Goal: Task Accomplishment & Management: Manage account settings

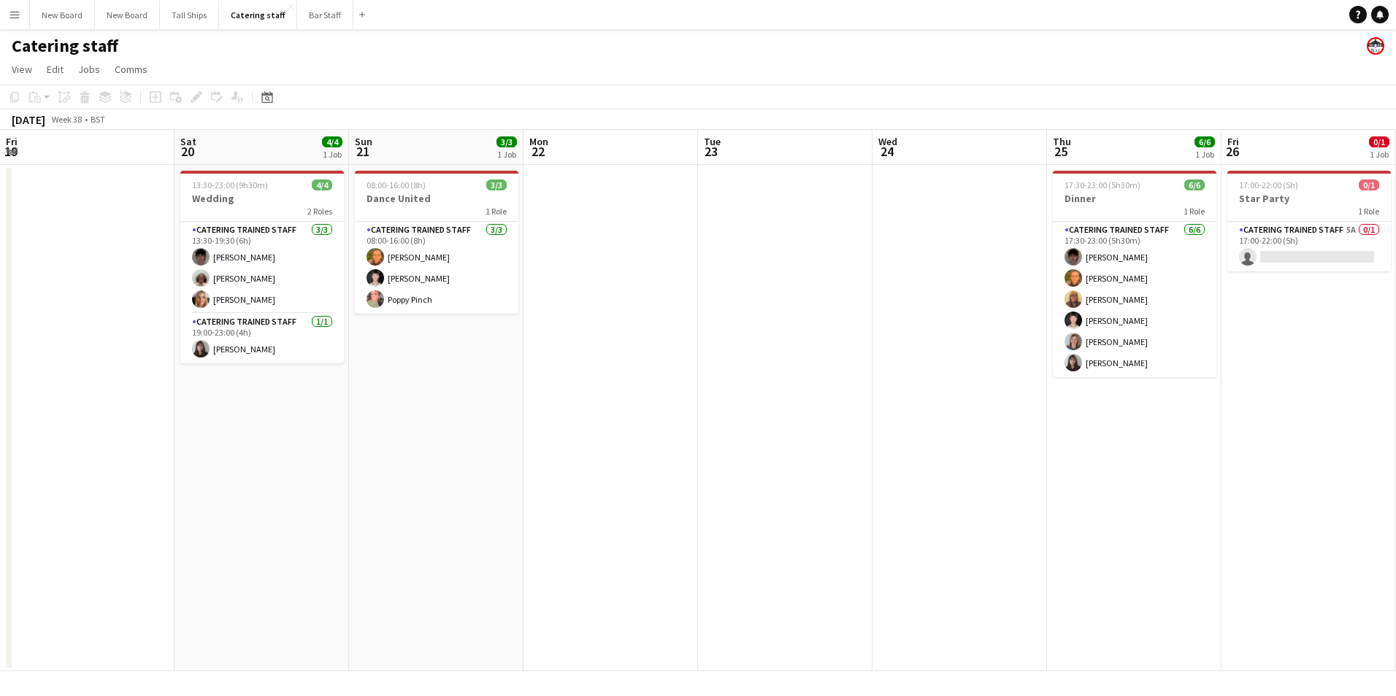
scroll to position [0, 434]
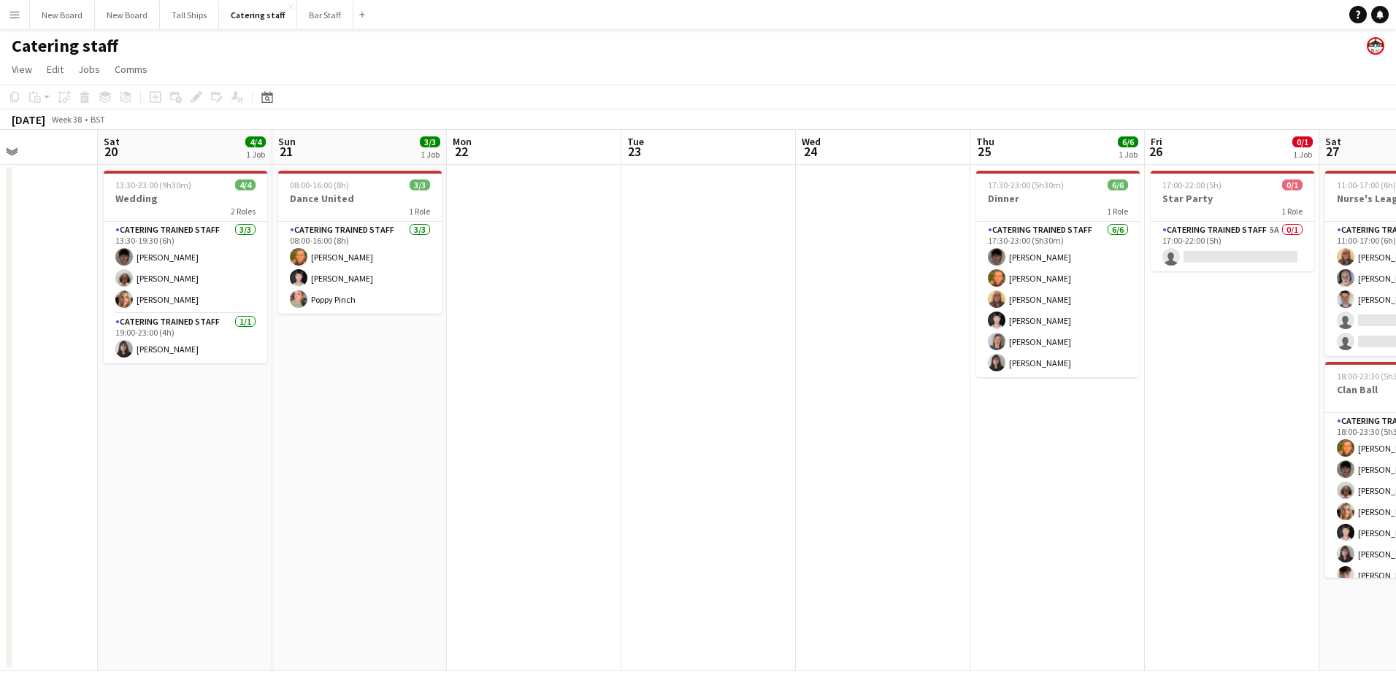
drag, startPoint x: 552, startPoint y: 448, endPoint x: 987, endPoint y: 489, distance: 437.0
click at [1189, 489] on app-calendar-viewport "Thu 18 Fri 19 Sat 20 4/4 1 Job Sun 21 3/3 1 Job Mon 22 Tue 23 Wed 24 Thu 25 6/6…" at bounding box center [698, 401] width 1396 height 542
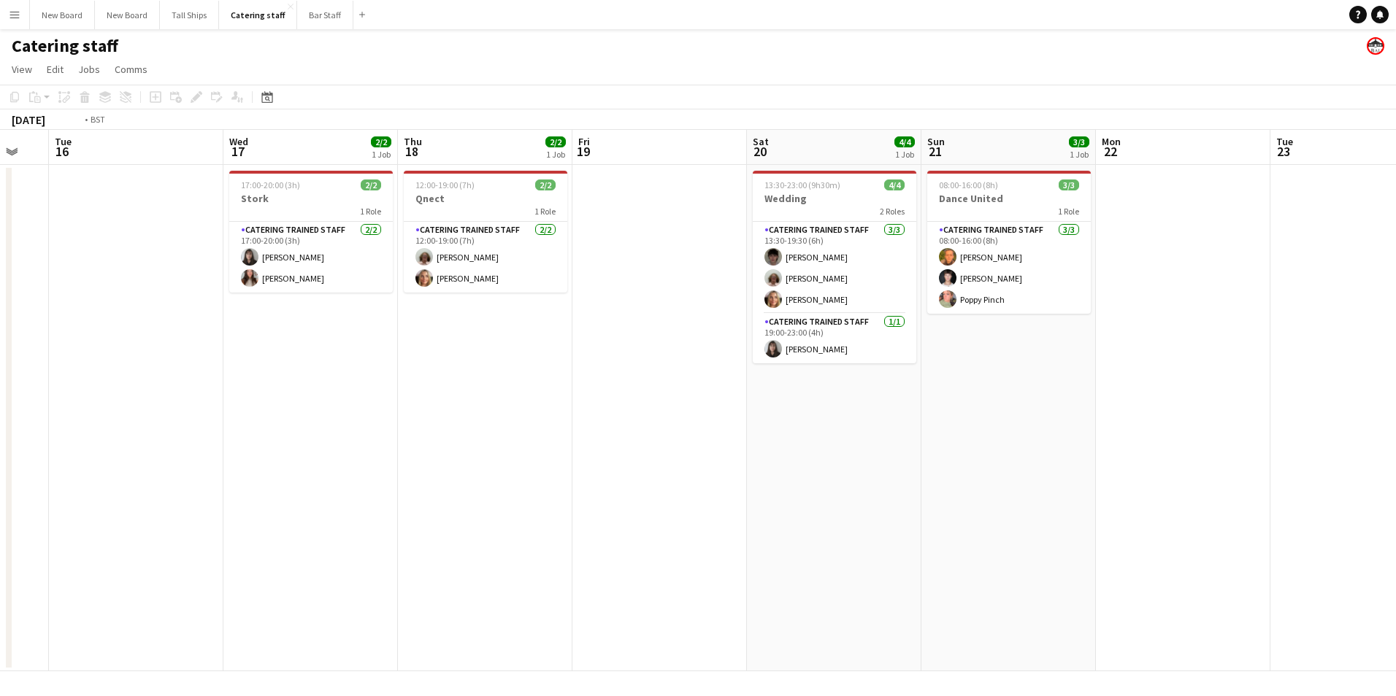
drag, startPoint x: 557, startPoint y: 520, endPoint x: 1337, endPoint y: 565, distance: 781.6
click at [1338, 565] on app-calendar-viewport "Mon 15 Tue 16 Wed 17 2/2 1 Job Thu 18 2/2 1 Job Fri 19 Sat 20 4/4 1 Job Sun 21 …" at bounding box center [698, 401] width 1396 height 542
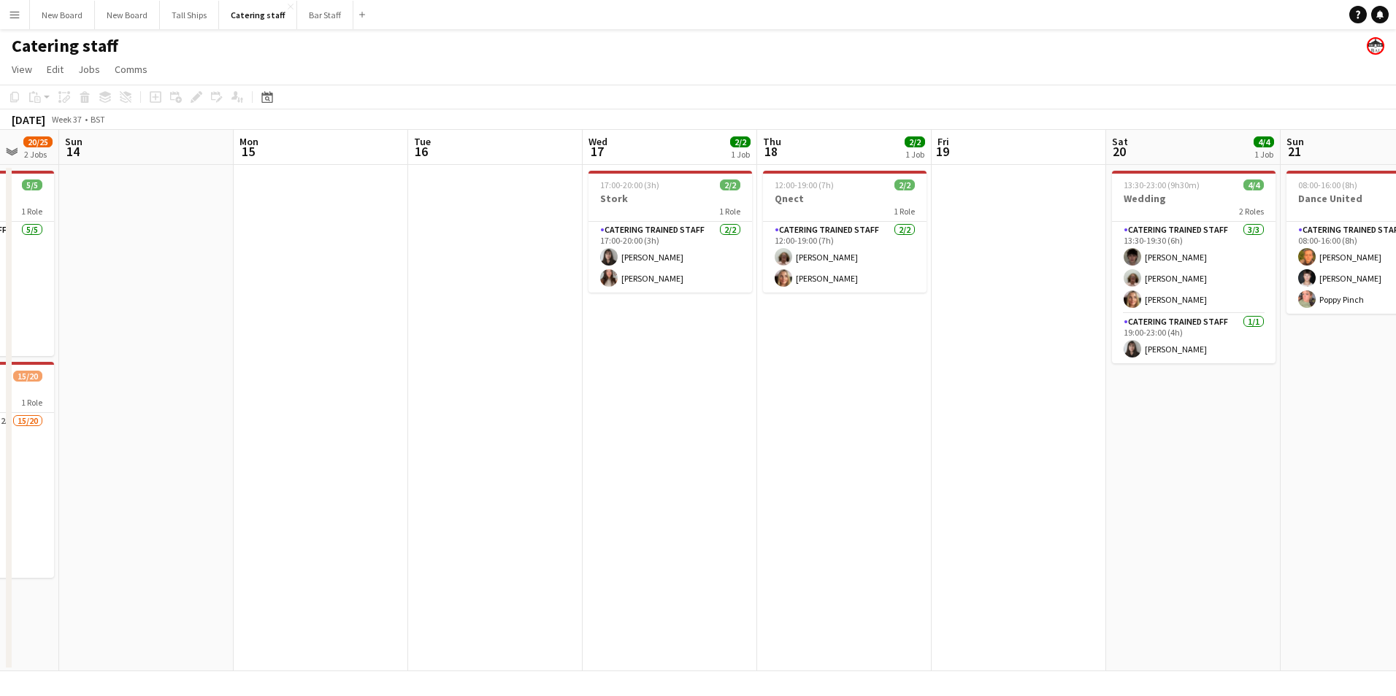
scroll to position [0, 325]
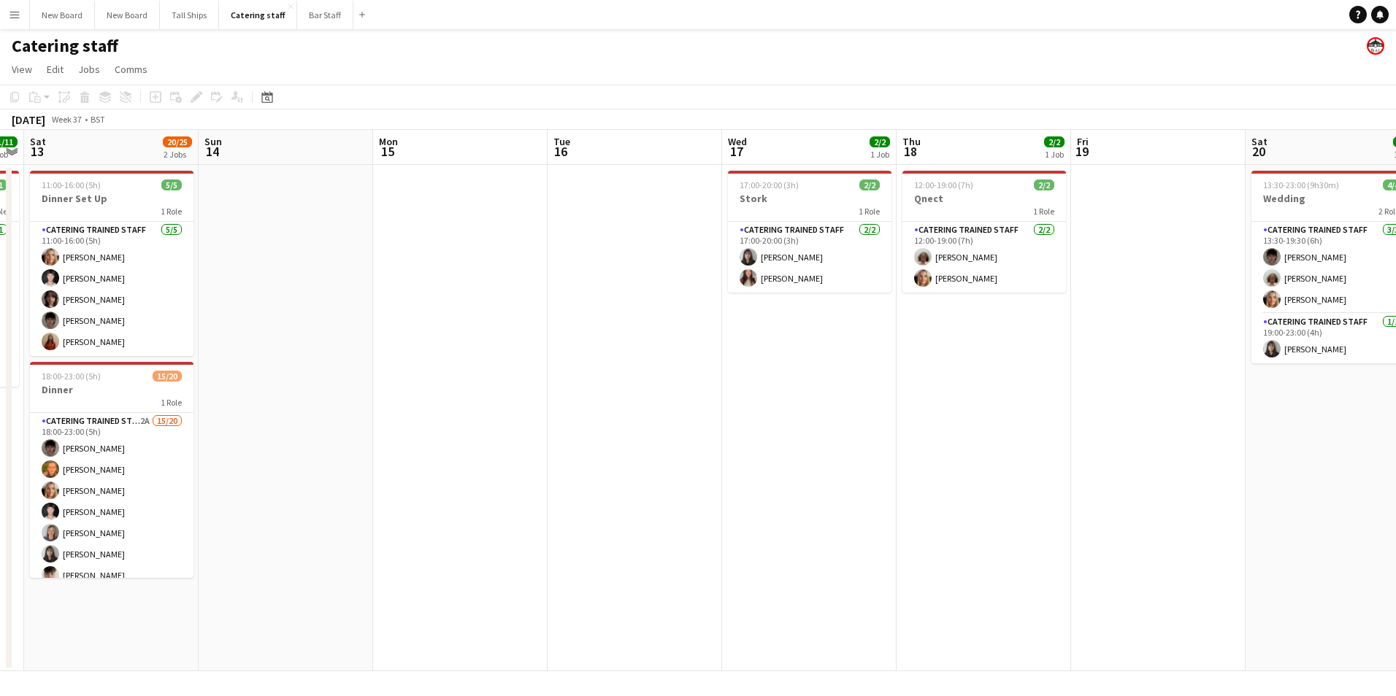
drag, startPoint x: 446, startPoint y: 502, endPoint x: 1230, endPoint y: 606, distance: 790.8
click at [1230, 606] on app-calendar-viewport "Thu 11 1/4 1 Job Fri 12 11/11 1 Job Sat 13 20/25 2 Jobs Sun 14 Mon 15 Tue 16 We…" at bounding box center [698, 401] width 1396 height 542
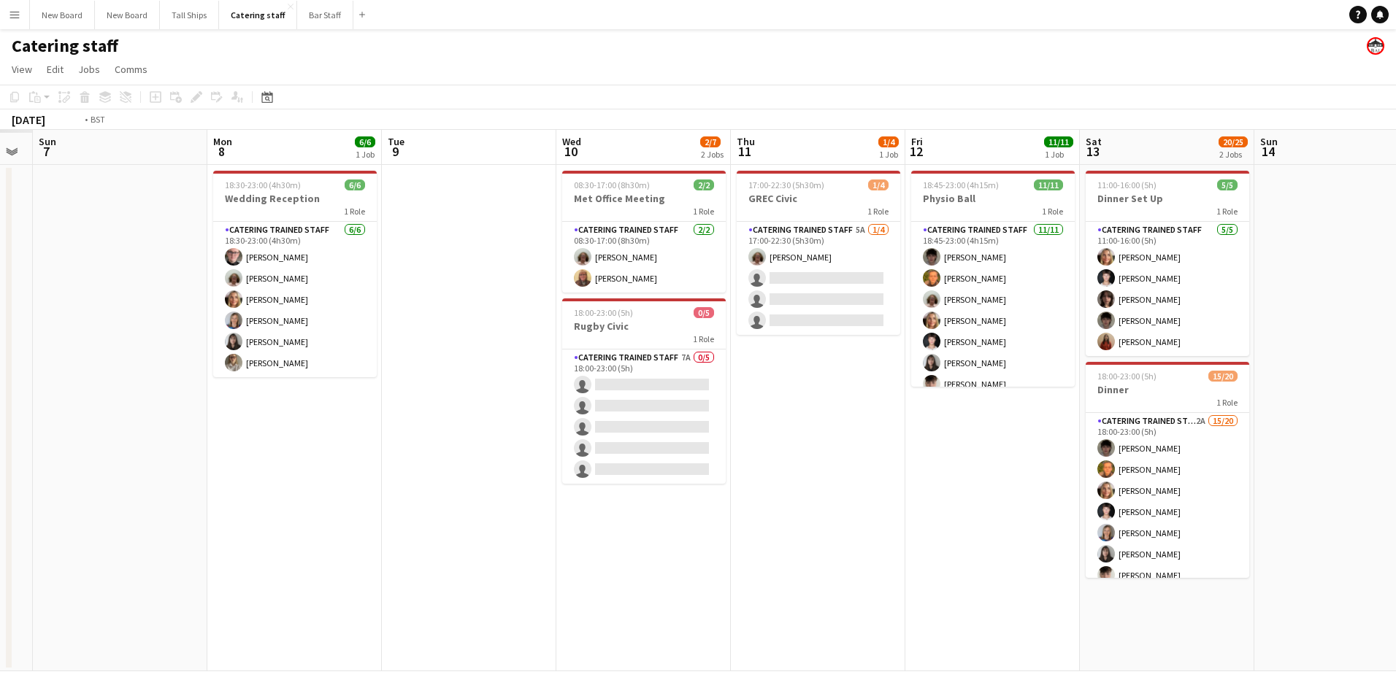
drag, startPoint x: 93, startPoint y: 432, endPoint x: 1169, endPoint y: 573, distance: 1084.5
click at [1230, 568] on app-calendar-viewport "Sat 6 Sun 7 Mon 8 6/6 1 Job Tue 9 Wed 10 2/7 2 Jobs Thu 11 1/4 1 Job Fri 12 11/…" at bounding box center [698, 401] width 1396 height 542
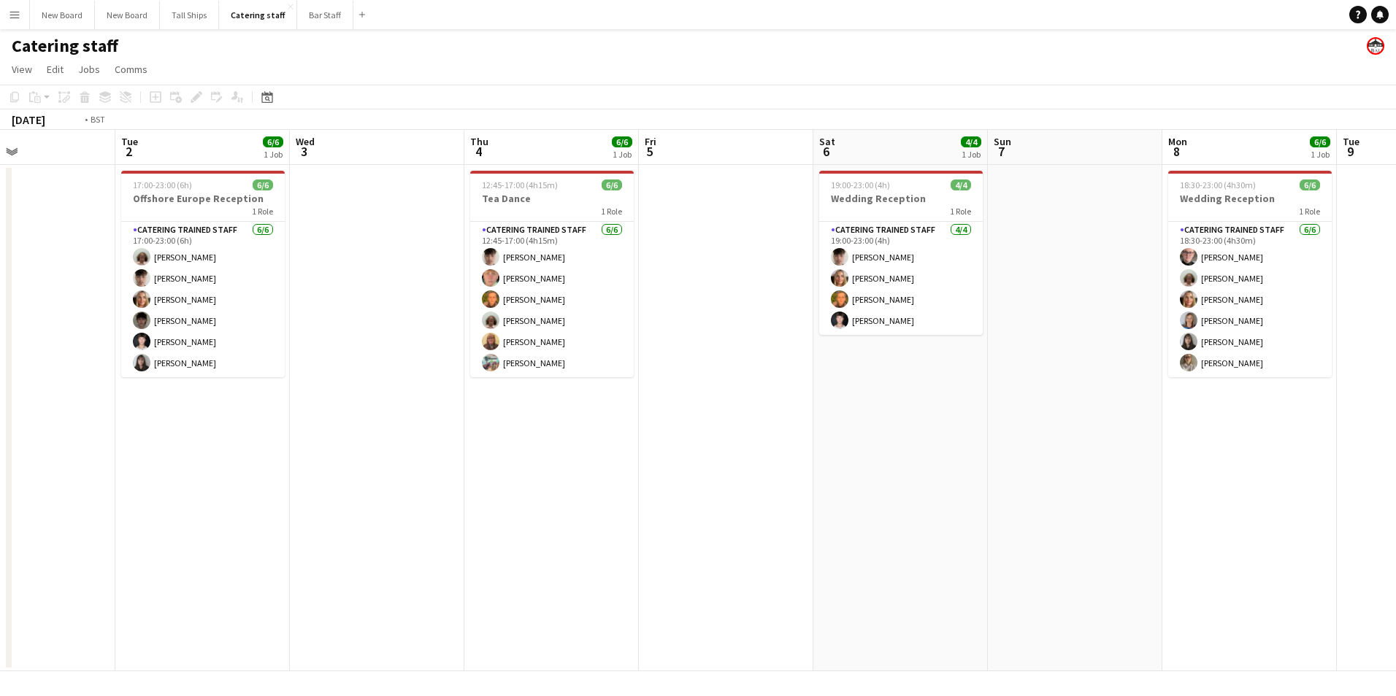
drag, startPoint x: 379, startPoint y: 518, endPoint x: 1167, endPoint y: 523, distance: 787.7
click at [1171, 524] on app-calendar-viewport "Sun 31 2/2 1 Job Mon 1 Tue 2 6/6 1 Job Wed 3 Thu 4 6/6 1 Job Fri 5 Sat 6 4/4 1 …" at bounding box center [698, 401] width 1396 height 542
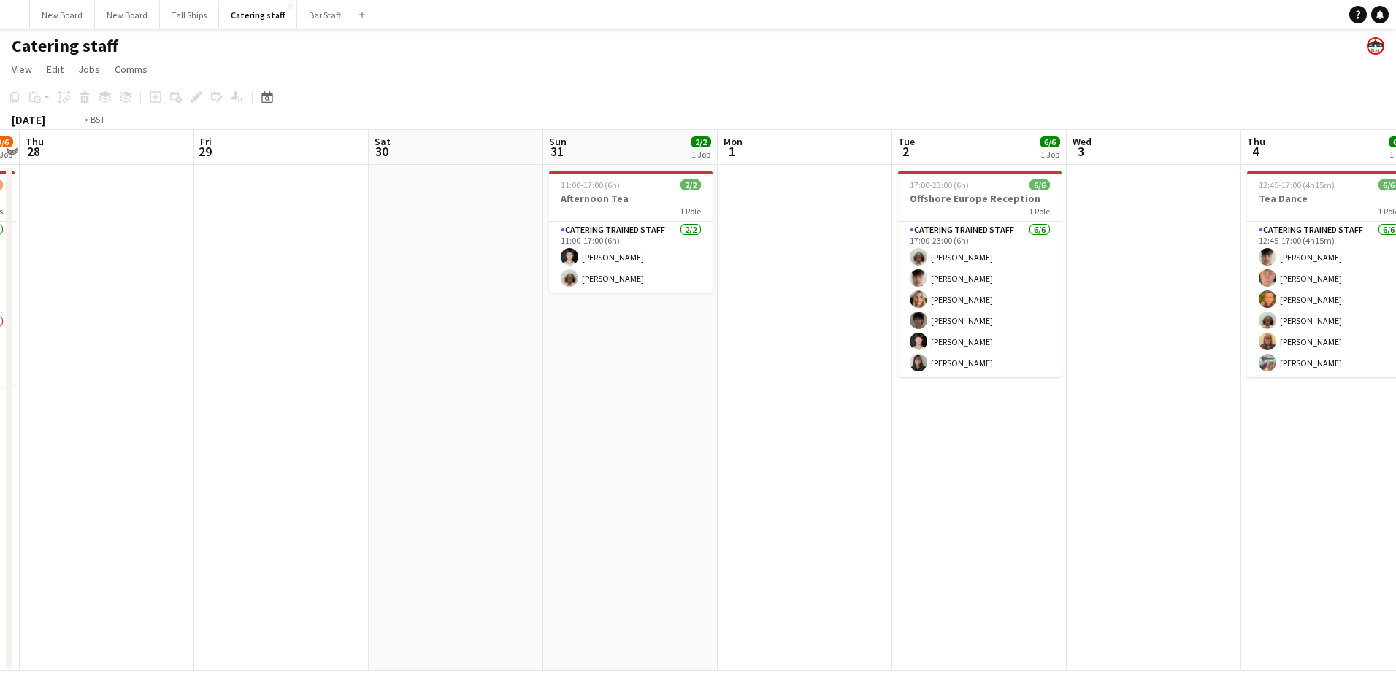
drag, startPoint x: 669, startPoint y: 490, endPoint x: 1075, endPoint y: 512, distance: 407.2
click at [1075, 512] on app-calendar-viewport "Tue 26 Wed 27 3/6 1 Job Thu 28 Fri 29 Sat 30 Sun 31 2/2 1 Job Mon 1 Tue 2 6/6 1…" at bounding box center [698, 401] width 1396 height 542
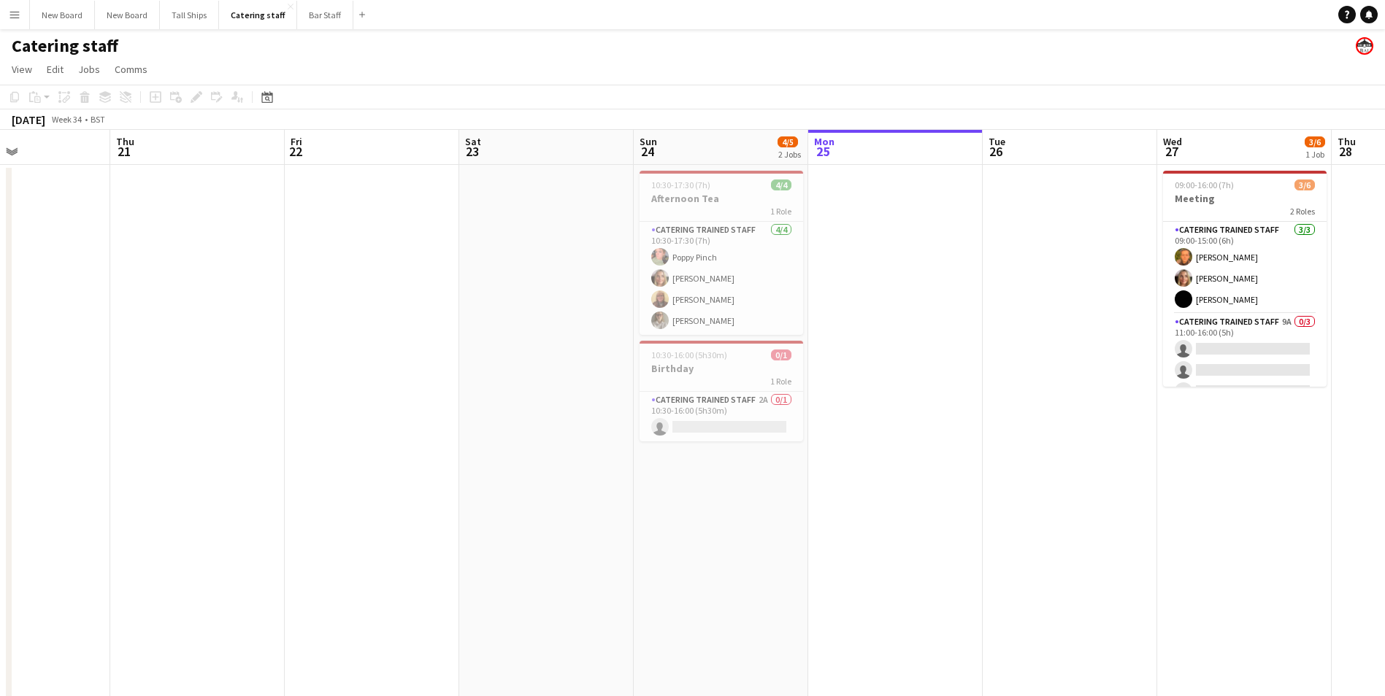
drag, startPoint x: 421, startPoint y: 508, endPoint x: 1073, endPoint y: 547, distance: 653.0
click at [1073, 547] on app-calendar-viewport "Mon 18 Tue 19 11/12 4 Jobs Wed 20 Thu 21 Fri 22 Sat 23 Sun 24 4/5 2 Jobs Mon 25…" at bounding box center [692, 476] width 1385 height 693
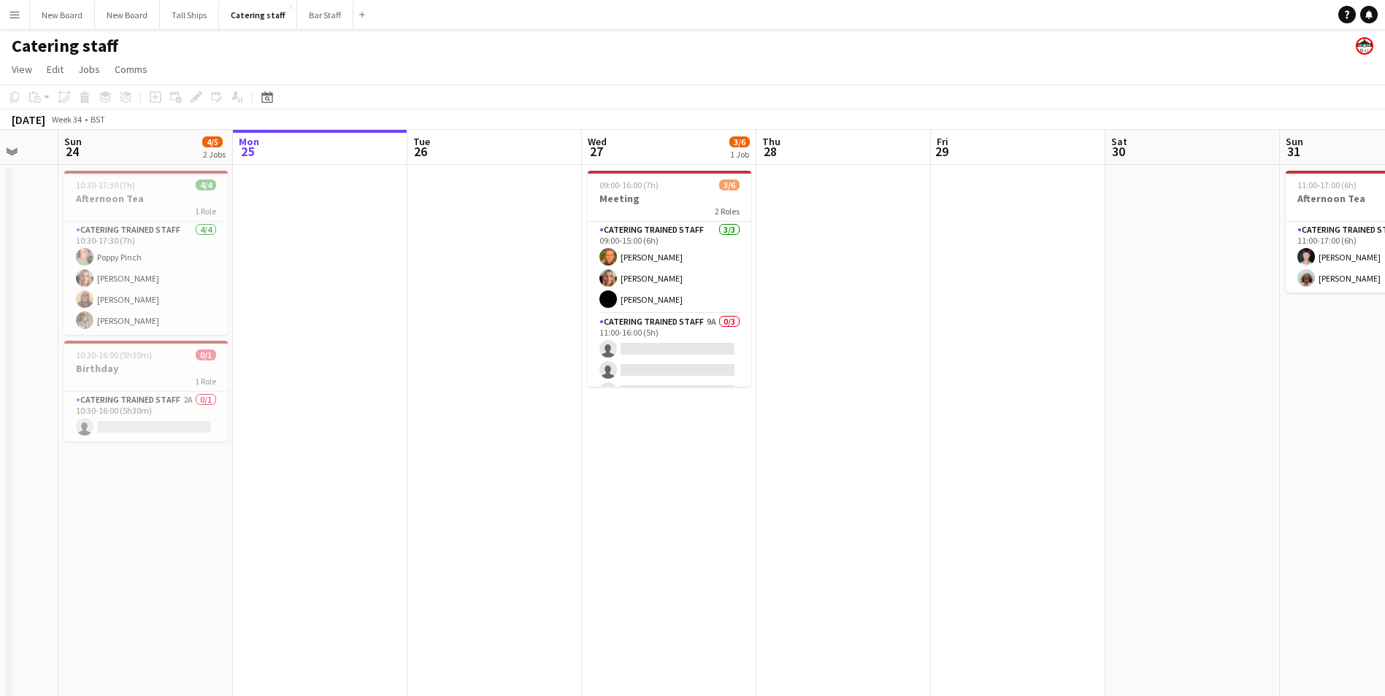
click at [564, 545] on app-calendar-viewport "Wed 20 Thu 21 Fri 22 Sat 23 Sun 24 4/5 2 Jobs Mon 25 Tue 26 Wed 27 3/6 1 Job Th…" at bounding box center [692, 476] width 1385 height 693
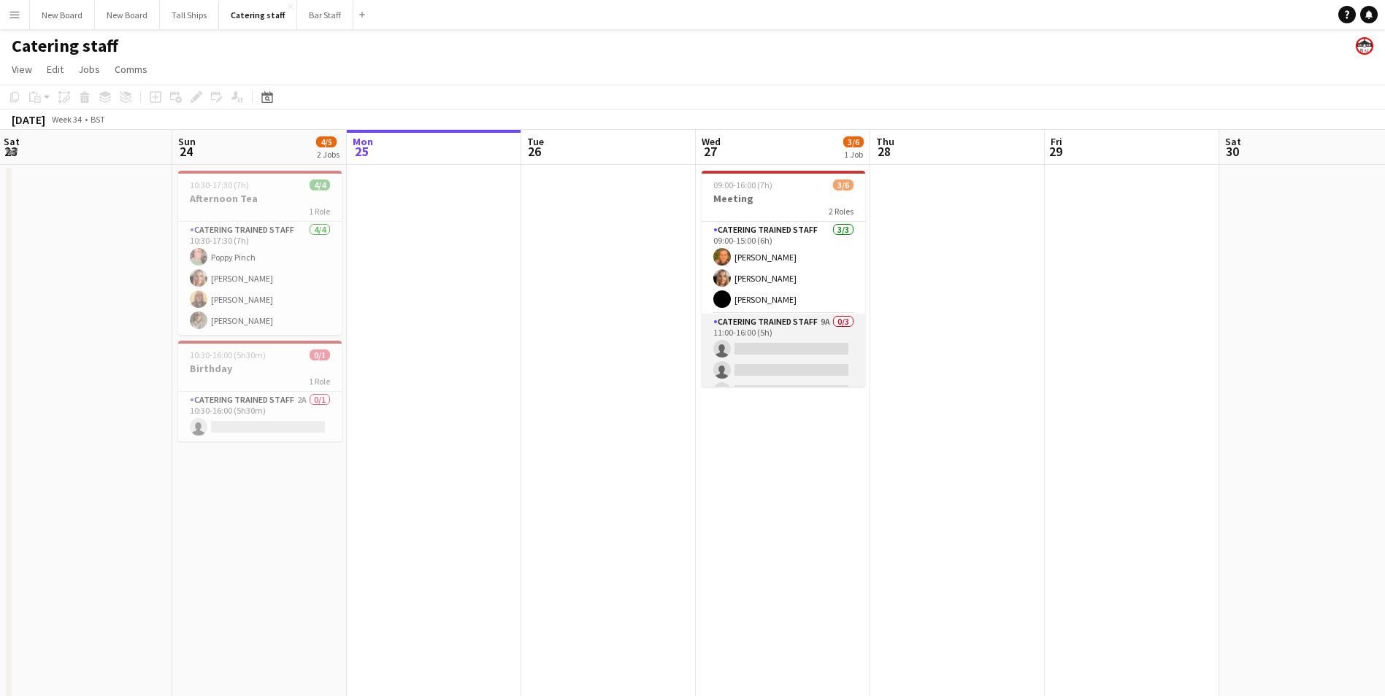
click at [777, 347] on app-card-role "Catering trained staff 9A 0/3 11:00-16:00 (5h) single-neutral-actions single-ne…" at bounding box center [784, 360] width 164 height 92
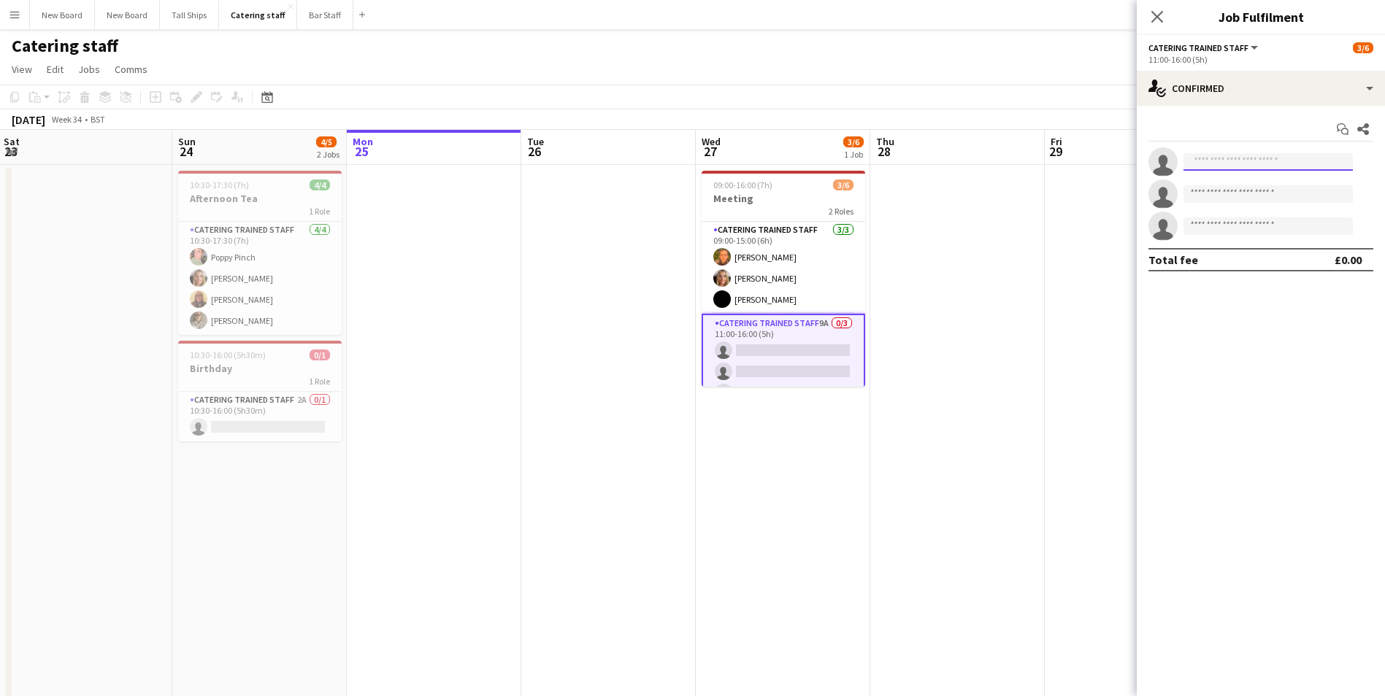
click at [1272, 166] on input at bounding box center [1267, 162] width 169 height 18
type input "****"
click at [1265, 190] on span "[EMAIL_ADDRESS][DOMAIN_NAME]" at bounding box center [1268, 195] width 146 height 12
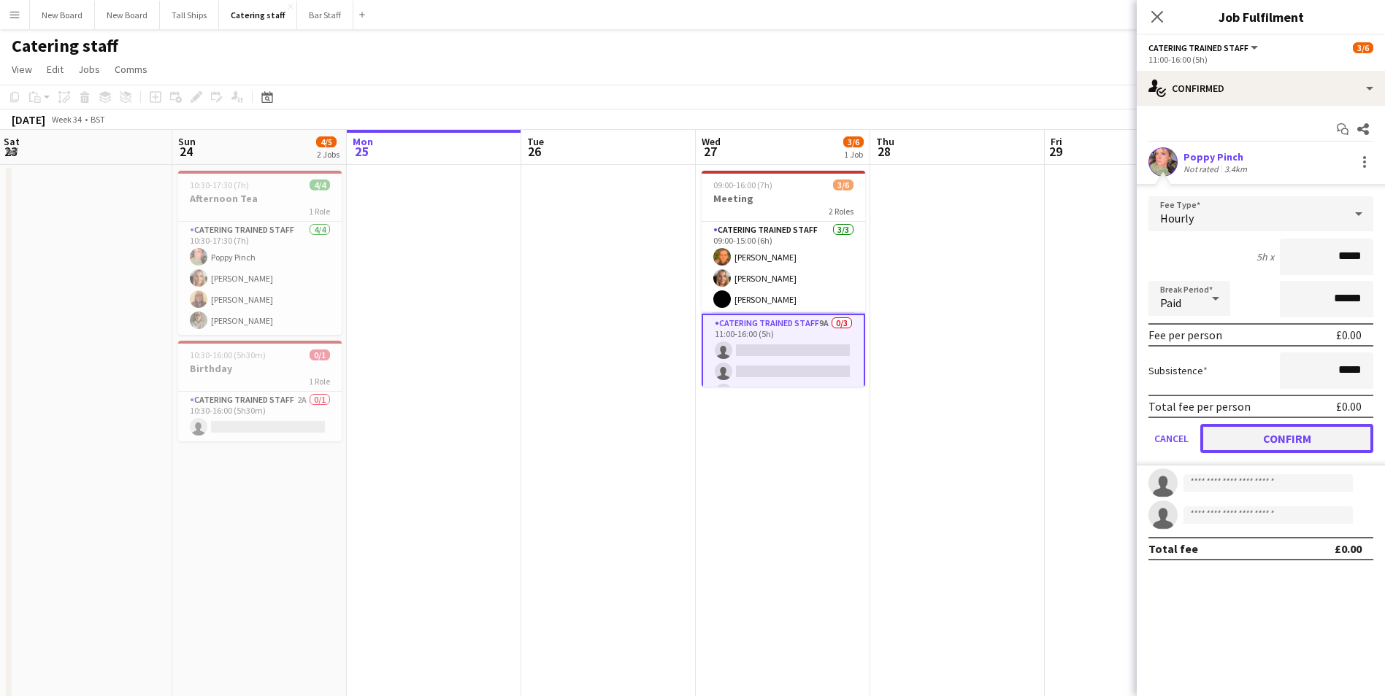
click at [1331, 442] on button "Confirm" at bounding box center [1286, 438] width 173 height 29
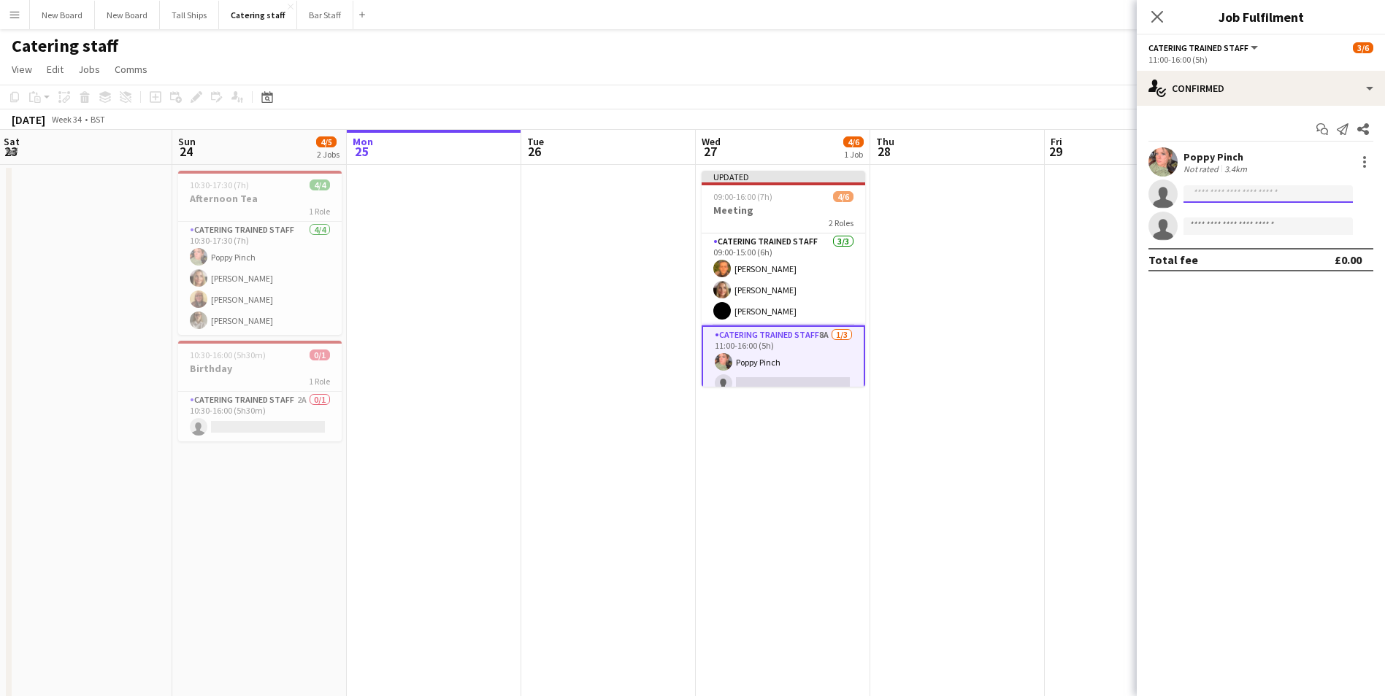
click at [1236, 198] on input at bounding box center [1267, 194] width 169 height 18
type input "******"
click at [1246, 231] on span "[EMAIL_ADDRESS][DOMAIN_NAME]" at bounding box center [1268, 227] width 146 height 12
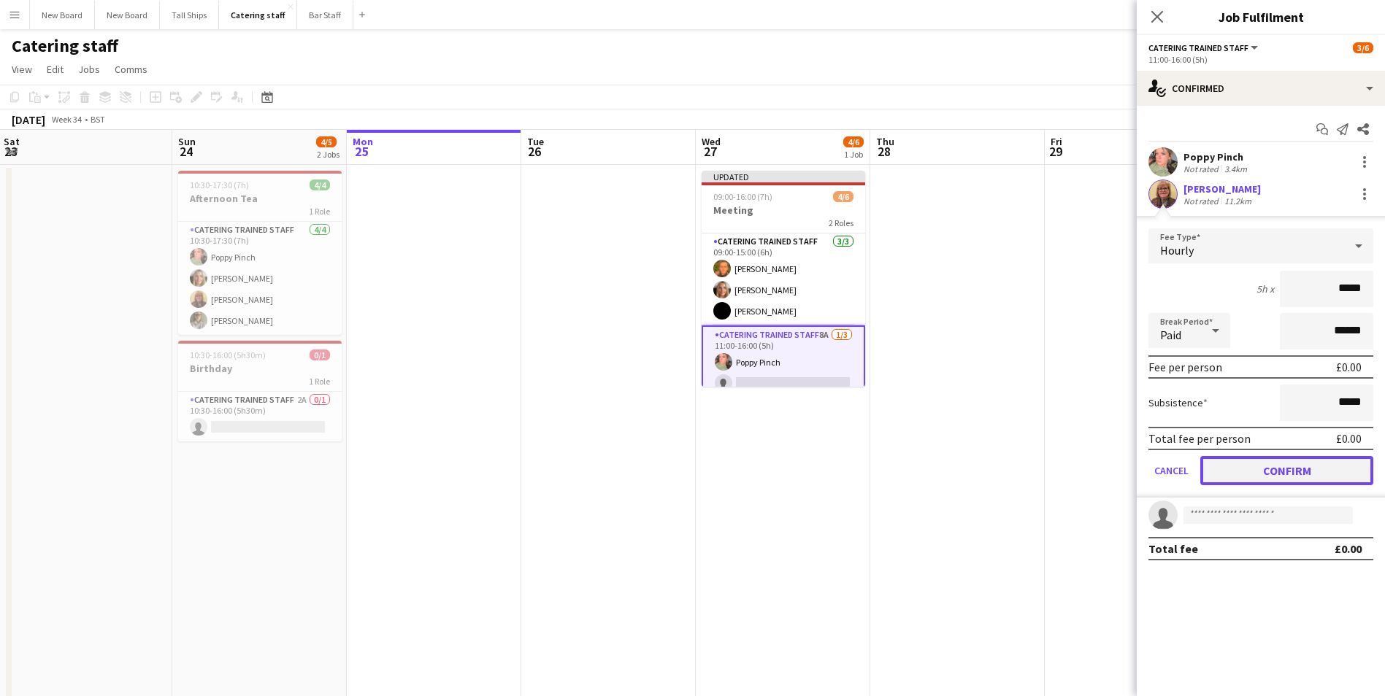
click at [1280, 474] on button "Confirm" at bounding box center [1286, 470] width 173 height 29
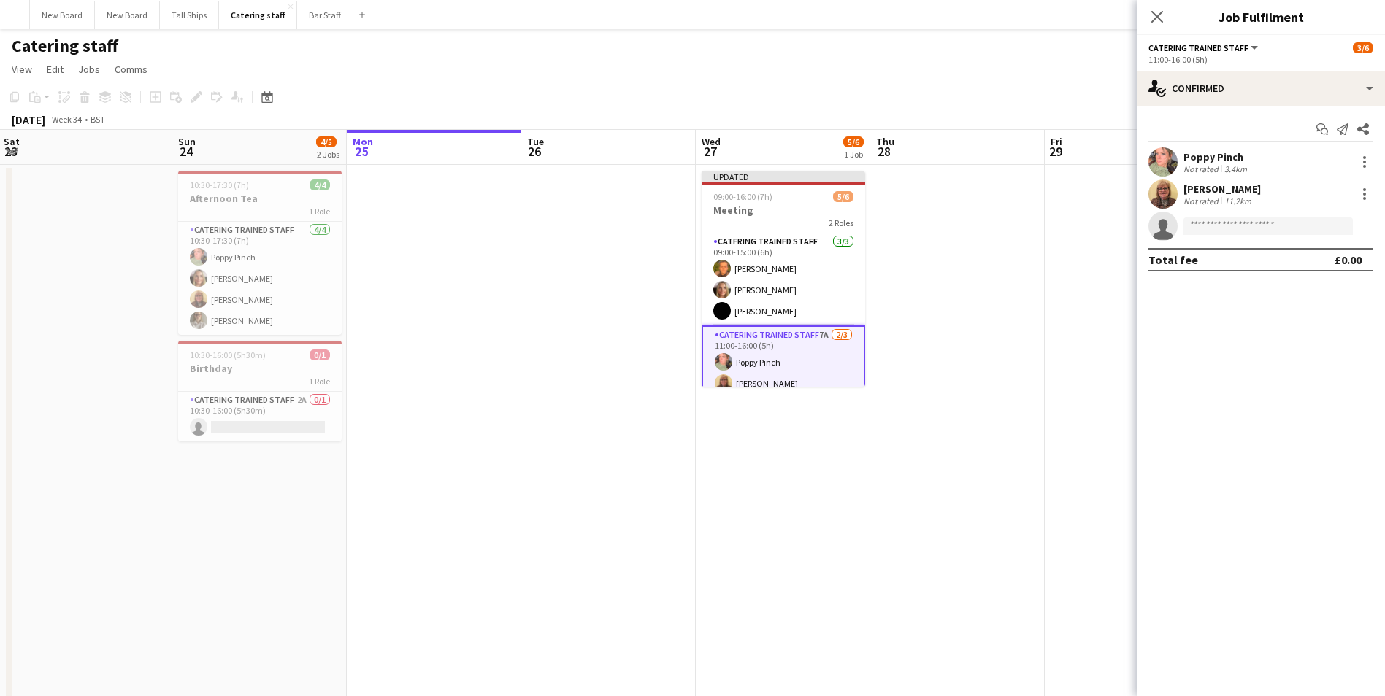
click at [997, 394] on app-date-cell at bounding box center [957, 494] width 174 height 658
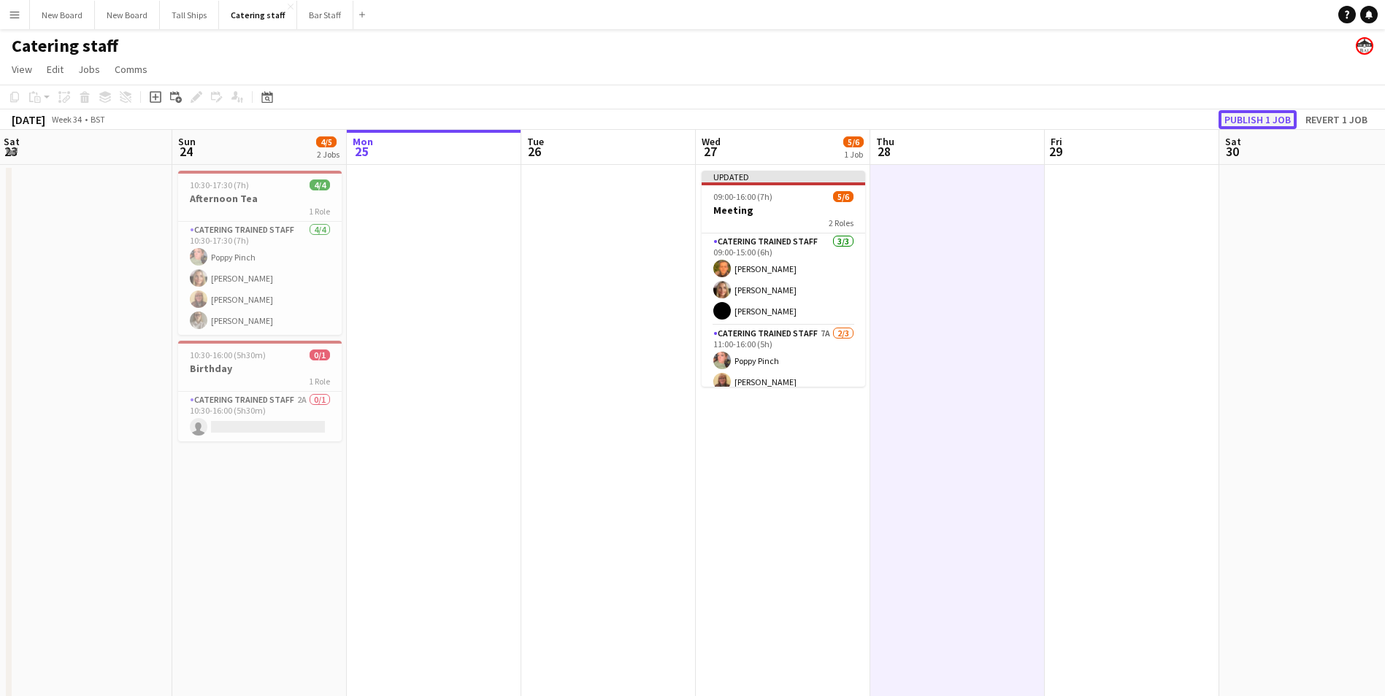
click at [1267, 120] on button "Publish 1 job" at bounding box center [1257, 119] width 78 height 19
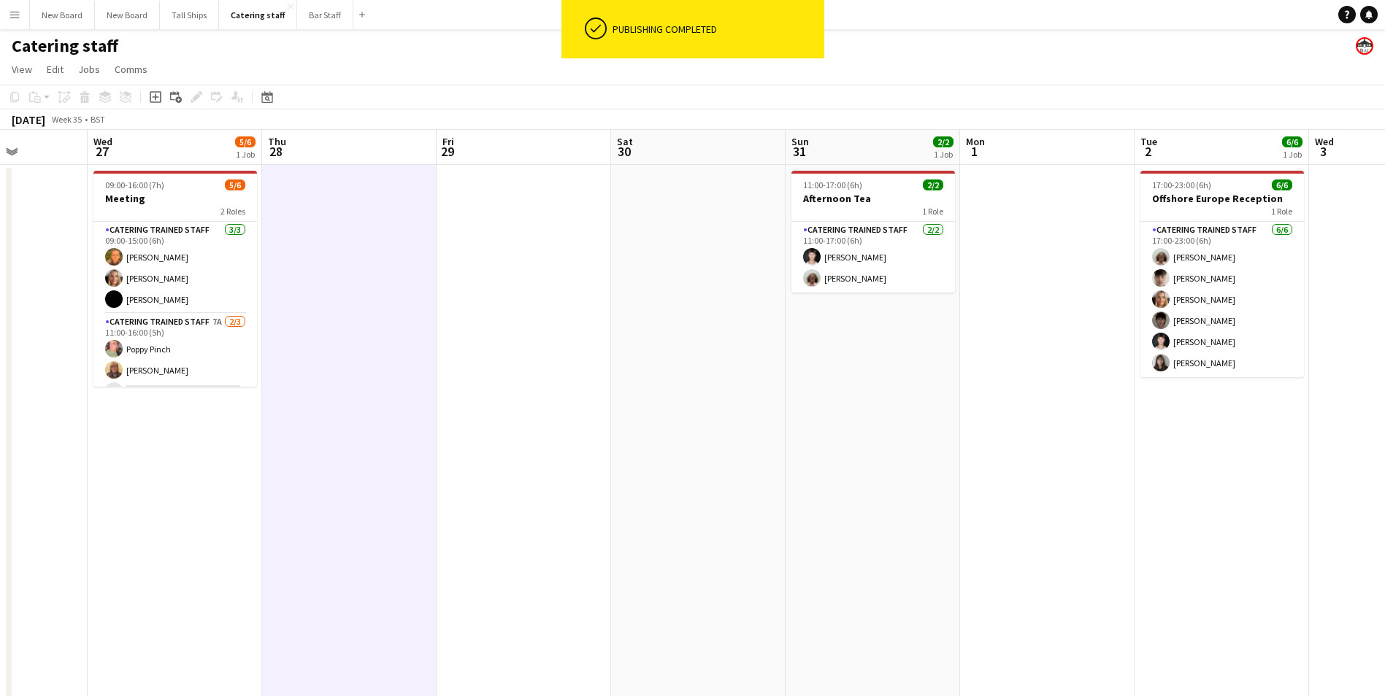
drag, startPoint x: 792, startPoint y: 511, endPoint x: 562, endPoint y: 526, distance: 230.5
click at [562, 526] on app-calendar-viewport "Sun 24 4/5 2 Jobs Mon 25 Tue 26 Wed 27 5/6 1 Job Thu 28 Fri 29 Sat 30 Sun 31 2/…" at bounding box center [692, 476] width 1385 height 693
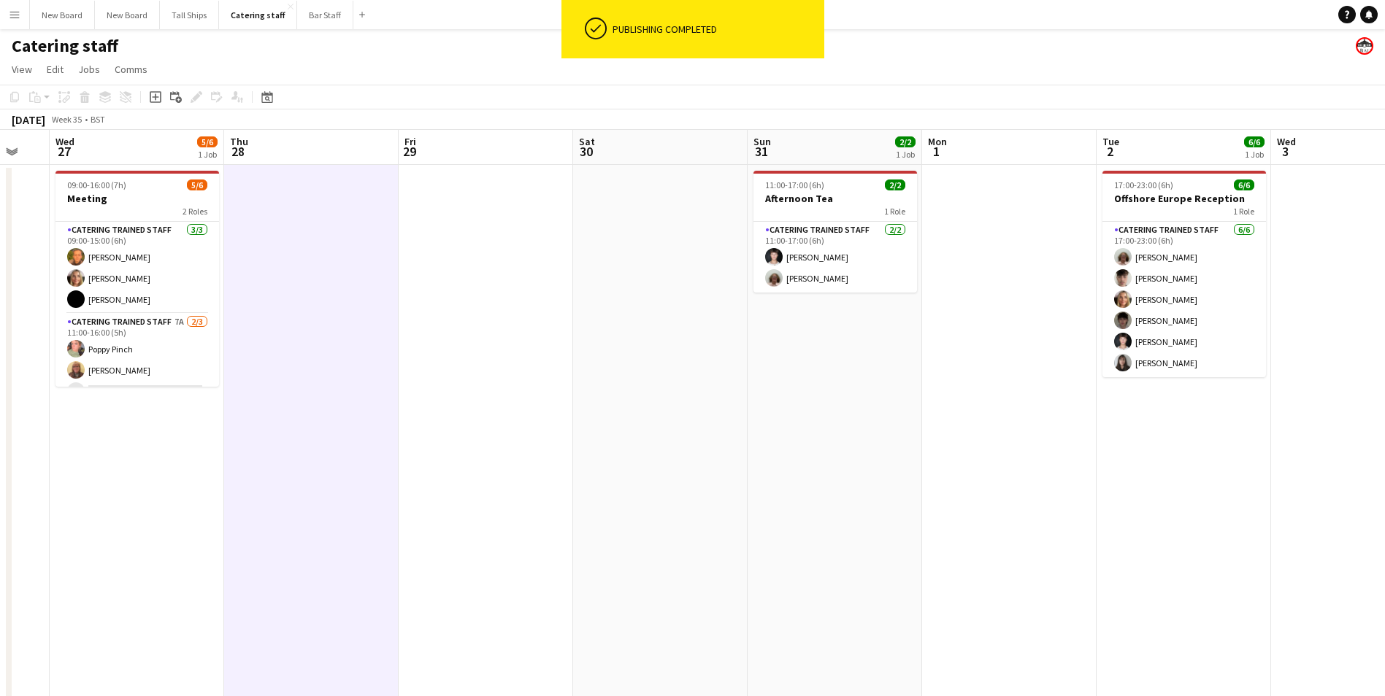
scroll to position [0, 590]
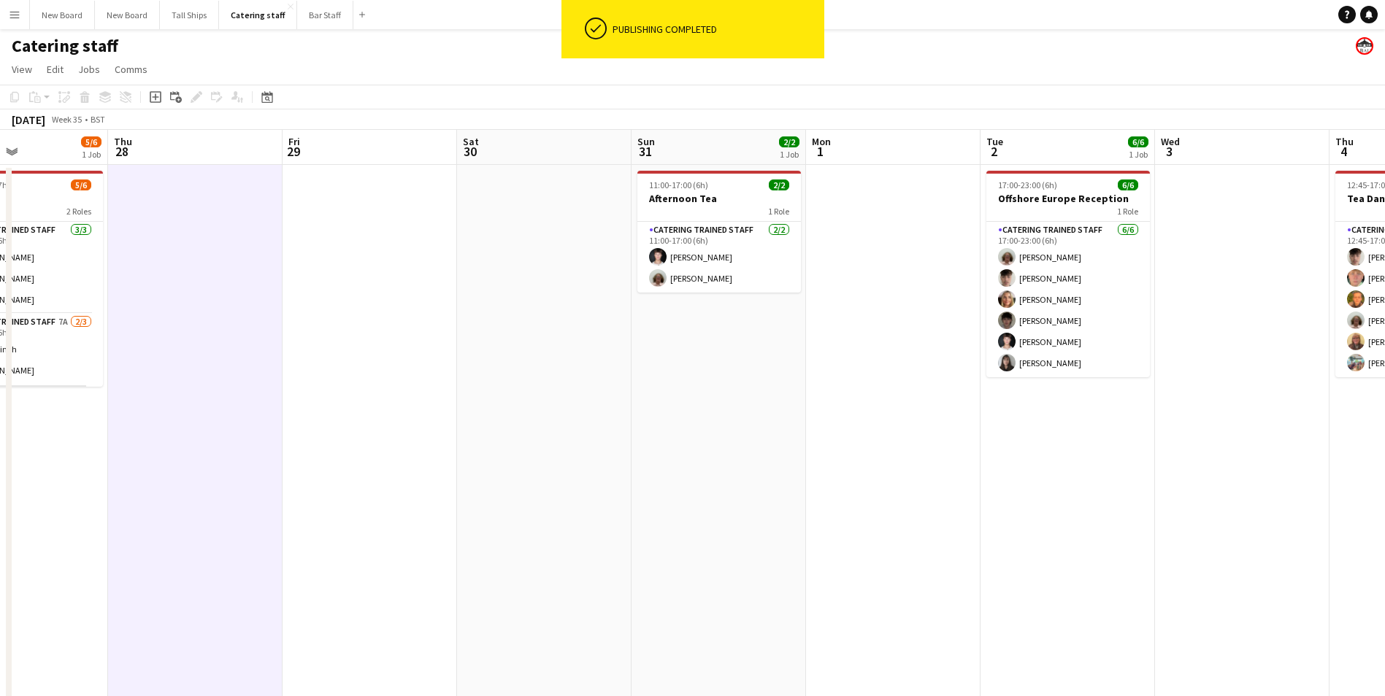
drag, startPoint x: 974, startPoint y: 515, endPoint x: 683, endPoint y: 507, distance: 290.7
click at [683, 507] on app-calendar-viewport "Sun 24 4/5 2 Jobs Mon 25 Tue 26 Wed 27 5/6 1 Job Thu 28 Fri 29 Sat 30 Sun 31 2/…" at bounding box center [692, 476] width 1385 height 693
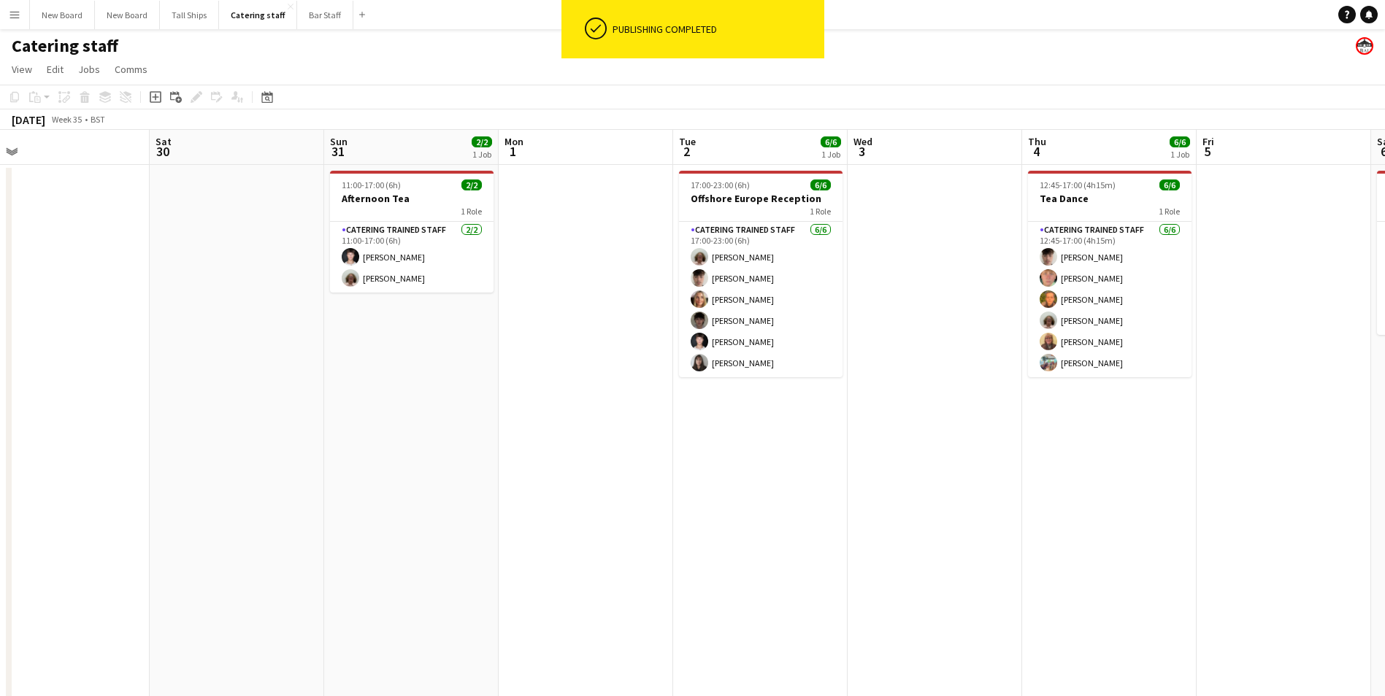
drag, startPoint x: 1275, startPoint y: 468, endPoint x: 793, endPoint y: 477, distance: 481.9
click at [793, 477] on app-calendar-viewport "Tue 26 Wed 27 5/6 1 Job Thu 28 Fri 29 Sat 30 Sun 31 2/2 1 Job Mon 1 Tue 2 6/6 1…" at bounding box center [692, 476] width 1385 height 693
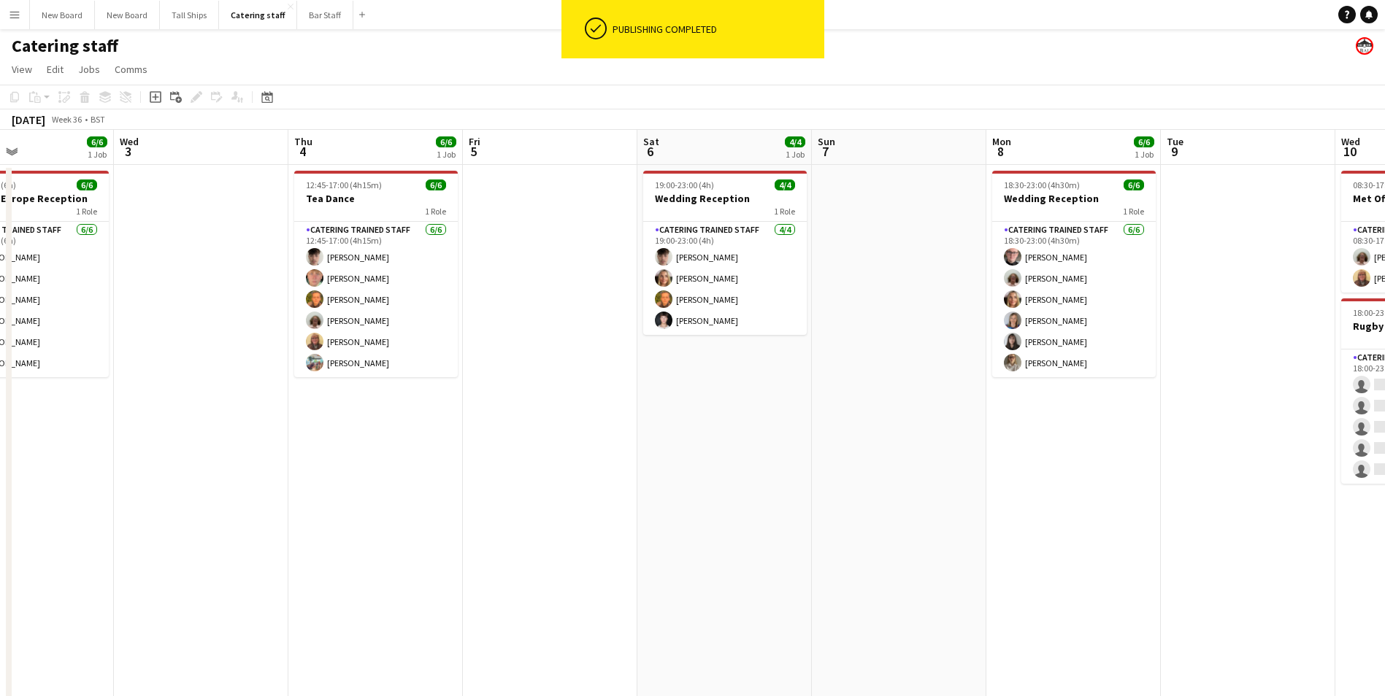
drag, startPoint x: 1076, startPoint y: 412, endPoint x: 691, endPoint y: 440, distance: 386.4
click at [691, 440] on app-calendar-viewport "Sat 30 Sun 31 2/2 1 Job Mon 1 Tue 2 6/6 1 Job Wed 3 Thu 4 6/6 1 Job Fri 5 Sat 6…" at bounding box center [692, 476] width 1385 height 693
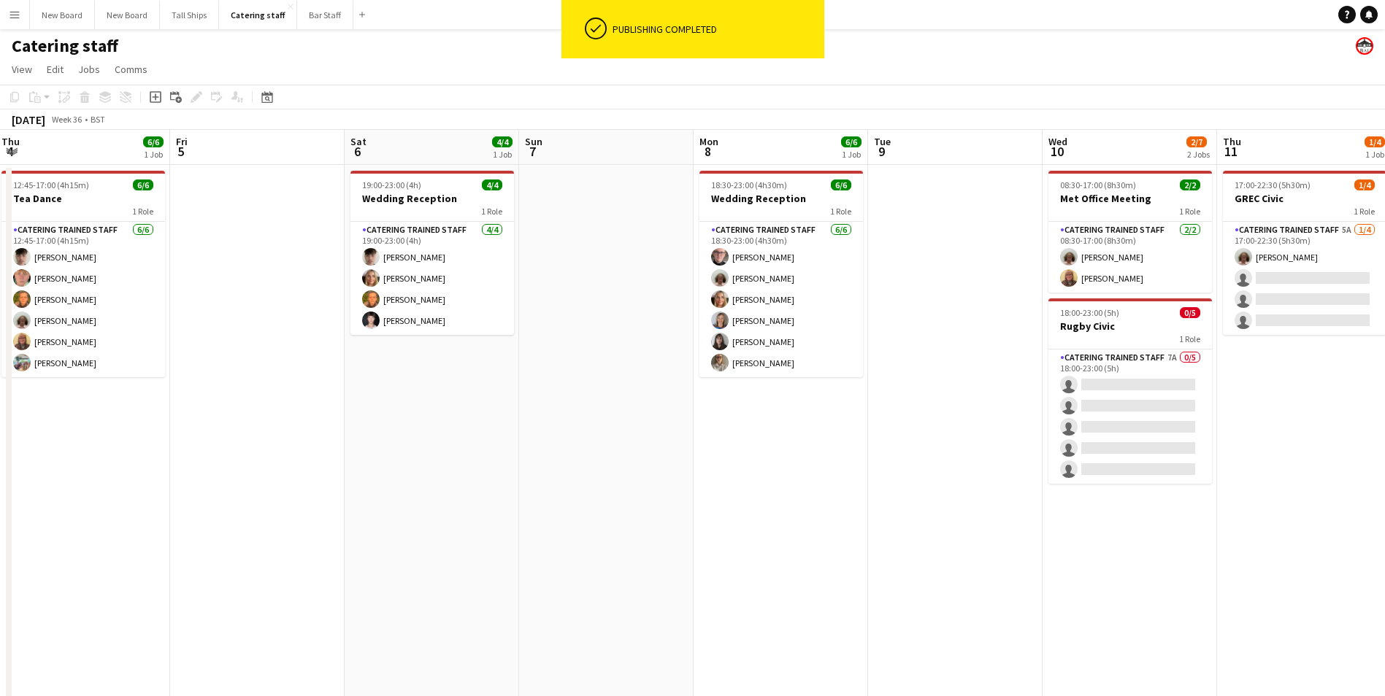
scroll to position [0, 431]
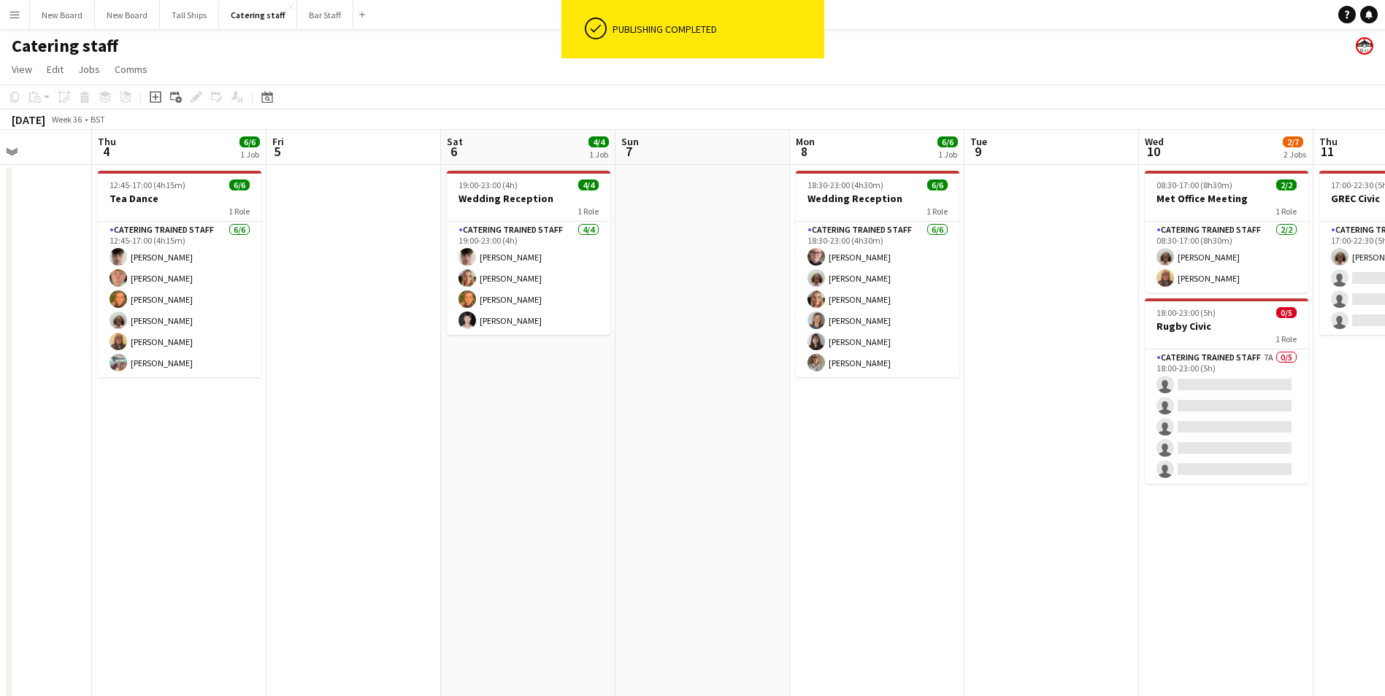
drag, startPoint x: 1162, startPoint y: 445, endPoint x: 792, endPoint y: 488, distance: 372.5
click at [792, 488] on app-calendar-viewport "Mon 1 Tue 2 6/6 1 Job Wed 3 Thu 4 6/6 1 Job Fri 5 Sat 6 4/4 1 Job Sun 7 Mon 8 6…" at bounding box center [692, 476] width 1385 height 693
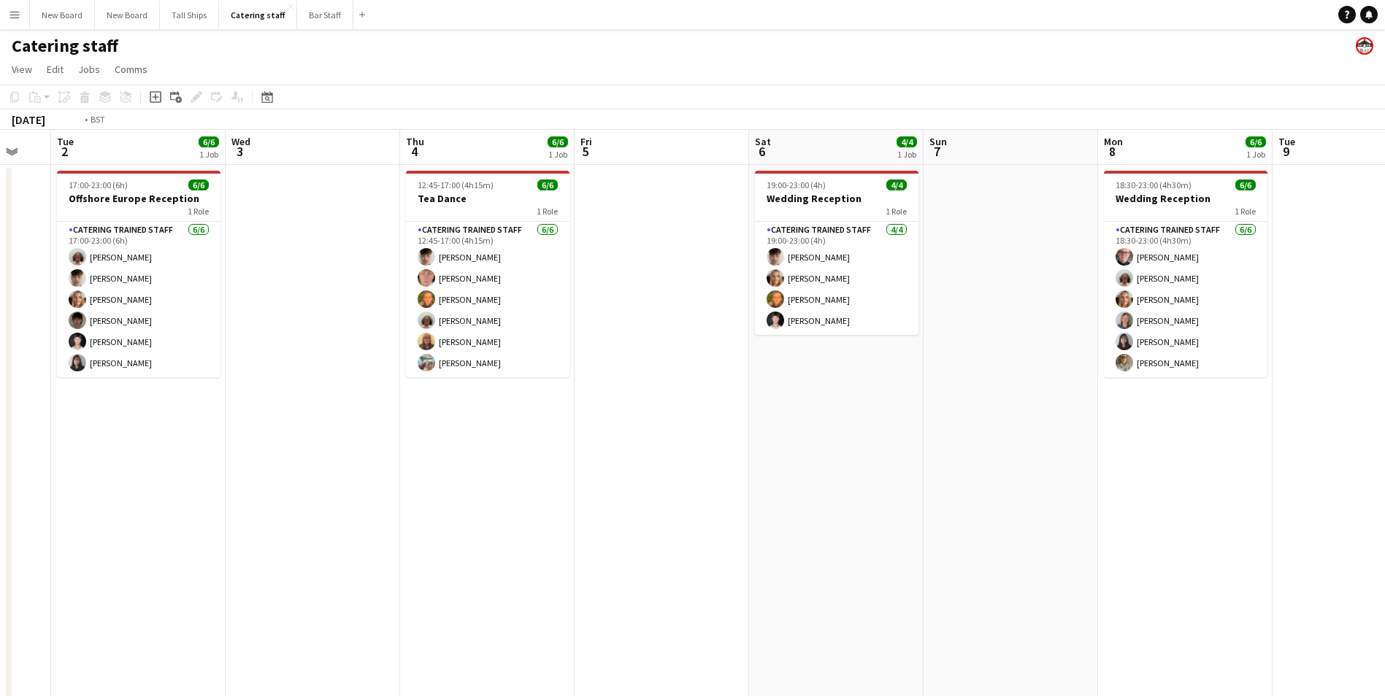
drag, startPoint x: 529, startPoint y: 438, endPoint x: 1086, endPoint y: 466, distance: 557.0
click at [1186, 467] on app-calendar-viewport "Sun 31 2/2 1 Job Mon 1 Tue 2 6/6 1 Job Wed 3 Thu 4 6/6 1 Job Fri 5 Sat 6 4/4 1 …" at bounding box center [692, 476] width 1385 height 693
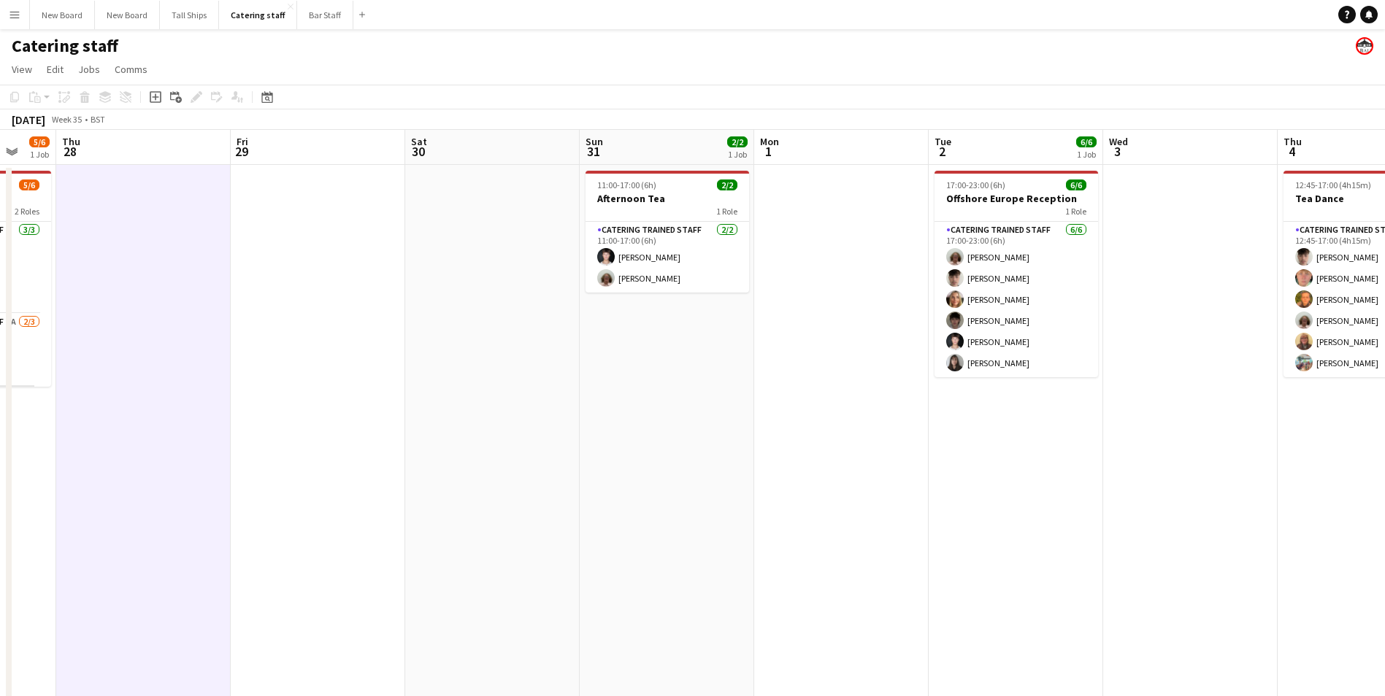
drag, startPoint x: 515, startPoint y: 501, endPoint x: 957, endPoint y: 540, distance: 444.1
click at [1044, 536] on app-calendar-viewport "Tue 26 Wed 27 5/6 1 Job Thu 28 Fri 29 Sat 30 Sun 31 2/2 1 Job Mon 1 Tue 2 6/6 1…" at bounding box center [692, 476] width 1385 height 693
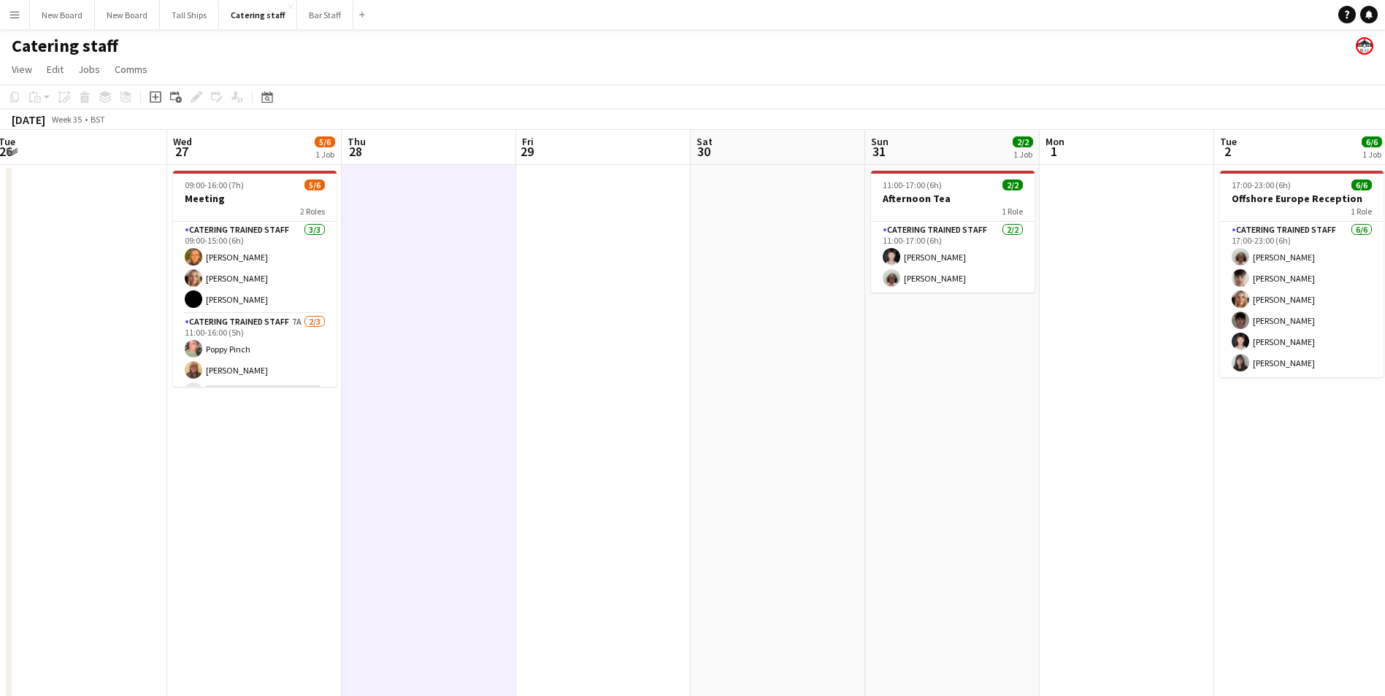
scroll to position [0, 310]
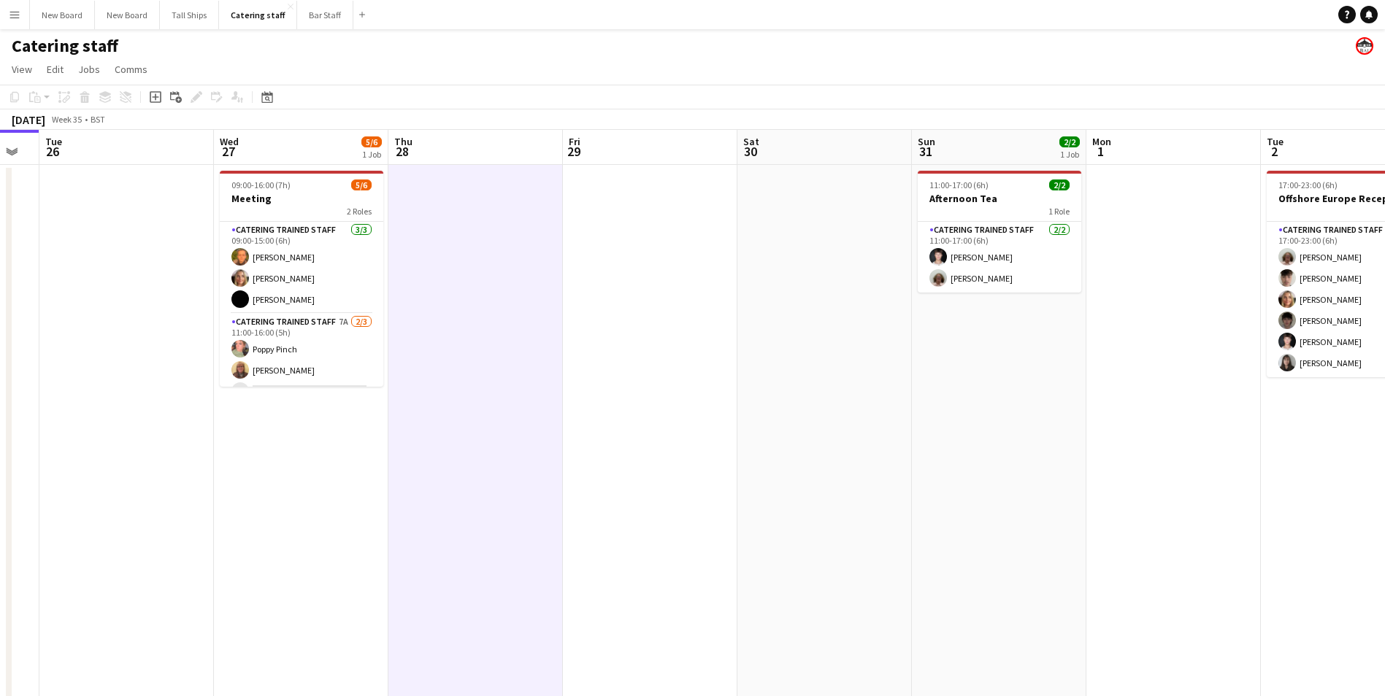
drag, startPoint x: 237, startPoint y: 515, endPoint x: 742, endPoint y: 566, distance: 507.7
click at [742, 566] on app-calendar-viewport "Sun 24 4/5 2 Jobs Mon 25 Tue 26 Wed 27 5/6 1 Job Thu 28 Fri 29 Sat 30 Sun 31 2/…" at bounding box center [692, 476] width 1385 height 693
click at [668, 309] on app-date-cell at bounding box center [650, 494] width 174 height 658
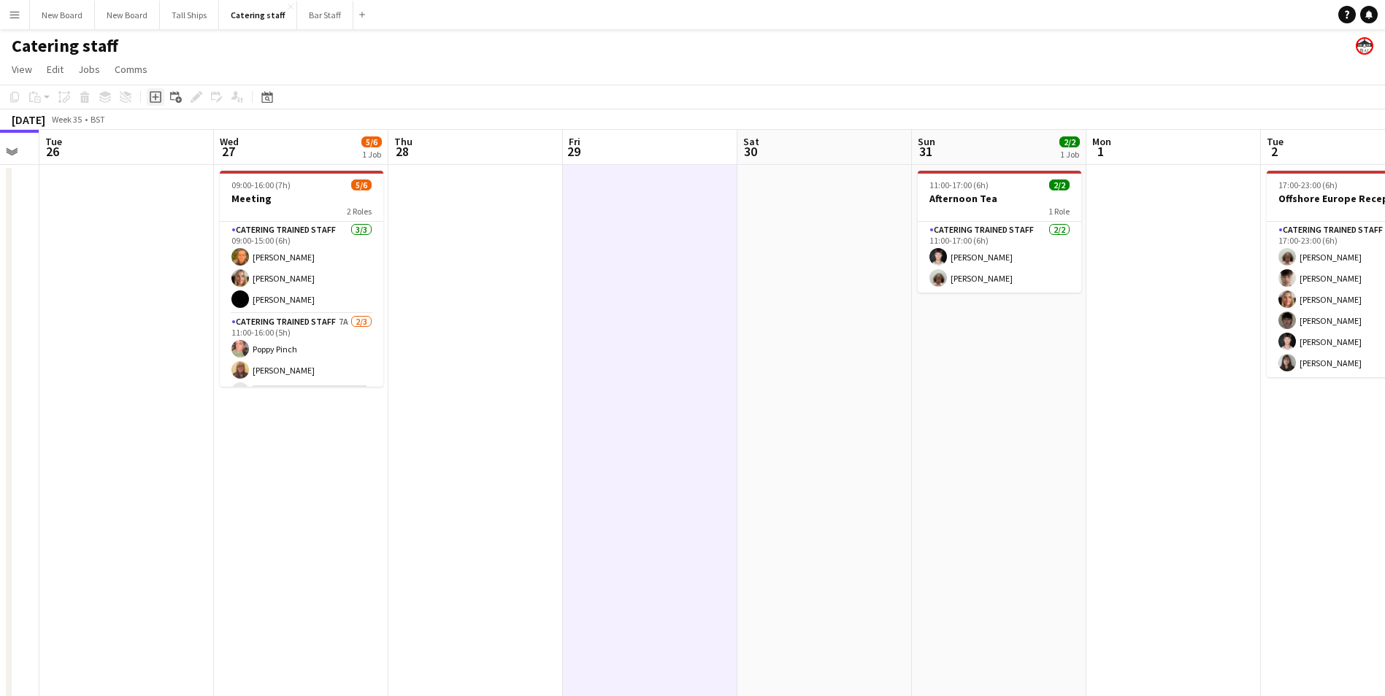
click at [155, 97] on icon at bounding box center [155, 97] width 7 height 7
click at [155, 97] on div "Add job Add linked Job Edit Edit linked Job Applicants" at bounding box center [190, 97] width 112 height 18
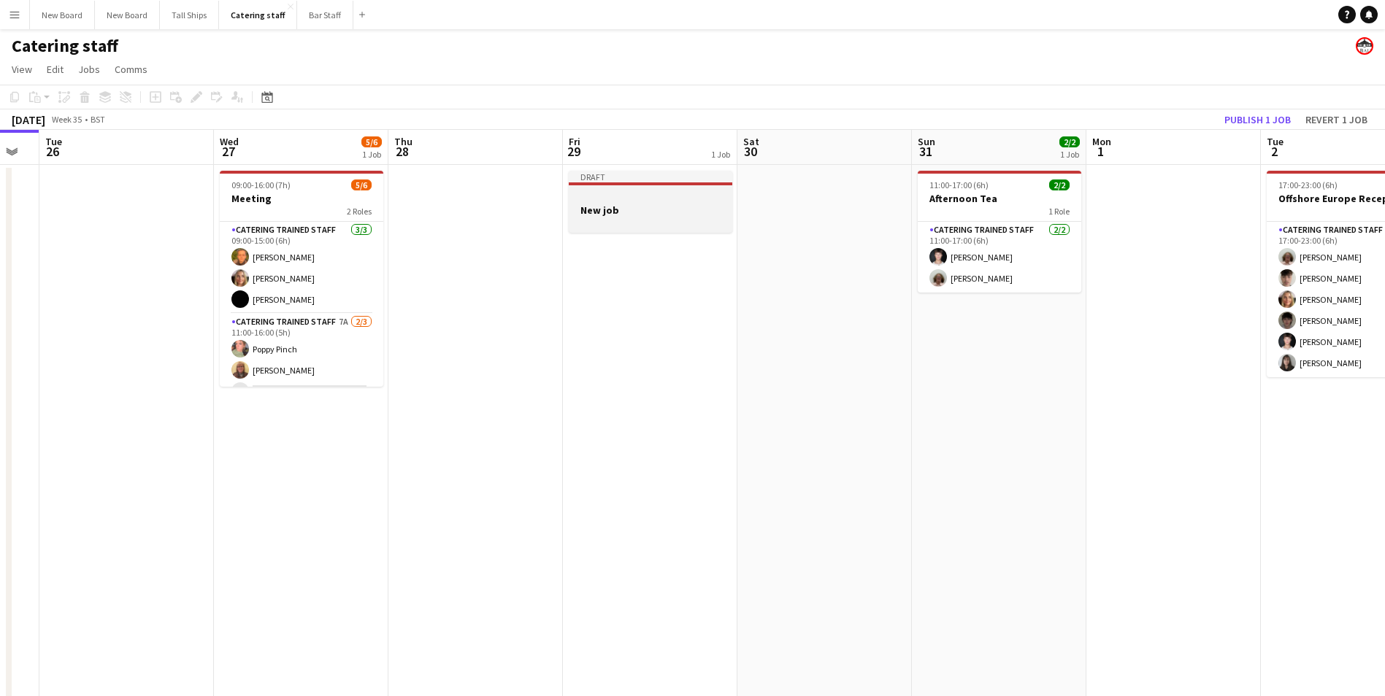
click at [621, 218] on div at bounding box center [651, 223] width 164 height 12
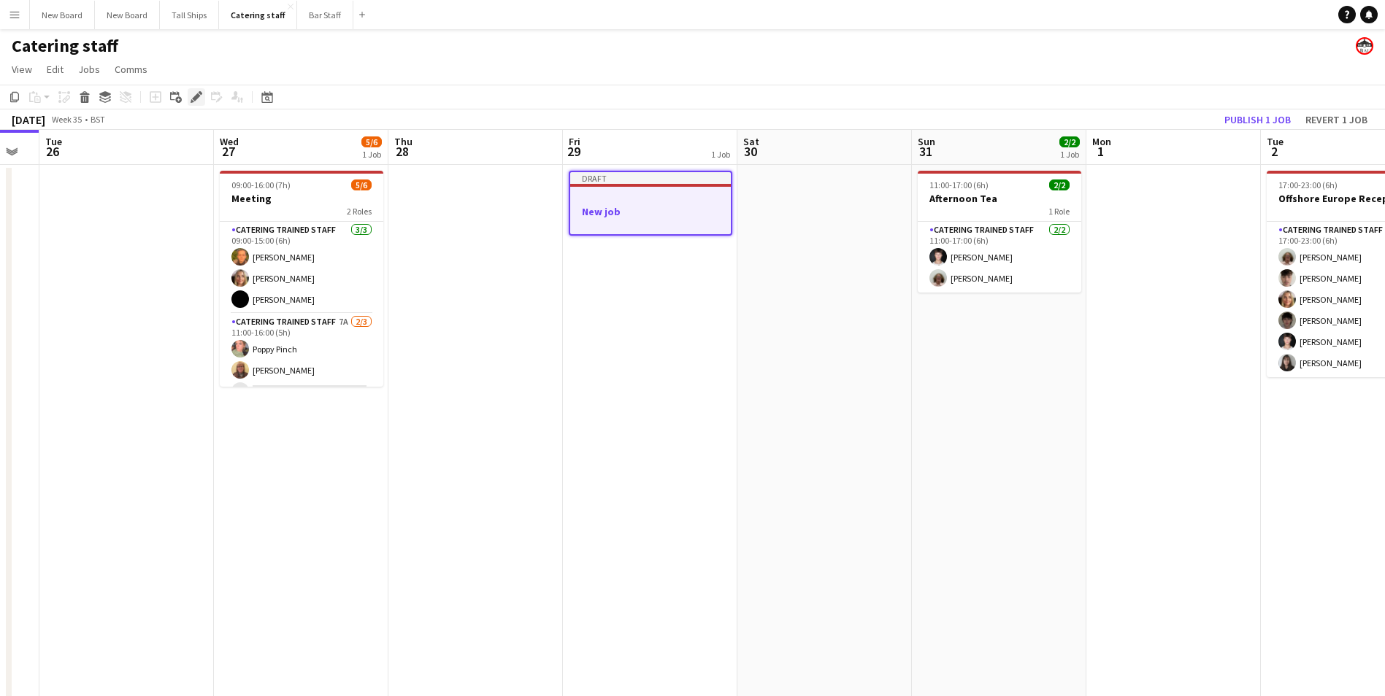
click at [196, 96] on icon at bounding box center [196, 97] width 8 height 8
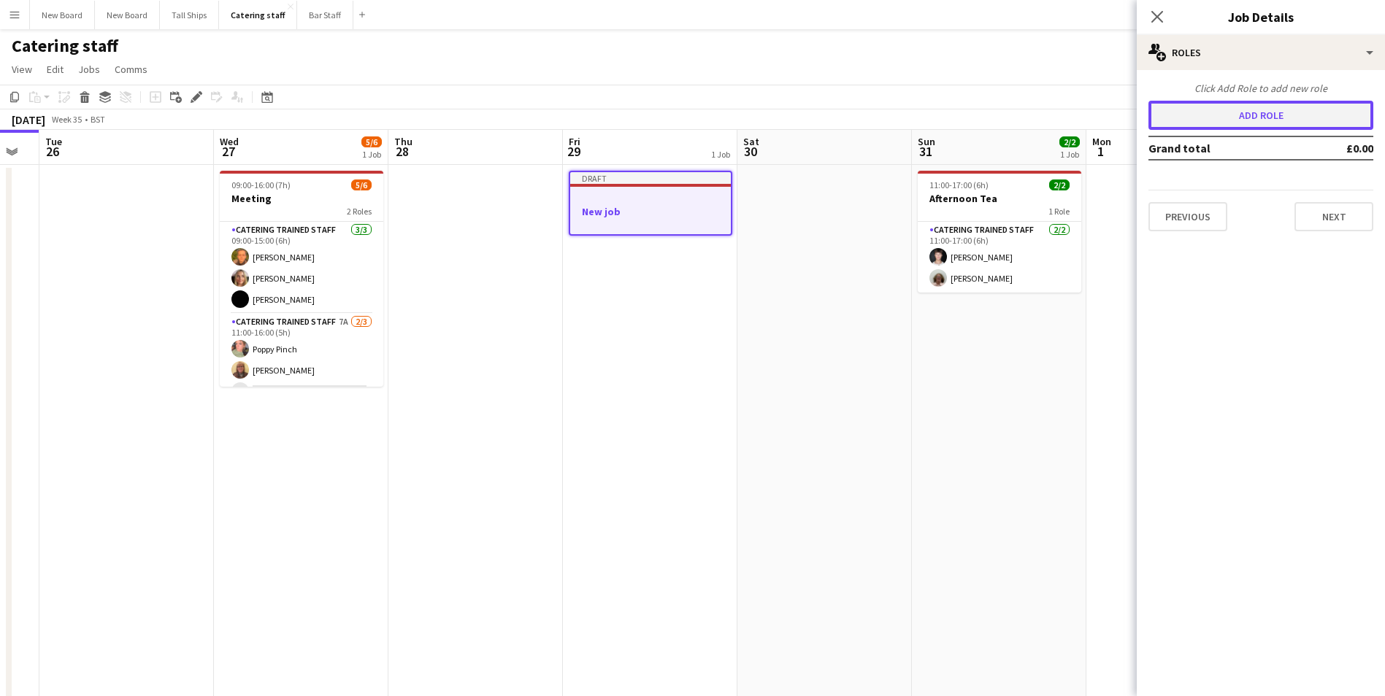
click at [1254, 122] on button "Add role" at bounding box center [1260, 115] width 225 height 29
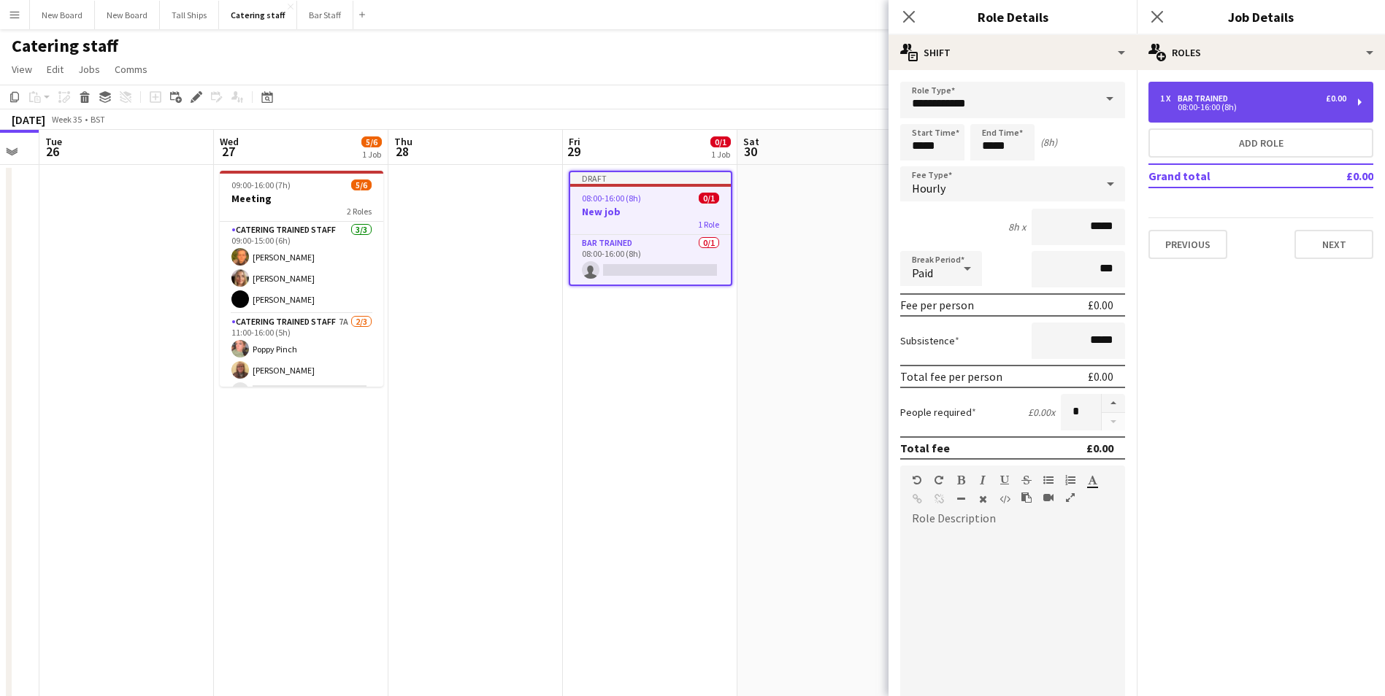
click at [1223, 97] on div "Bar trained" at bounding box center [1205, 98] width 56 height 10
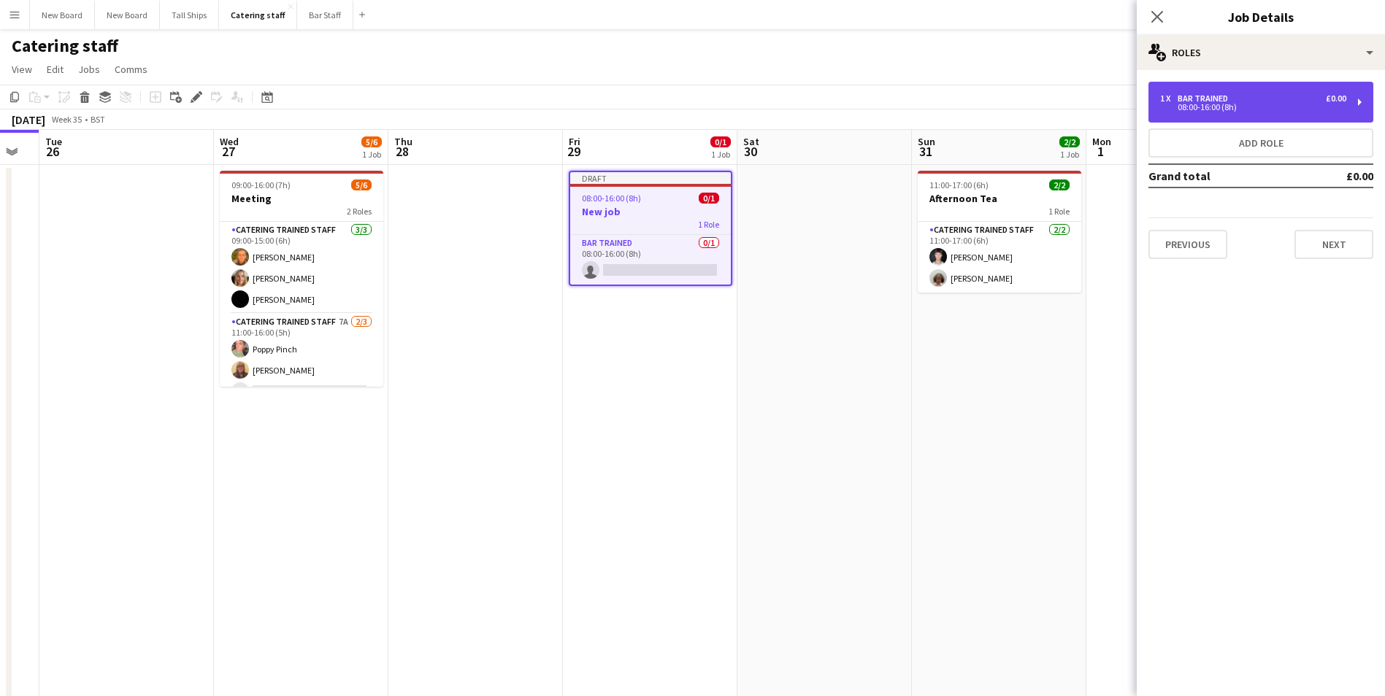
click at [1256, 100] on div "1 x Bar trained £0.00" at bounding box center [1253, 98] width 186 height 10
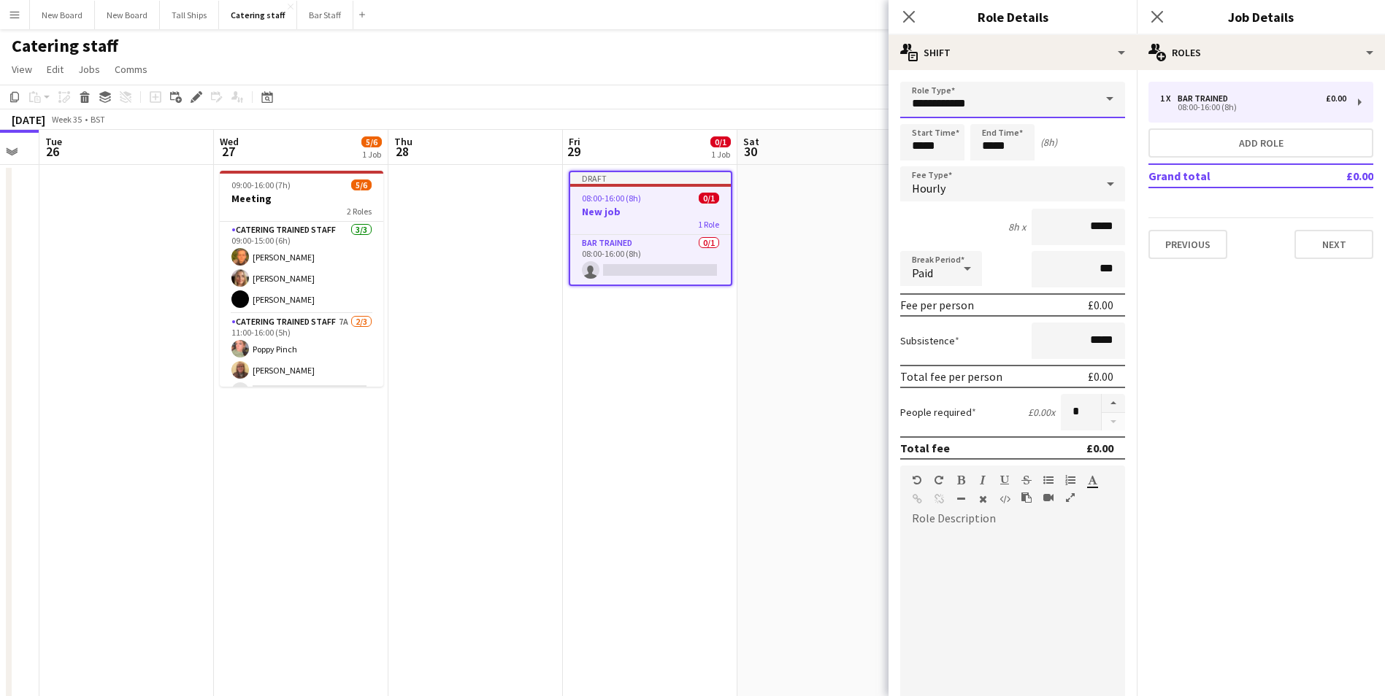
click at [1002, 101] on input "**********" at bounding box center [1012, 100] width 225 height 37
click at [1003, 181] on span "Catering trained staff" at bounding box center [1007, 176] width 191 height 14
type input "**********"
drag, startPoint x: 935, startPoint y: 155, endPoint x: 739, endPoint y: 148, distance: 196.5
click at [736, 145] on body "Menu Boards Boards Boards All jobs Status Workforce Workforce My Workforce Recr…" at bounding box center [692, 411] width 1385 height 823
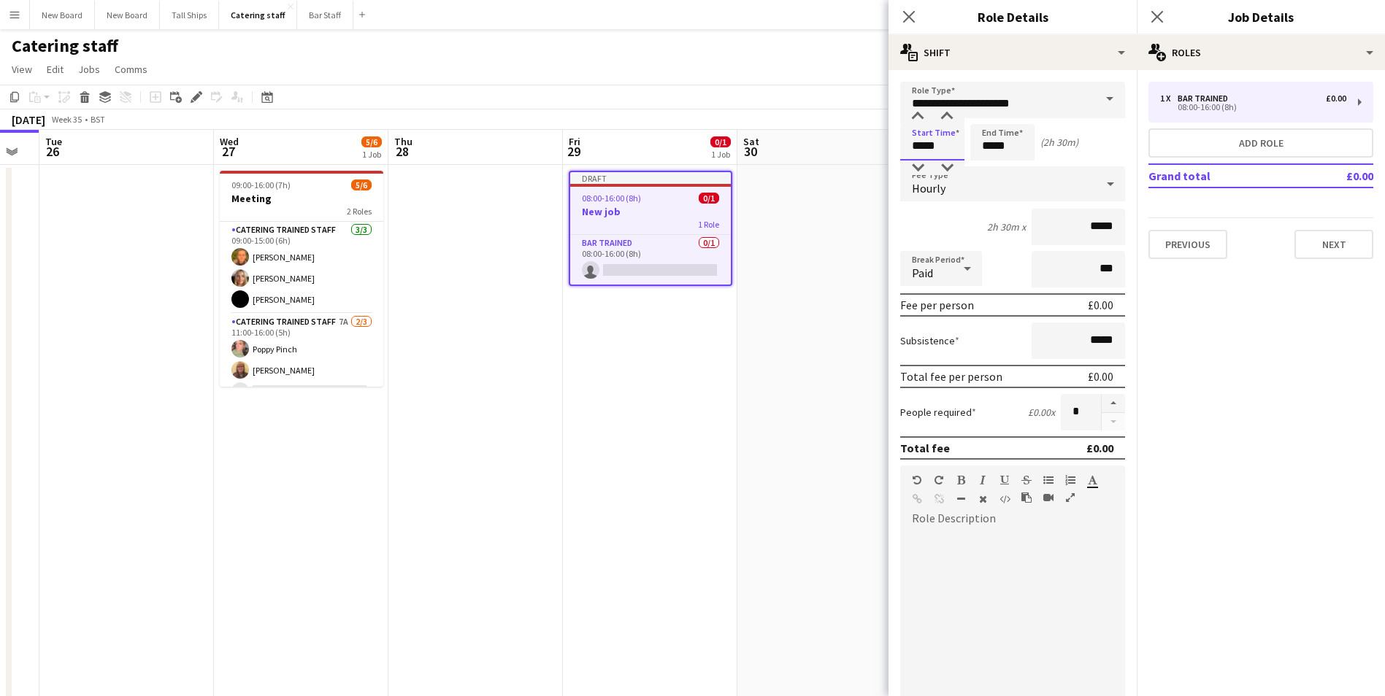
type input "*****"
drag, startPoint x: 1075, startPoint y: 412, endPoint x: 1059, endPoint y: 415, distance: 15.6
click at [1061, 415] on input "*" at bounding box center [1081, 412] width 40 height 37
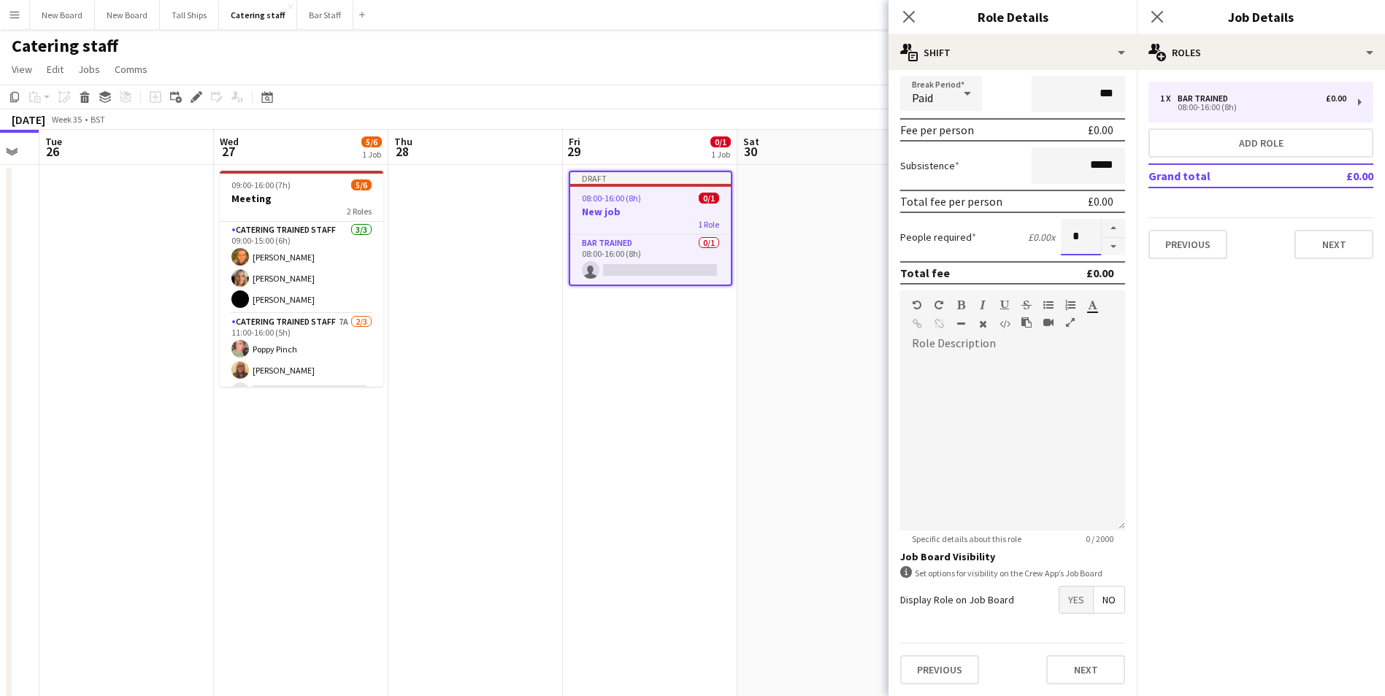
type input "*"
click at [1064, 599] on span "Yes" at bounding box center [1076, 600] width 34 height 26
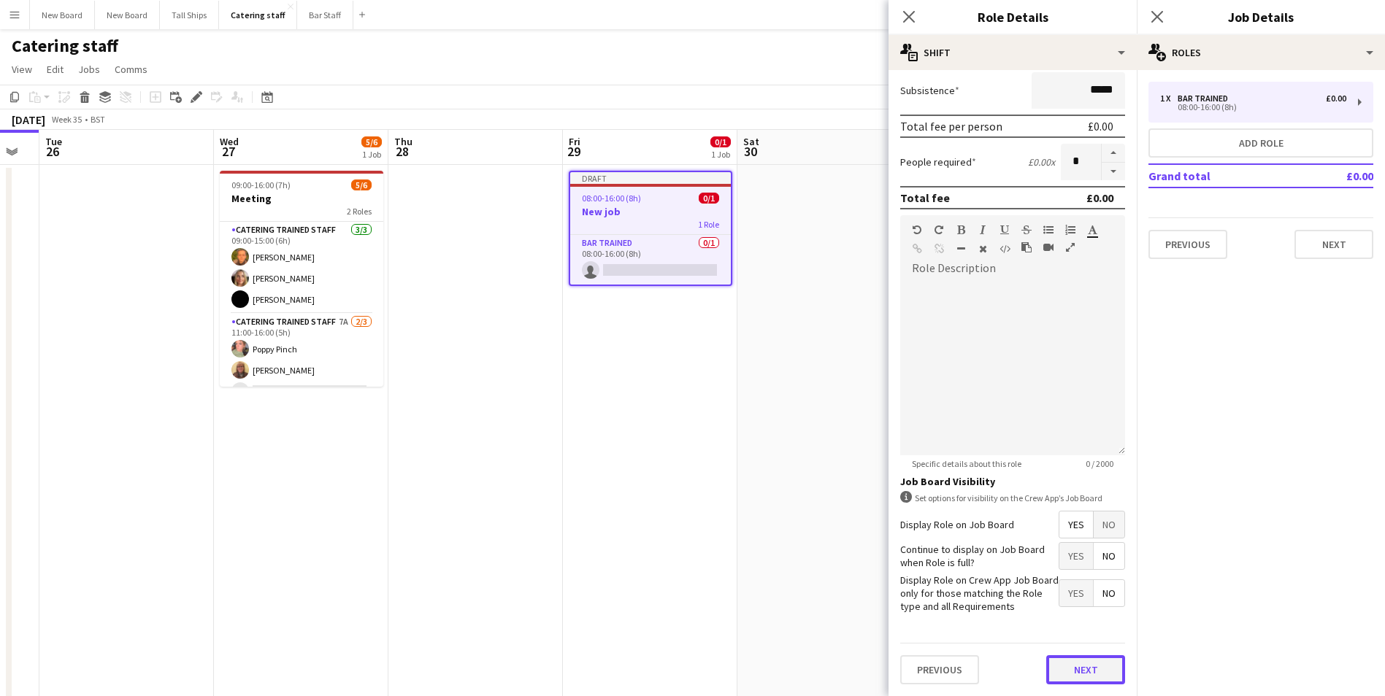
click at [1094, 671] on button "Next" at bounding box center [1085, 670] width 79 height 29
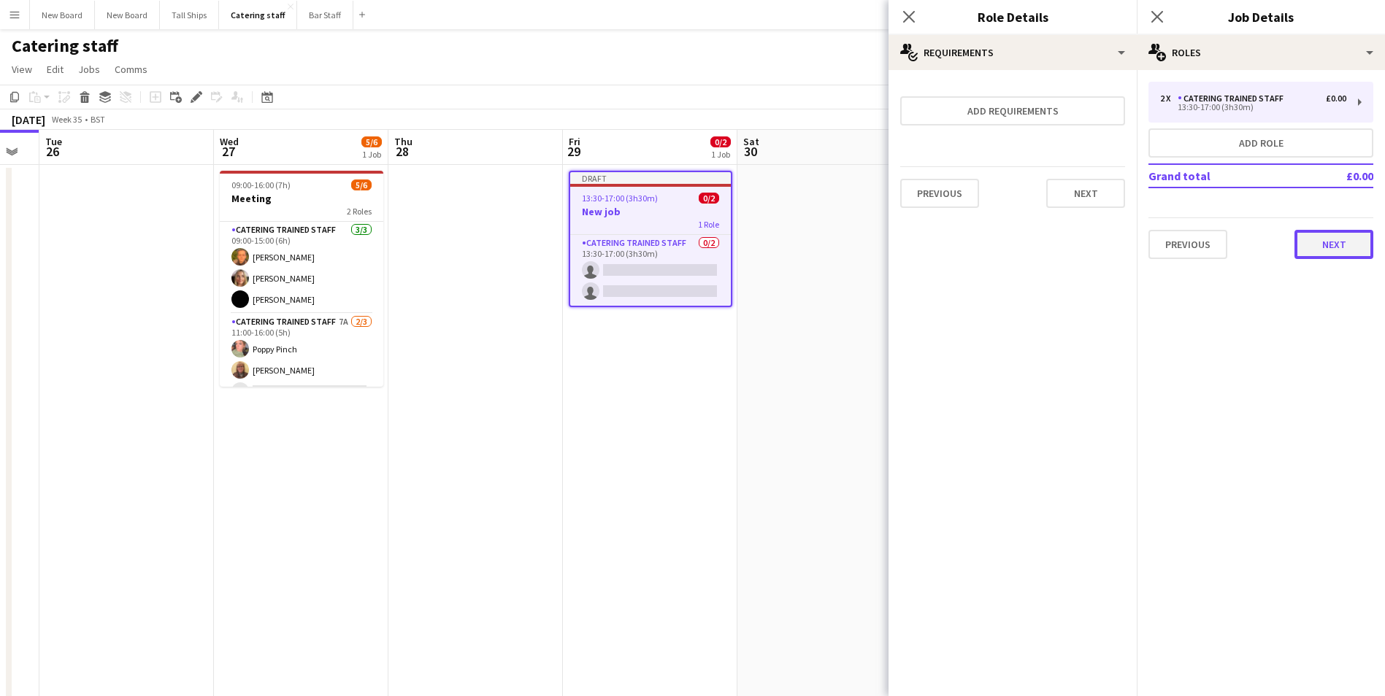
click at [1339, 244] on button "Next" at bounding box center [1333, 244] width 79 height 29
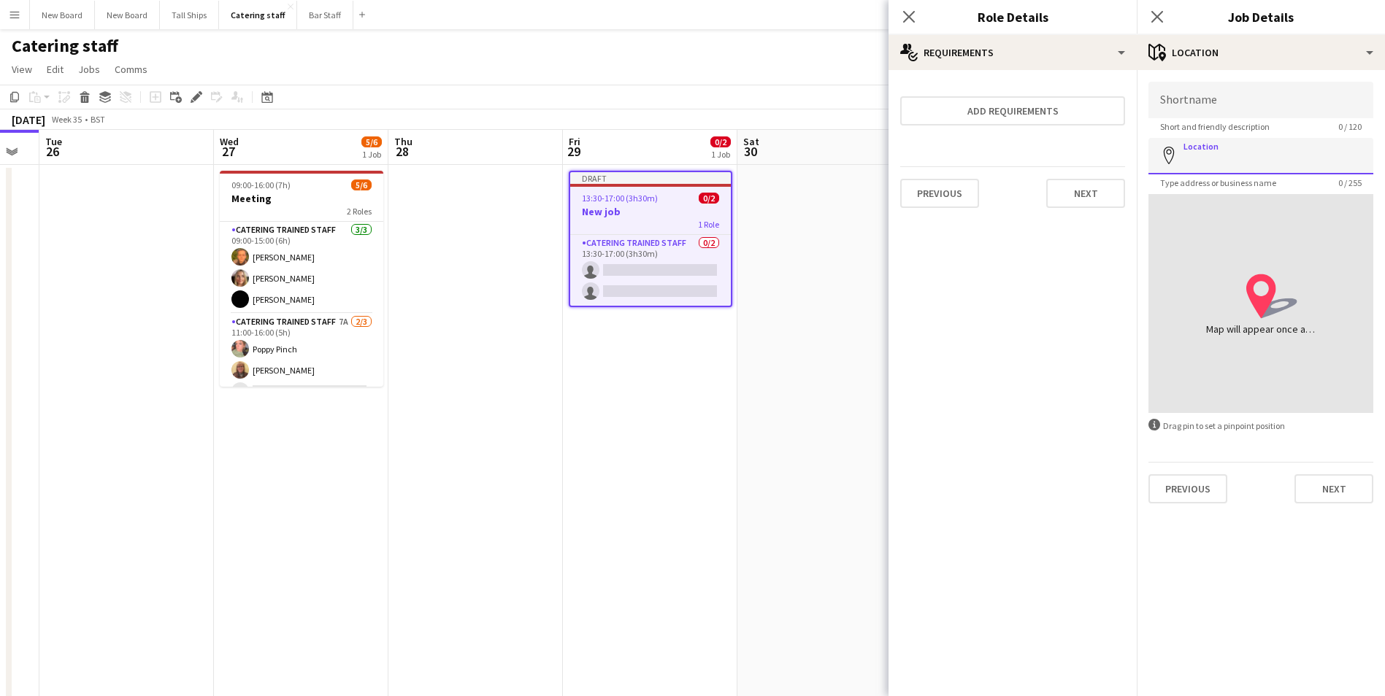
click at [1226, 147] on input "Location" at bounding box center [1260, 156] width 225 height 37
click button "Next" at bounding box center [1333, 489] width 79 height 29
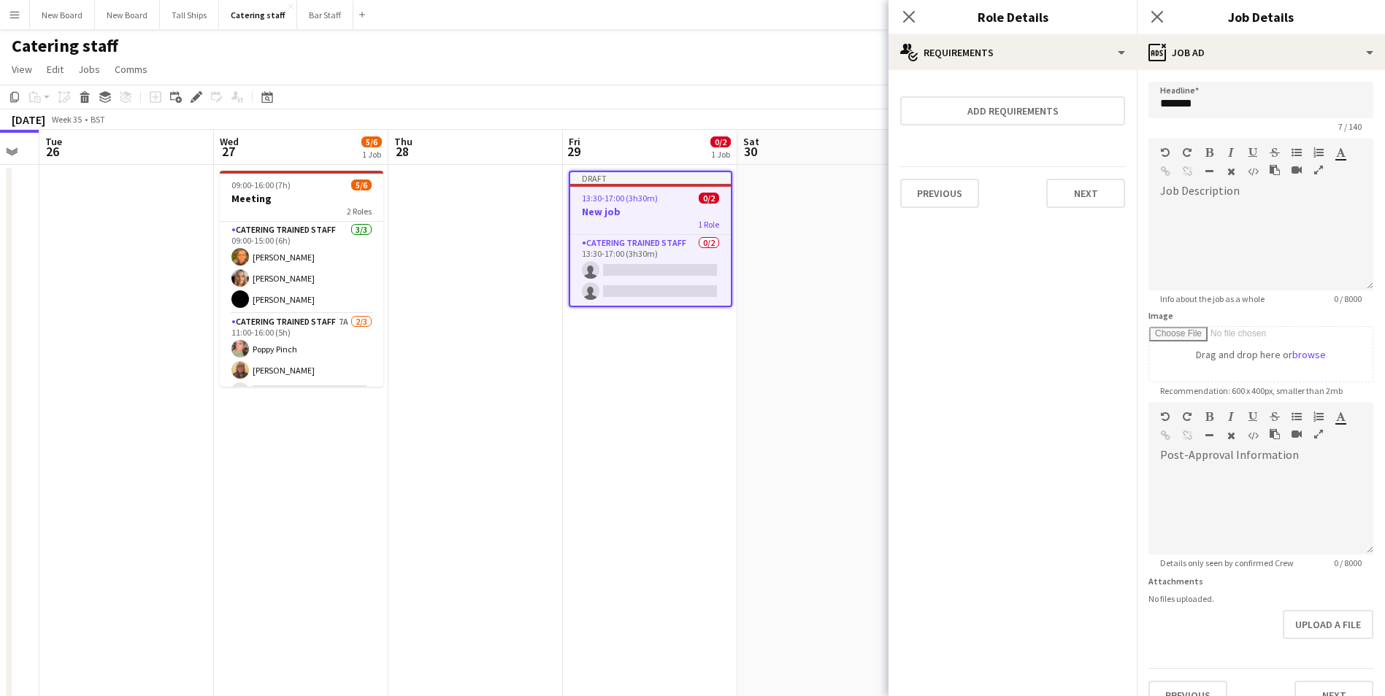
scroll to position [72, 0]
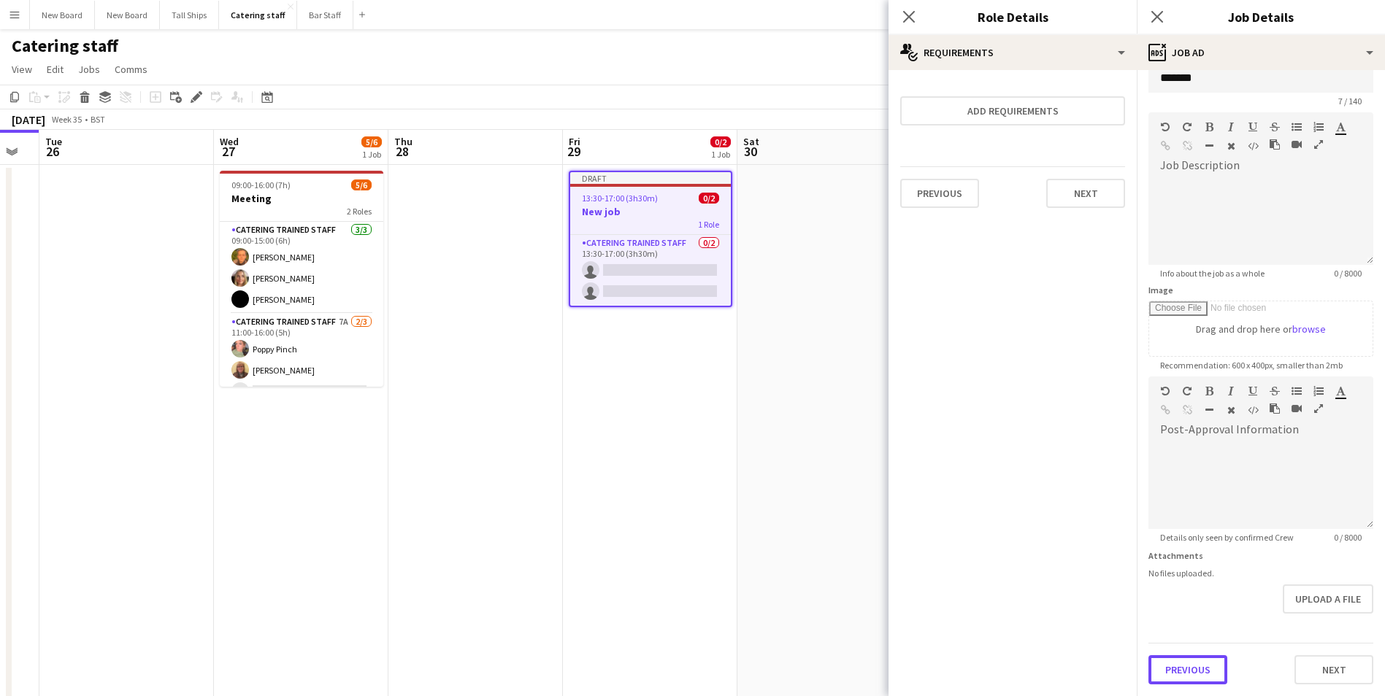
click at [1213, 620] on form "Headline ******* 7 / 140 Job Description default Heading 1 Heading 2 Heading 3 …" at bounding box center [1261, 370] width 248 height 629
click at [1199, 669] on button "Previous" at bounding box center [1187, 670] width 79 height 29
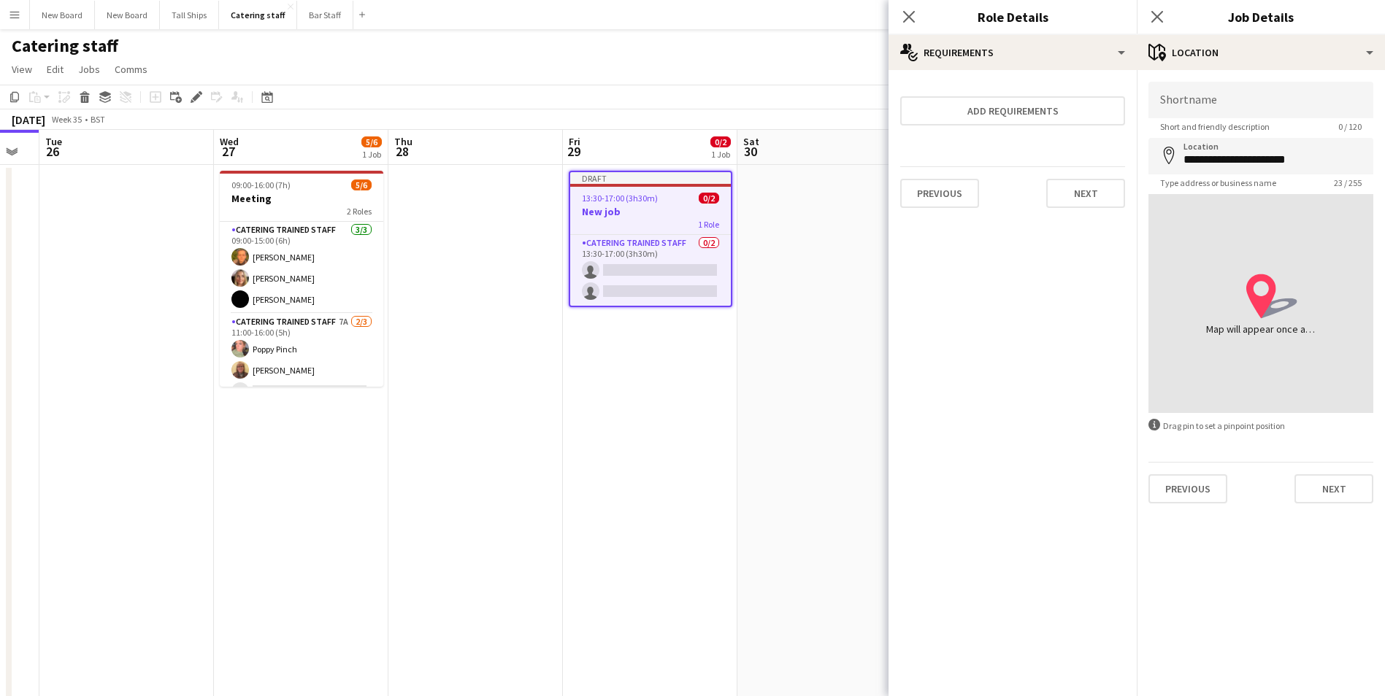
click at [1258, 285] on icon "location-icon Created with Sketch." at bounding box center [1271, 296] width 51 height 51
drag, startPoint x: 1334, startPoint y: 152, endPoint x: 946, endPoint y: 180, distance: 389.4
click at [944, 180] on body "Menu Boards Boards Boards All jobs Status Workforce Workforce My Workforce Recr…" at bounding box center [692, 411] width 1385 height 823
type input "*"
click at [1169, 157] on icon "map-marker" at bounding box center [1169, 156] width 18 height 18
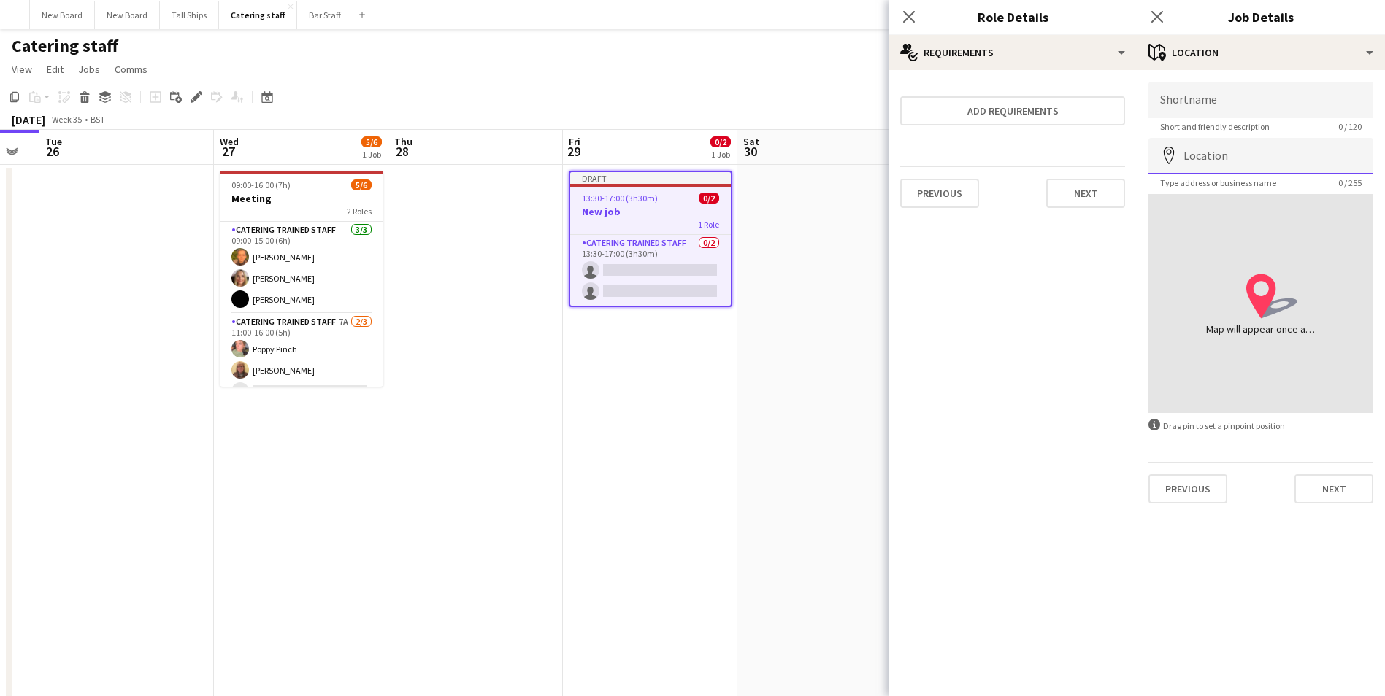
click at [1213, 154] on input "Location" at bounding box center [1260, 156] width 225 height 37
type input "**********"
click button "Next" at bounding box center [1333, 489] width 79 height 29
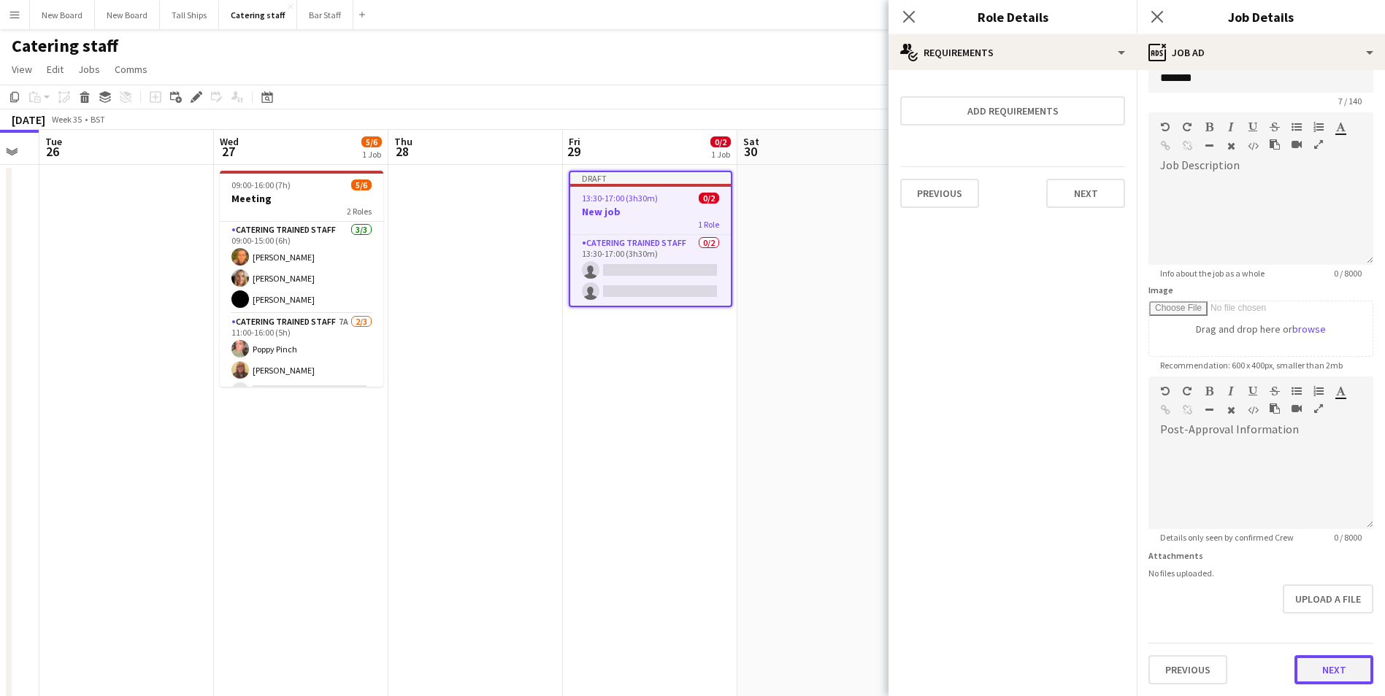
scroll to position [26, 0]
click at [1349, 631] on form "Headline ******* 7 / 140 Job Description default Heading 1 Heading 2 Heading 3 …" at bounding box center [1261, 370] width 248 height 629
click at [1332, 664] on button "Next" at bounding box center [1333, 670] width 79 height 29
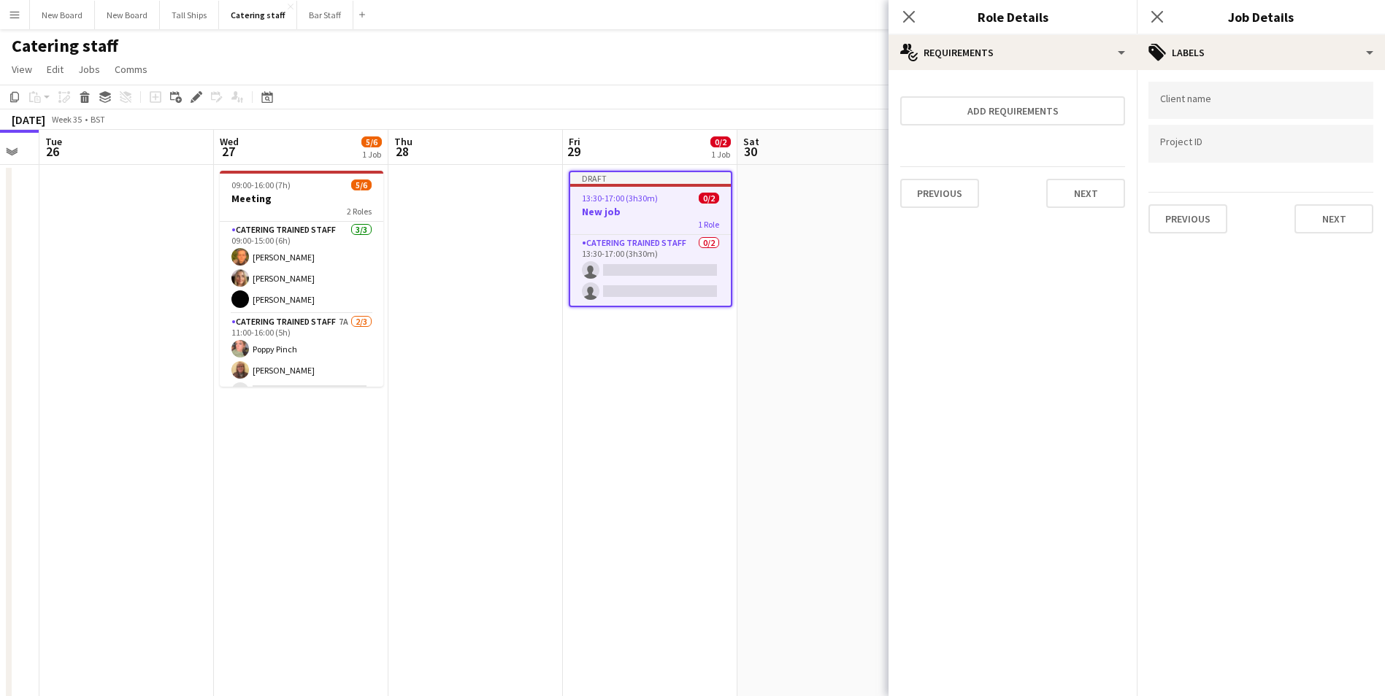
scroll to position [0, 0]
drag, startPoint x: 1321, startPoint y: 220, endPoint x: 1359, endPoint y: 274, distance: 66.0
click at [1322, 221] on button "Next" at bounding box center [1333, 218] width 79 height 29
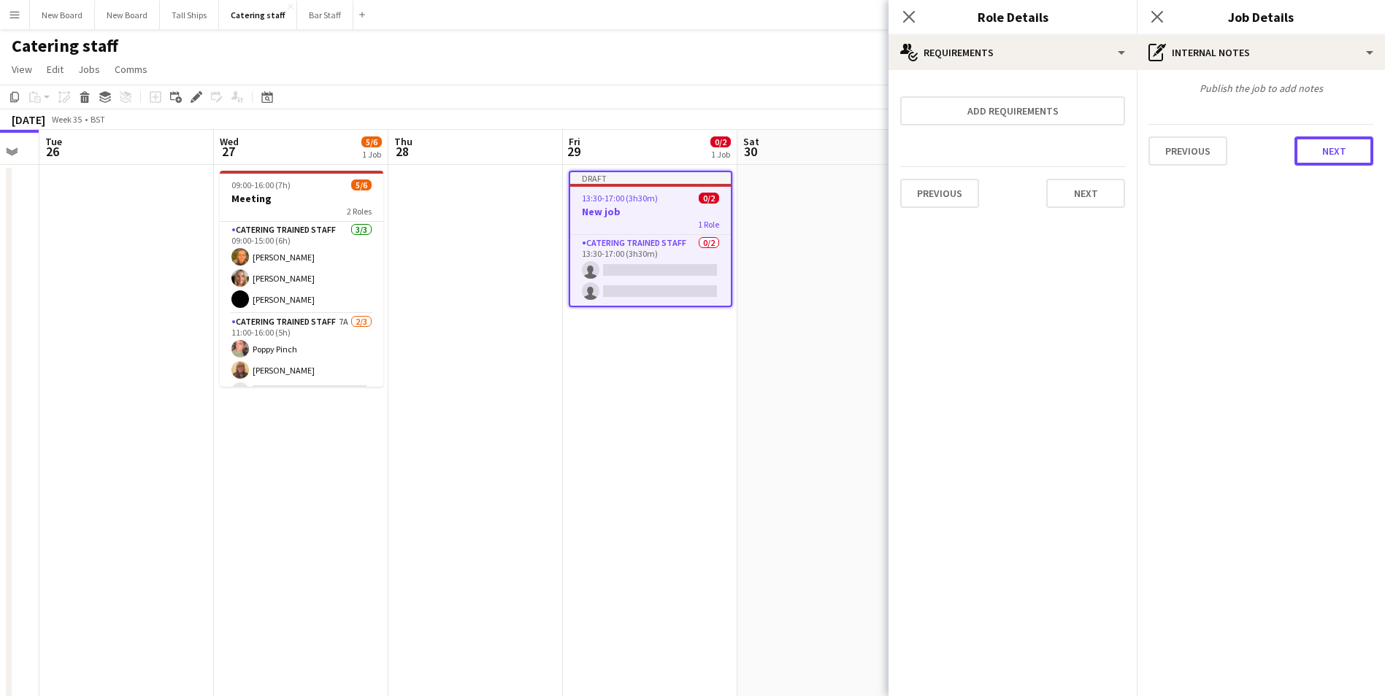
drag, startPoint x: 1329, startPoint y: 145, endPoint x: 1348, endPoint y: 152, distance: 20.1
click at [1330, 146] on button "Next" at bounding box center [1333, 151] width 79 height 29
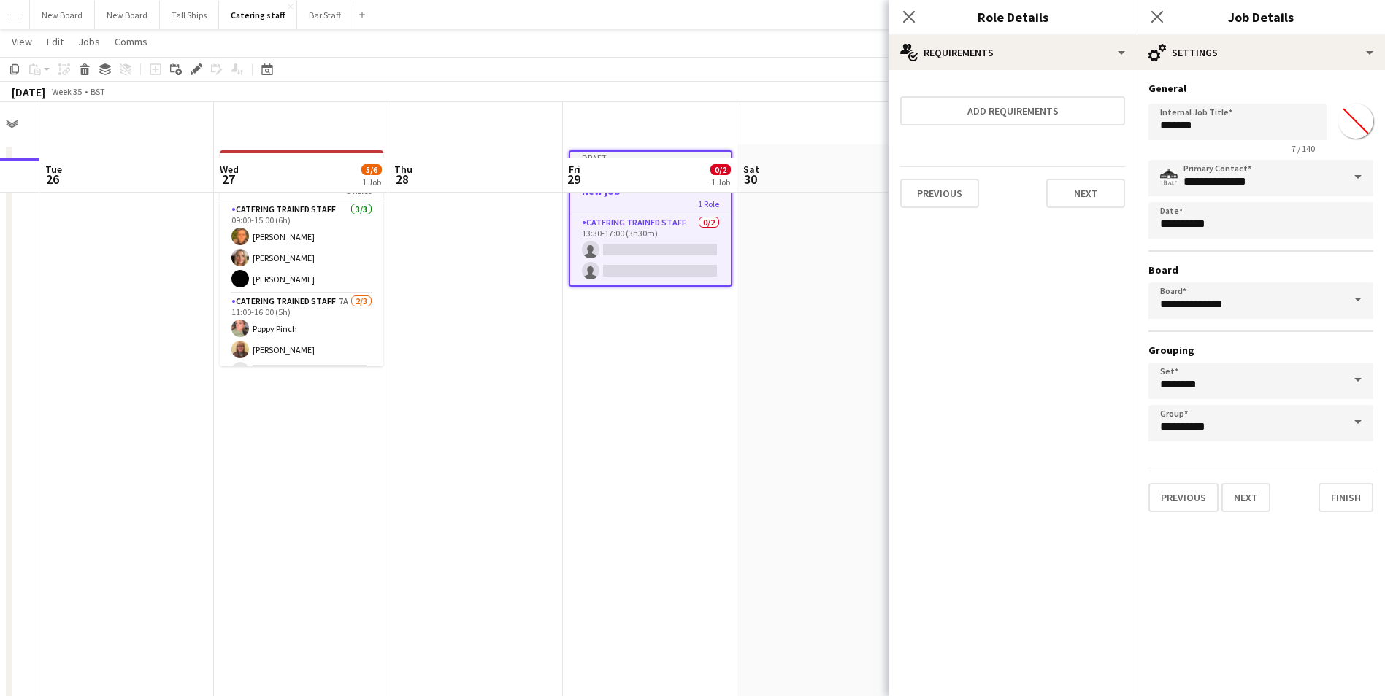
scroll to position [87, 0]
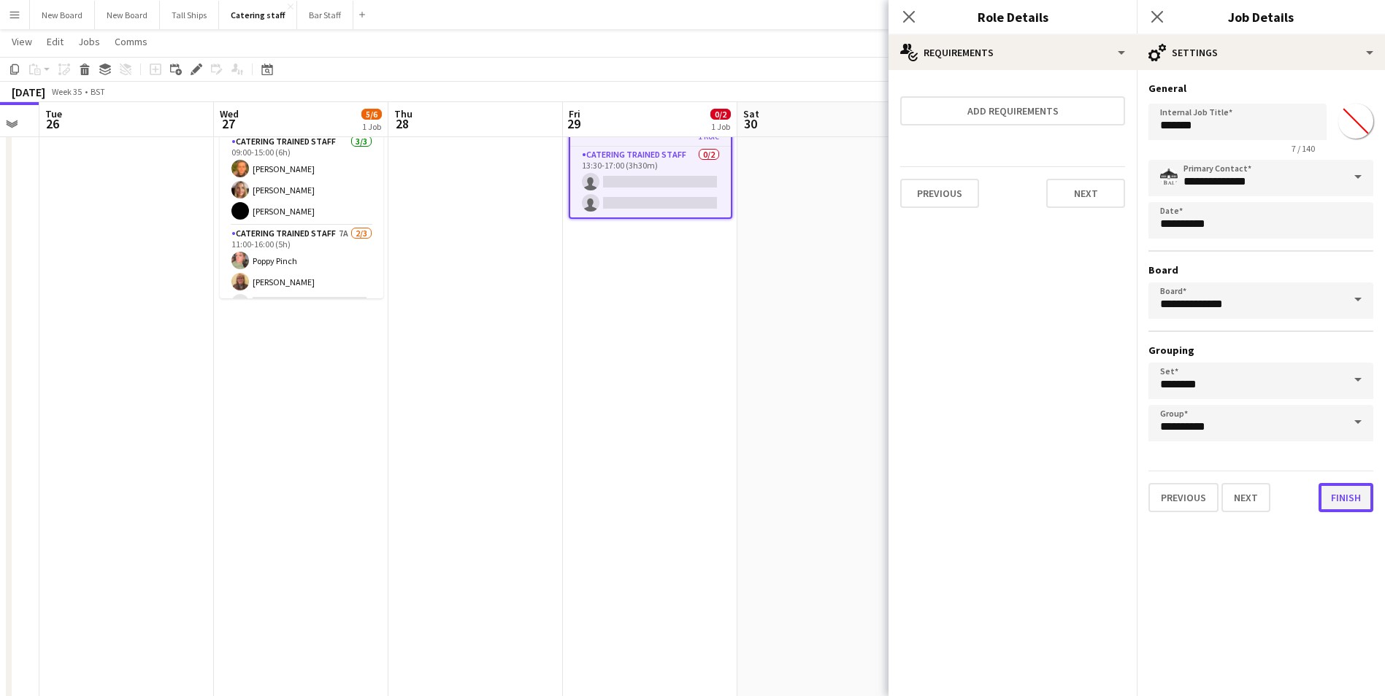
click at [1346, 508] on button "Finish" at bounding box center [1345, 497] width 55 height 29
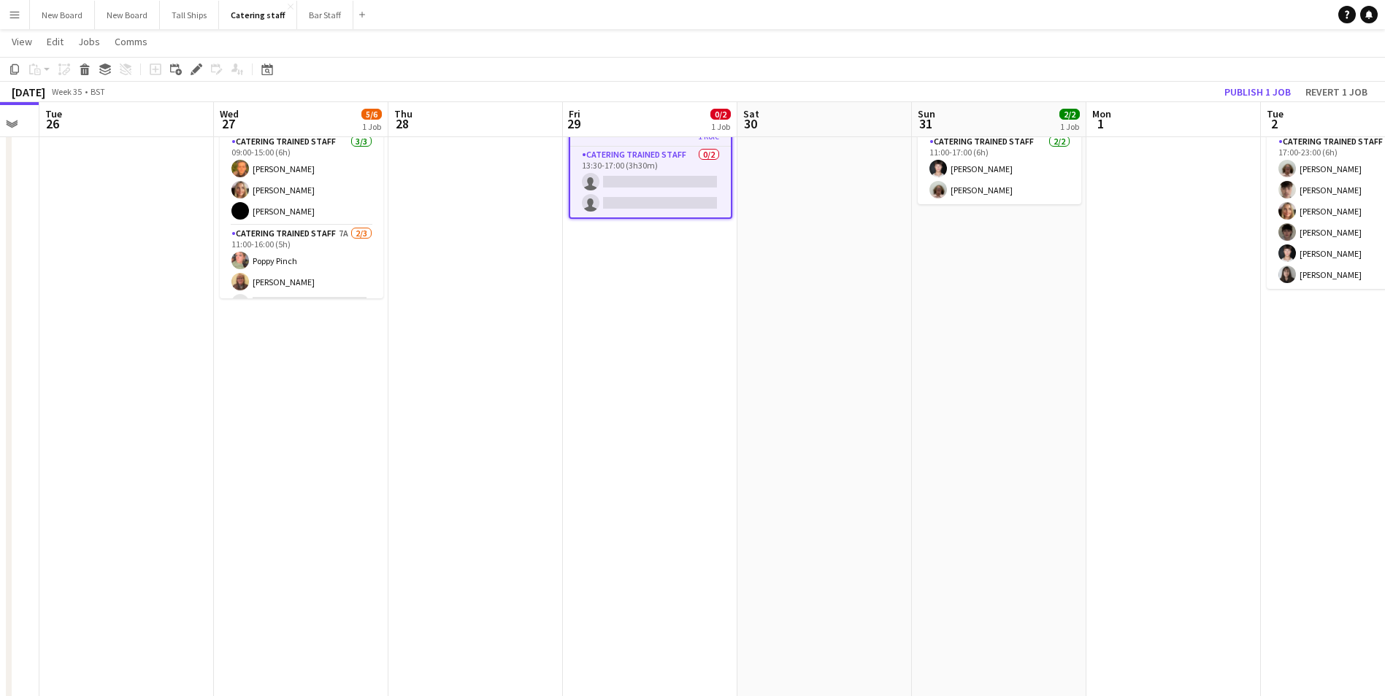
click at [1272, 81] on app-toolbar "Copy Paste Paste Ctrl+V Paste with crew Ctrl+Shift+V Paste linked Job [GEOGRAPH…" at bounding box center [692, 69] width 1385 height 25
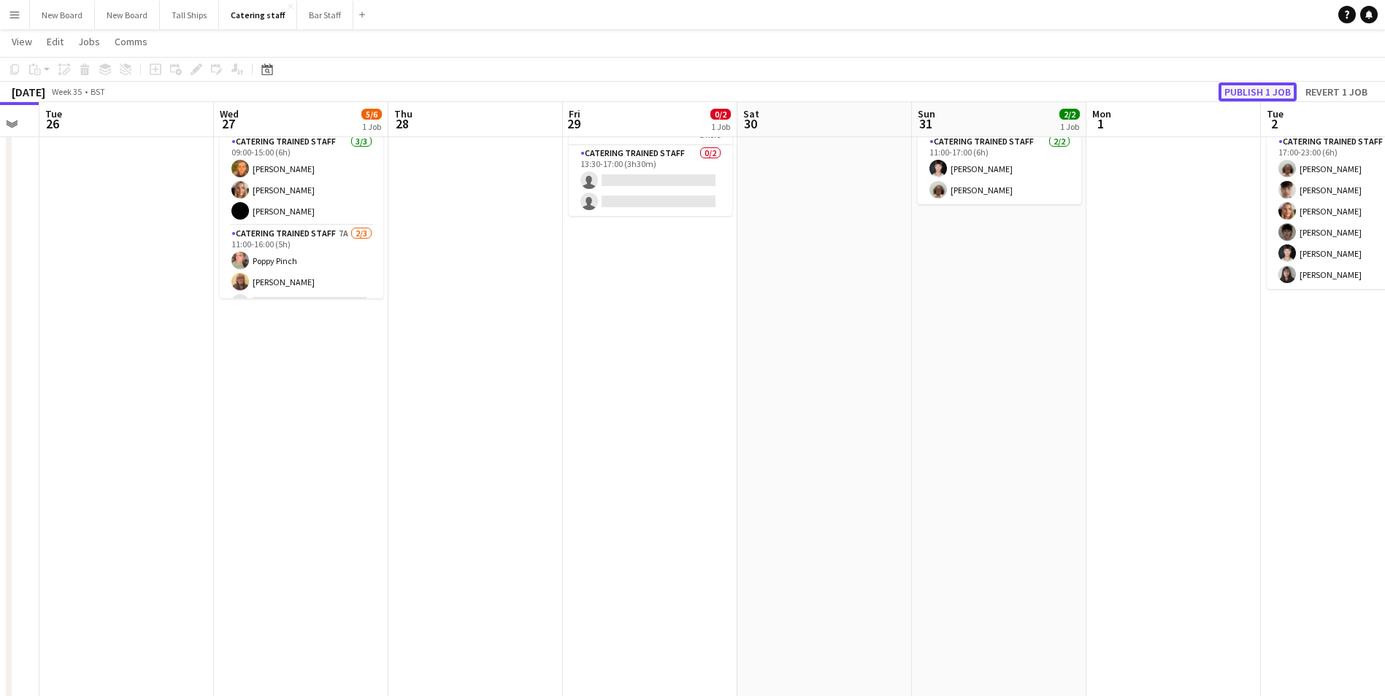
click at [1270, 96] on button "Publish 1 job" at bounding box center [1257, 91] width 78 height 19
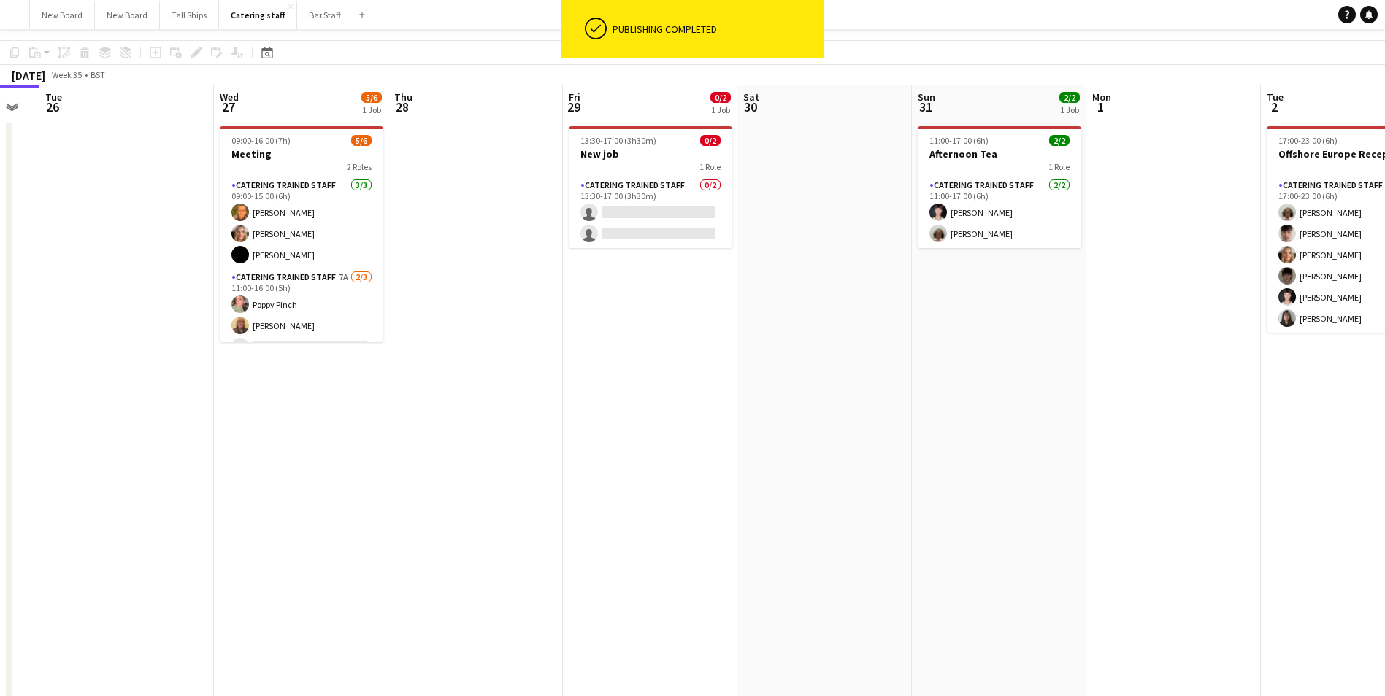
scroll to position [0, 0]
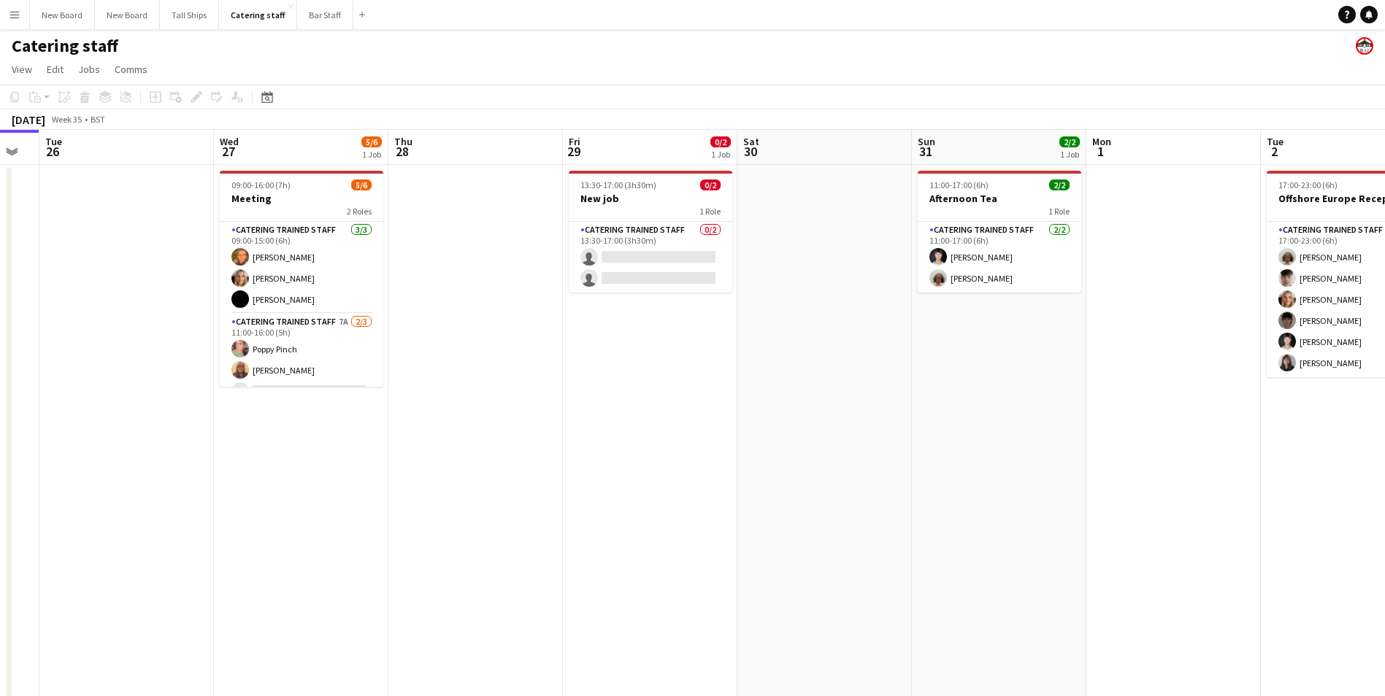
click at [1095, 449] on app-date-cell at bounding box center [1173, 494] width 174 height 658
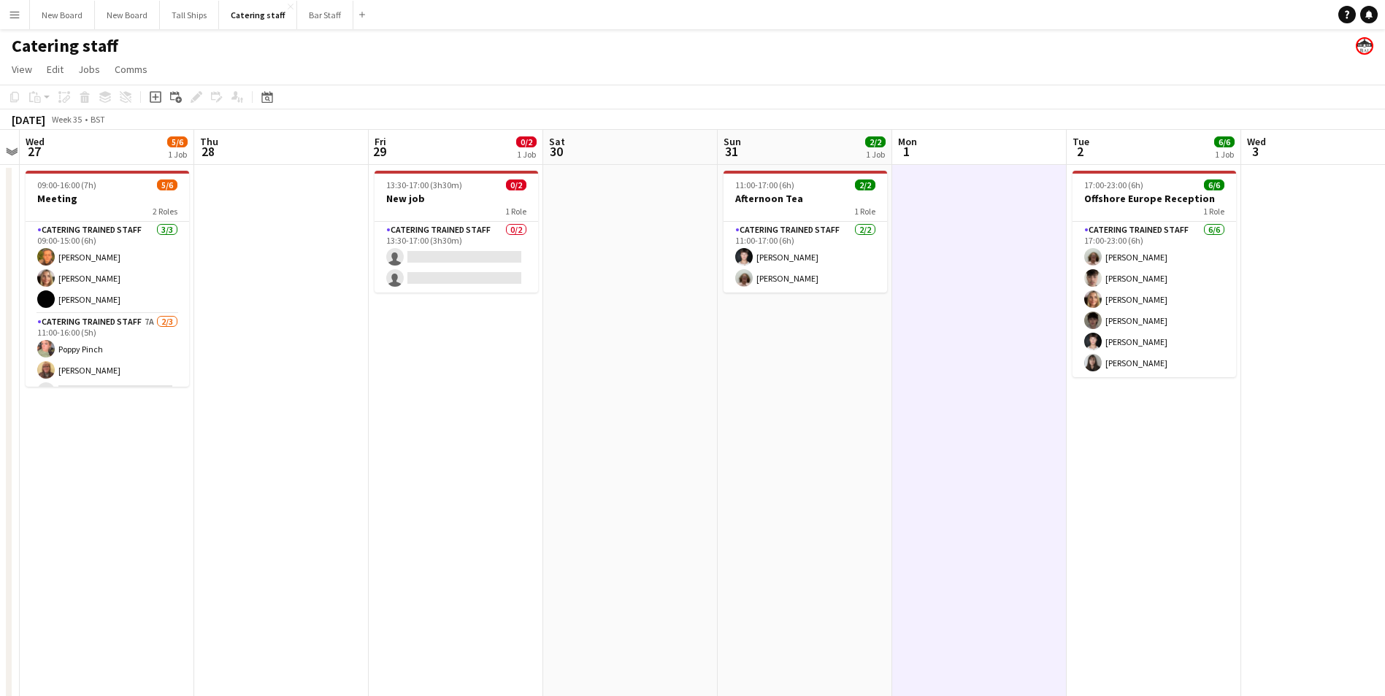
drag, startPoint x: 940, startPoint y: 437, endPoint x: 894, endPoint y: 439, distance: 46.7
click at [894, 439] on app-calendar-viewport "Sun 24 4/5 2 Jobs Mon 25 Tue 26 Wed 27 5/6 1 Job Thu 28 Fri 29 0/2 1 Job Sat 30…" at bounding box center [692, 476] width 1385 height 693
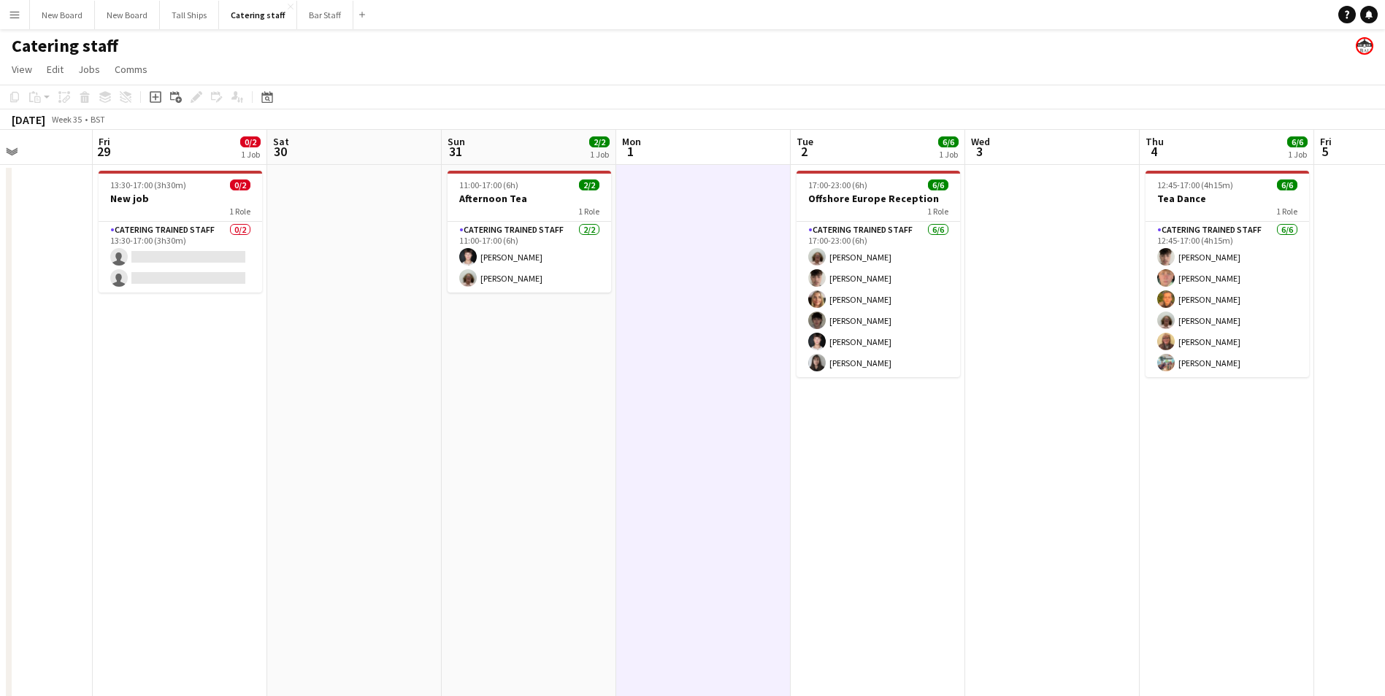
drag, startPoint x: 894, startPoint y: 439, endPoint x: 623, endPoint y: 446, distance: 270.9
click at [623, 446] on app-calendar-viewport "Tue 26 Wed 27 5/6 1 Job Thu 28 Fri 29 0/2 1 Job Sat 30 Sun 31 2/2 1 Job Mon 1 T…" at bounding box center [692, 476] width 1385 height 693
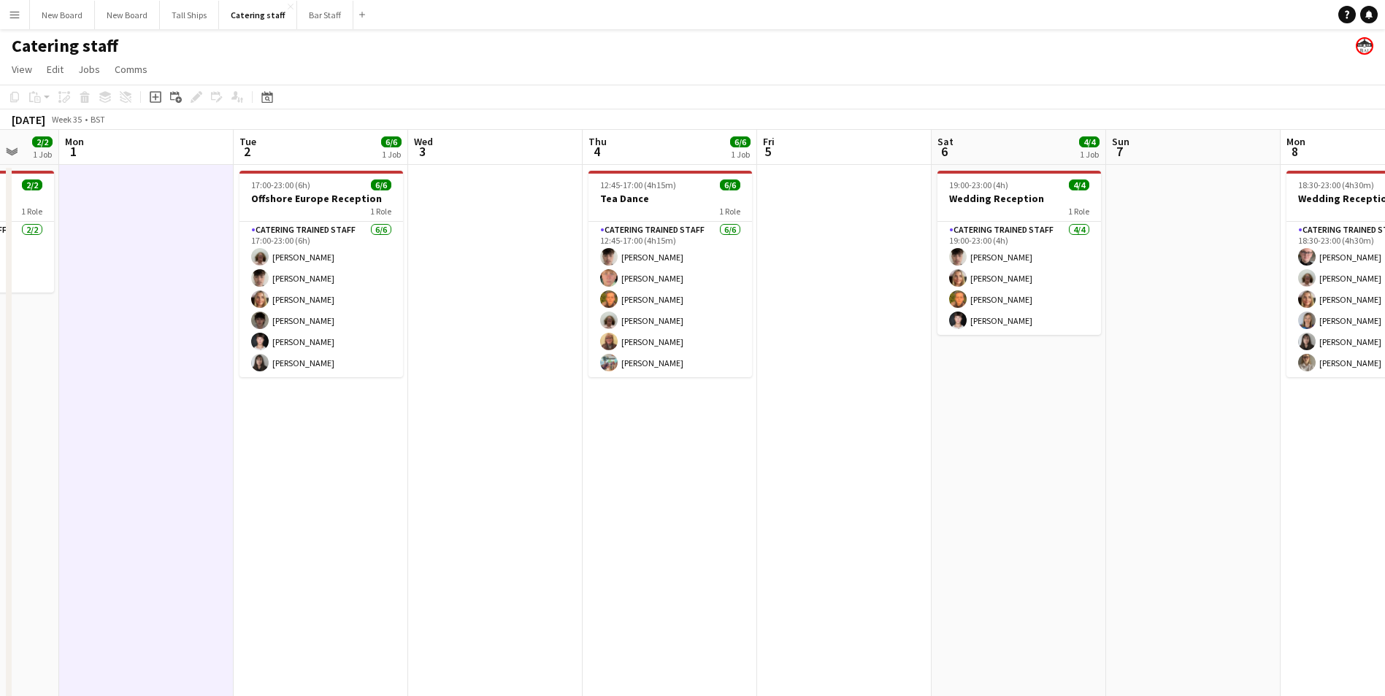
drag, startPoint x: 1110, startPoint y: 472, endPoint x: 553, endPoint y: 434, distance: 558.2
click at [553, 434] on app-calendar-viewport "Fri 29 0/2 1 Job Sat 30 Sun 31 2/2 1 Job Mon 1 Tue 2 6/6 1 Job Wed 3 Thu 4 6/6 …" at bounding box center [692, 476] width 1385 height 693
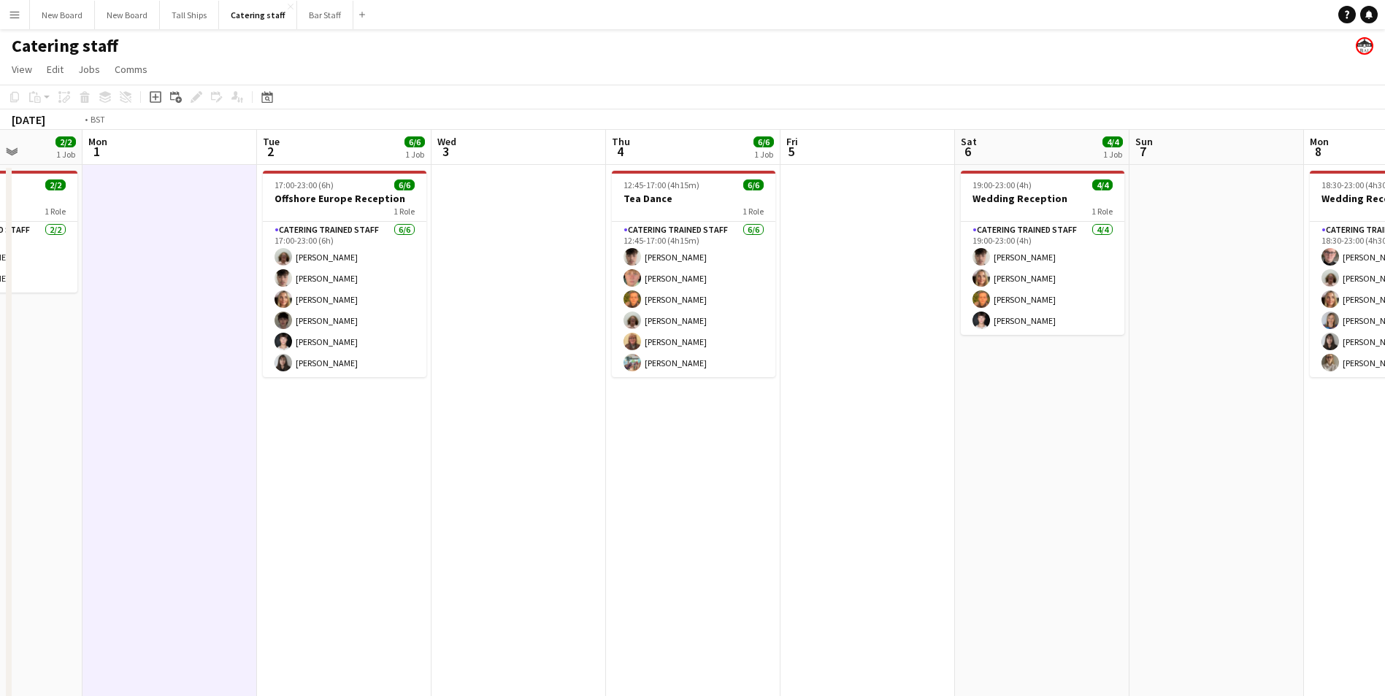
drag, startPoint x: 1134, startPoint y: 485, endPoint x: 648, endPoint y: 450, distance: 487.4
click at [637, 445] on app-calendar-viewport "Fri 29 0/2 1 Job Sat 30 Sun 31 2/2 1 Job Mon 1 Tue 2 6/6 1 Job Wed 3 Thu 4 6/6 …" at bounding box center [692, 476] width 1385 height 693
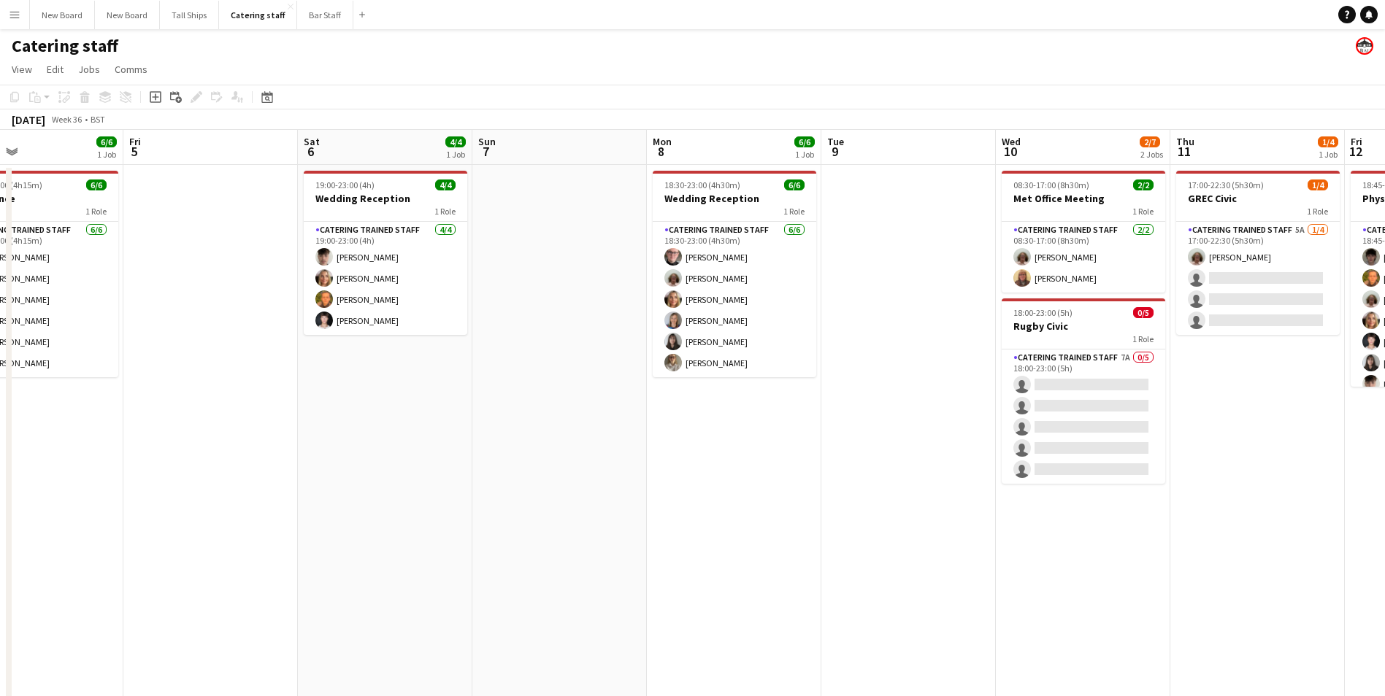
scroll to position [0, 456]
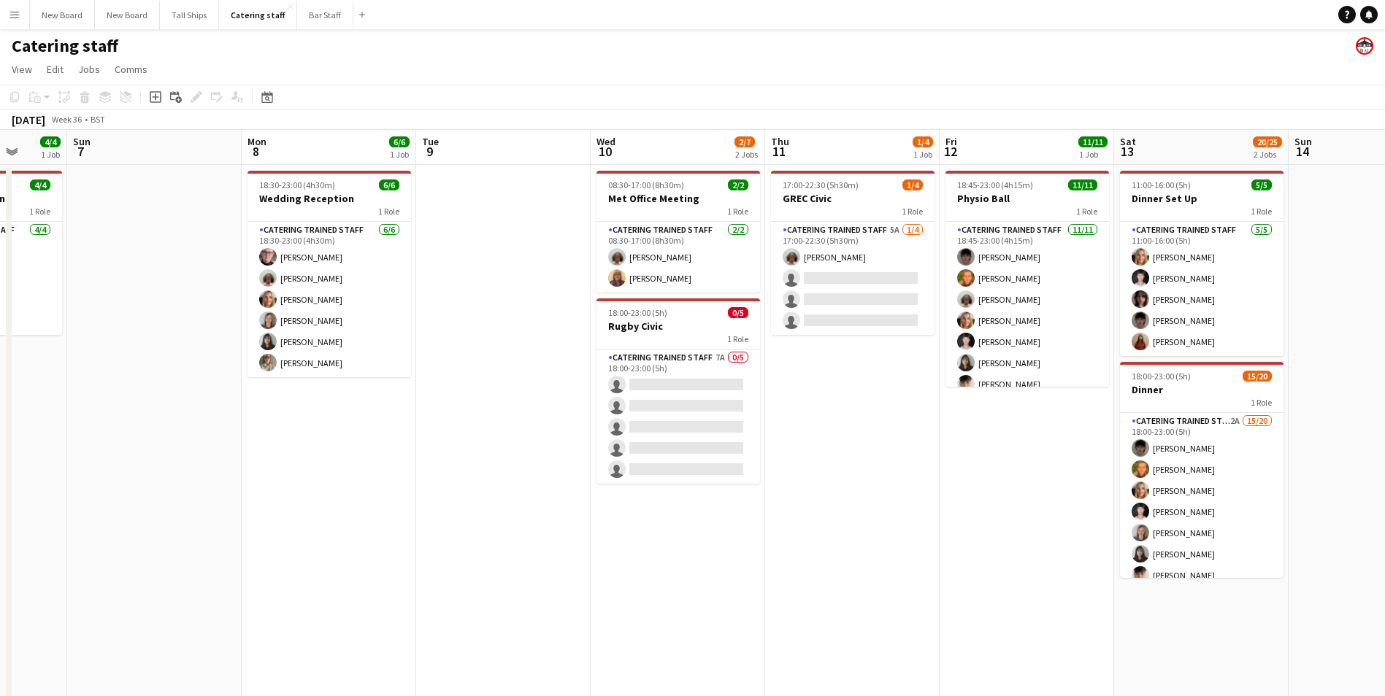
drag, startPoint x: 1143, startPoint y: 471, endPoint x: 602, endPoint y: 430, distance: 542.5
click at [602, 430] on app-calendar-viewport "Thu 4 6/6 1 Job Fri 5 Sat 6 4/4 1 Job Sun 7 Mon 8 6/6 1 Job Tue 9 Wed 10 2/7 2 …" at bounding box center [692, 476] width 1385 height 693
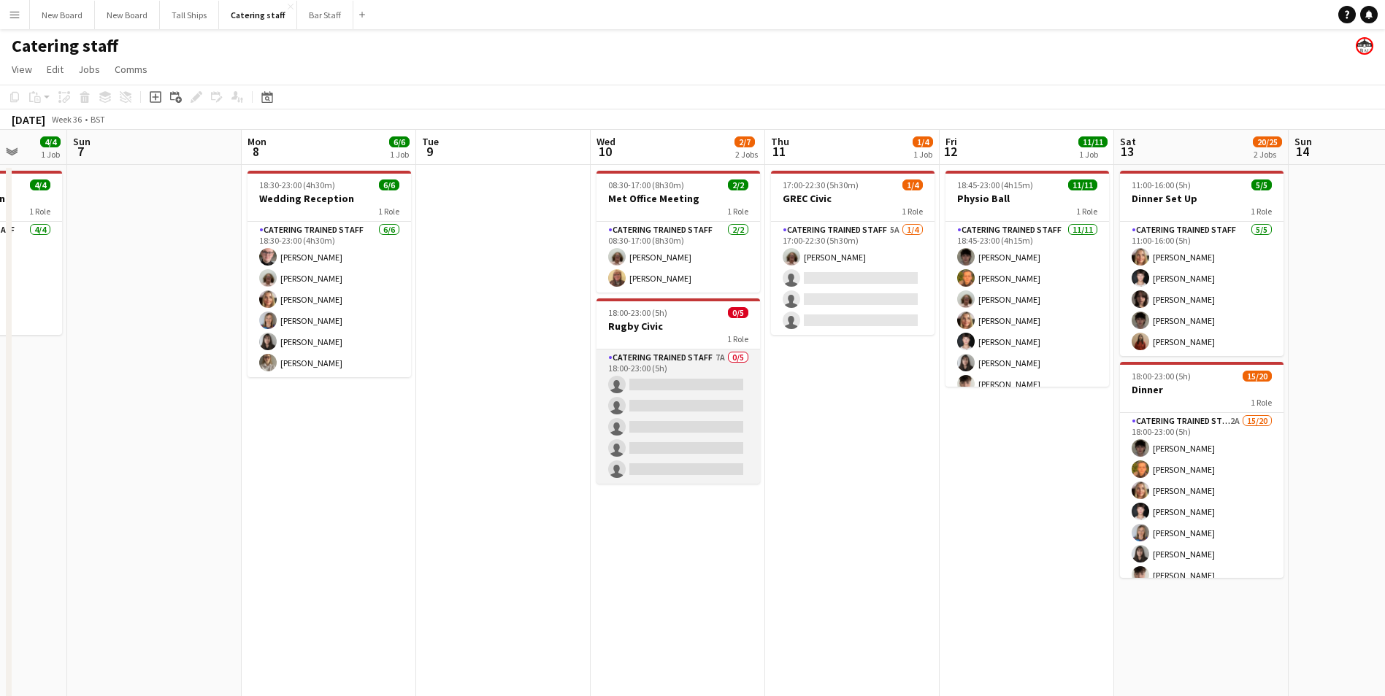
drag, startPoint x: 668, startPoint y: 382, endPoint x: 688, endPoint y: 388, distance: 21.5
click at [668, 383] on app-card-role "Catering trained staff 7A 0/5 18:00-23:00 (5h) single-neutral-actions single-ne…" at bounding box center [678, 417] width 164 height 134
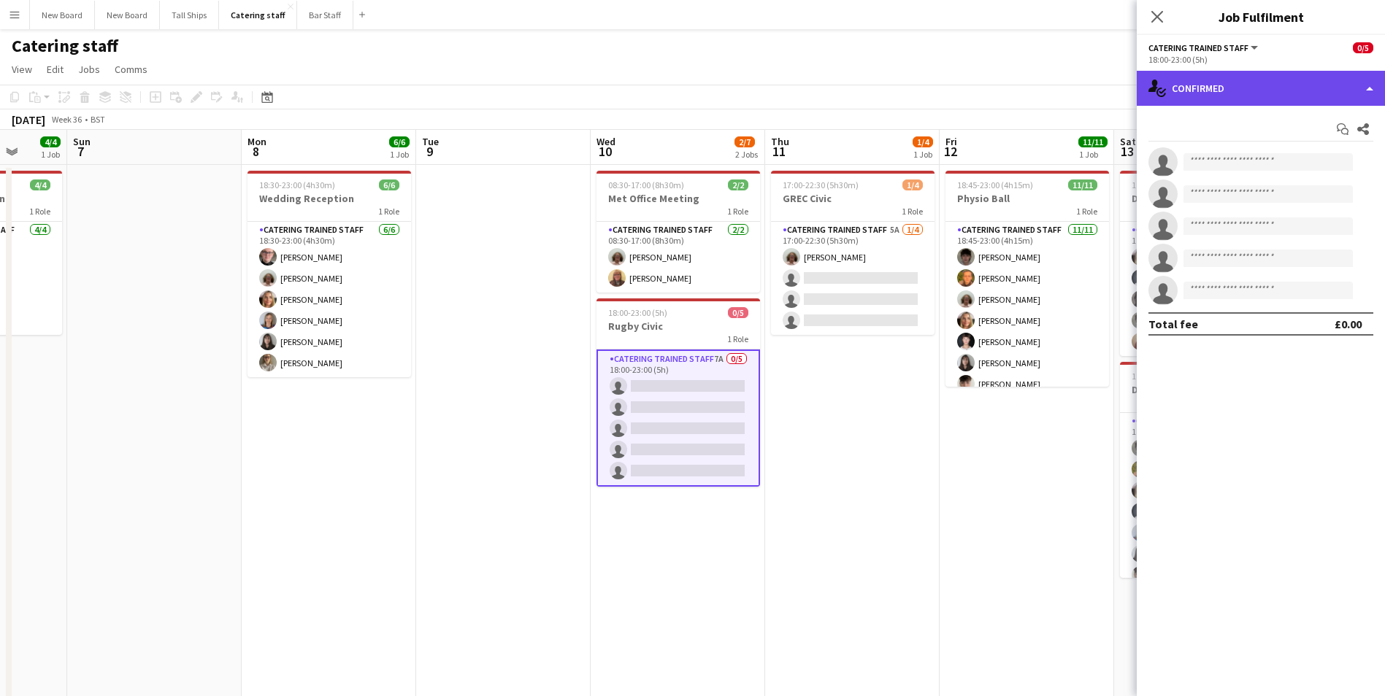
click at [1306, 72] on div "single-neutral-actions-check-2 Confirmed" at bounding box center [1261, 88] width 248 height 35
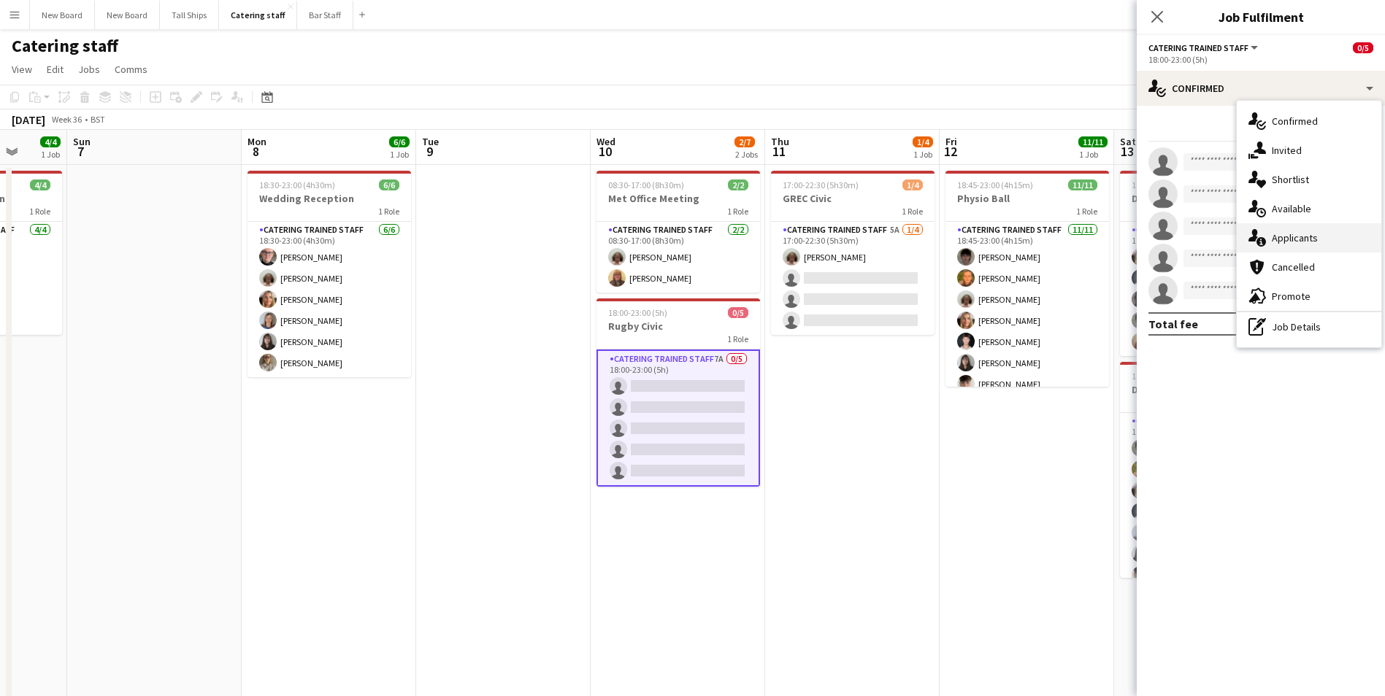
click at [1299, 241] on div "single-neutral-actions-information Applicants" at bounding box center [1309, 237] width 145 height 29
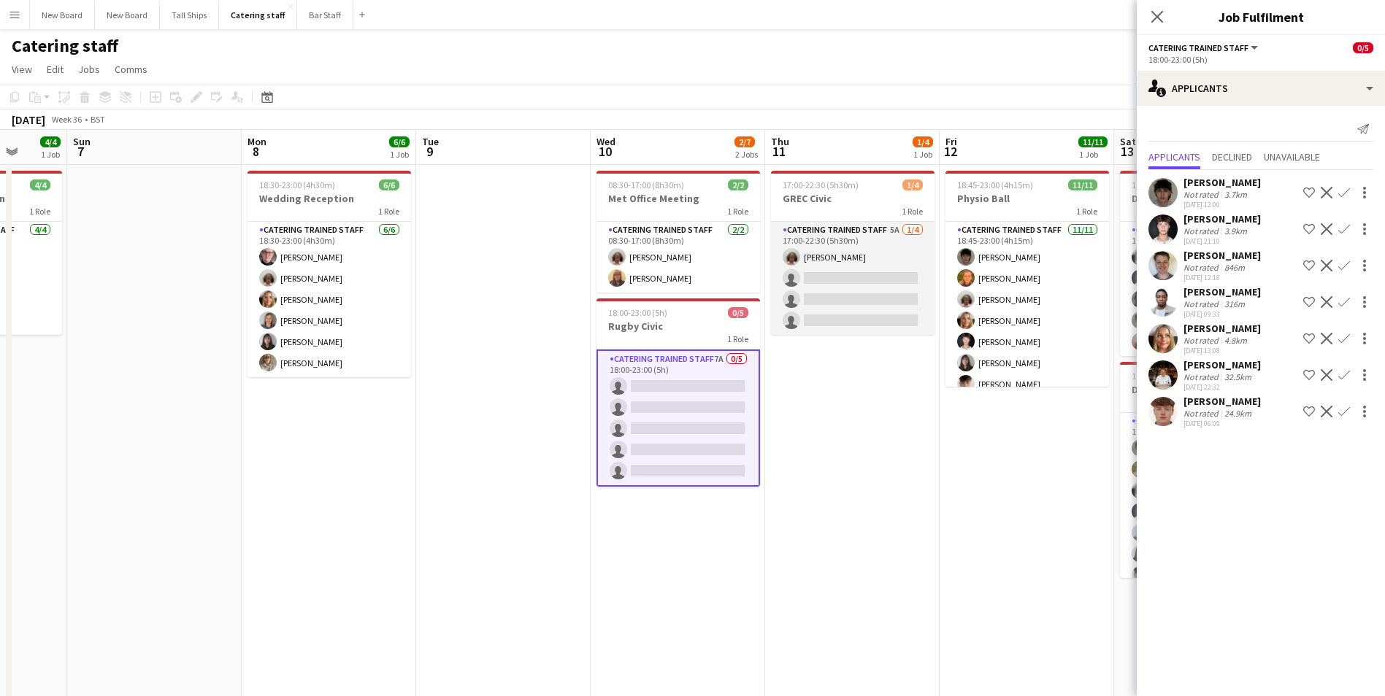
click at [857, 277] on app-card-role "Catering trained staff 5A [DATE] 17:00-22:30 (5h30m) [PERSON_NAME] single-neutr…" at bounding box center [853, 278] width 164 height 113
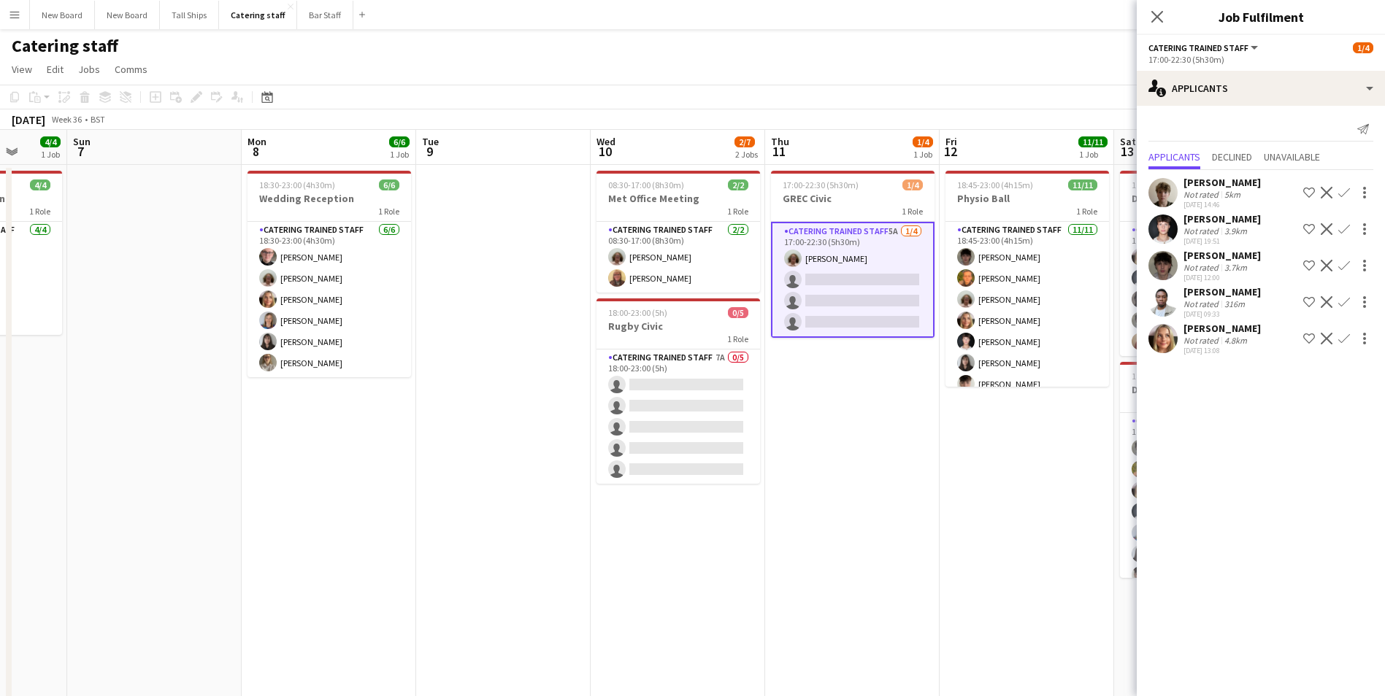
click at [1348, 262] on app-icon "Confirm" at bounding box center [1344, 266] width 12 height 12
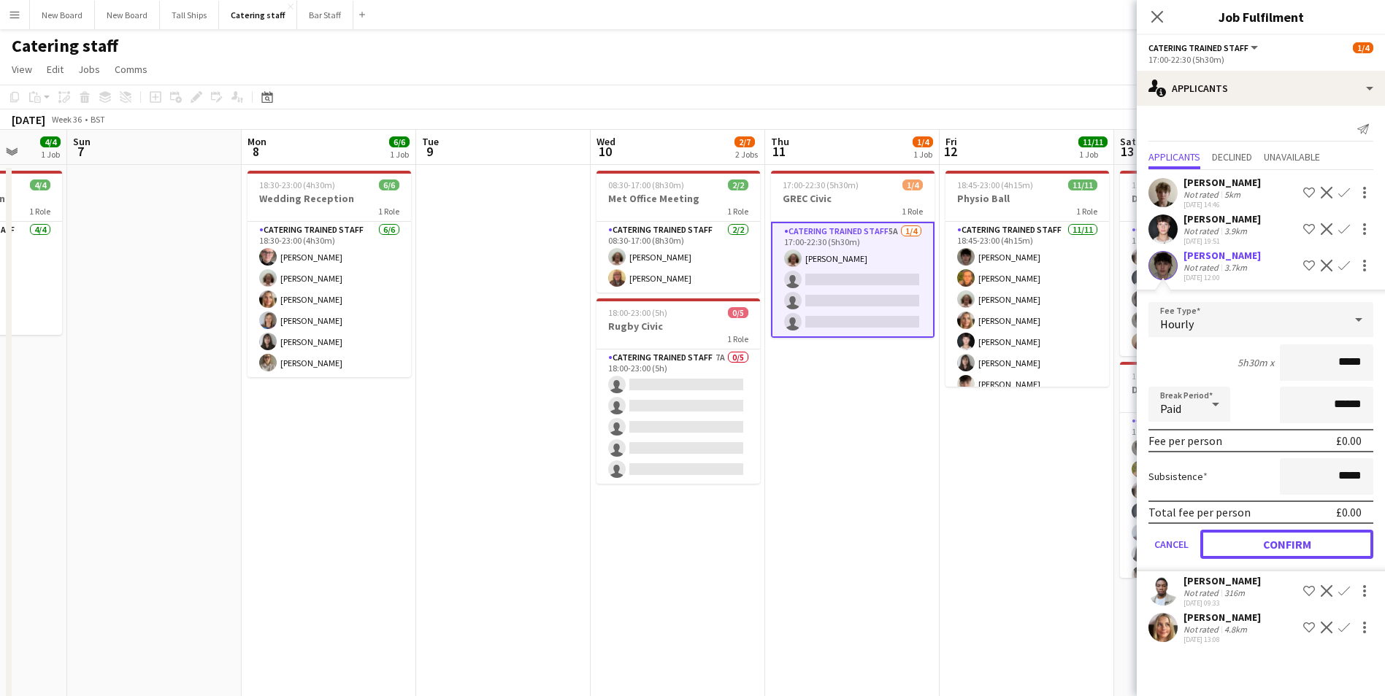
click at [1316, 545] on button "Confirm" at bounding box center [1286, 544] width 173 height 29
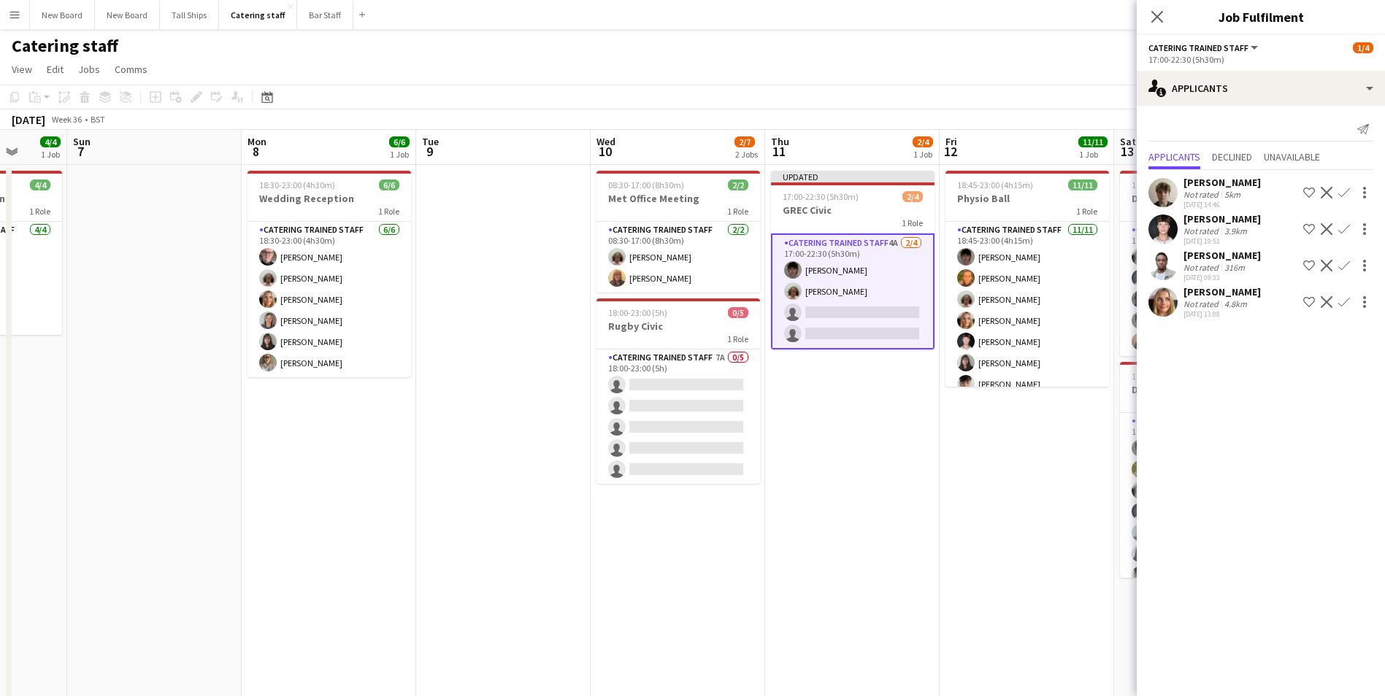
click at [1347, 264] on app-icon "Confirm" at bounding box center [1344, 266] width 12 height 12
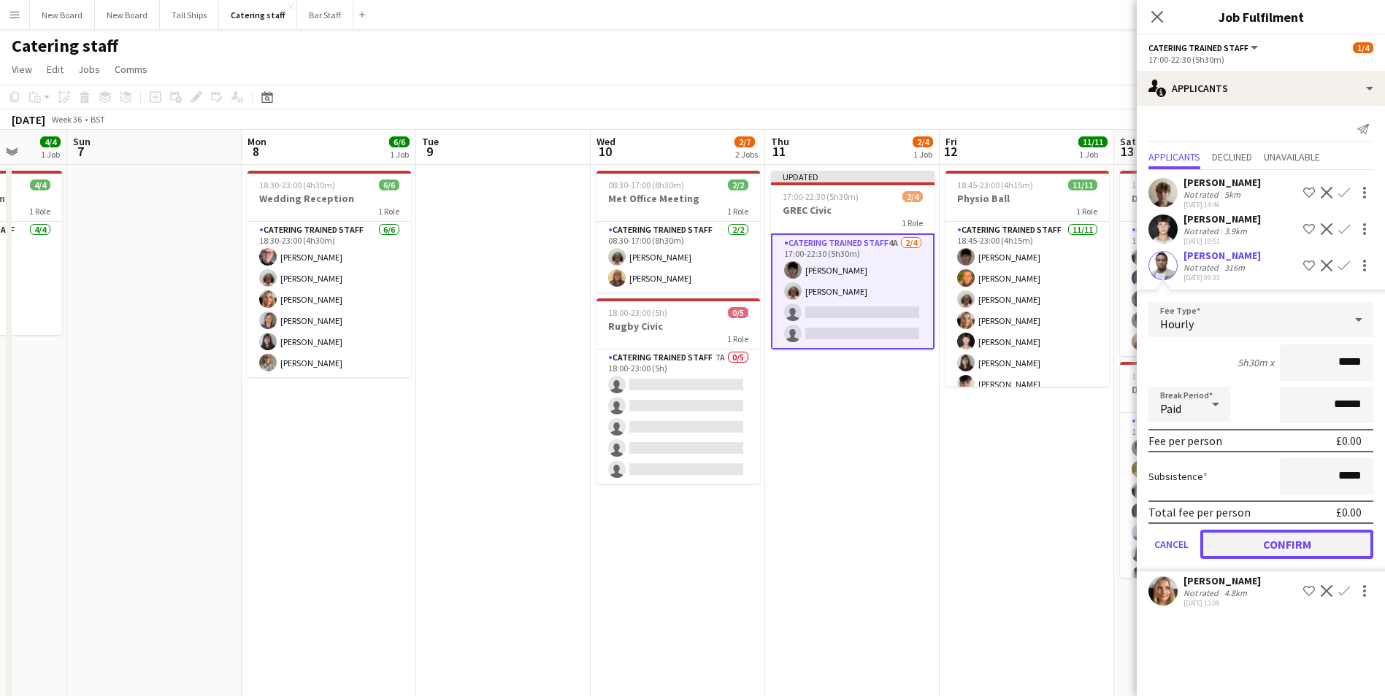
click at [1269, 541] on button "Confirm" at bounding box center [1286, 544] width 173 height 29
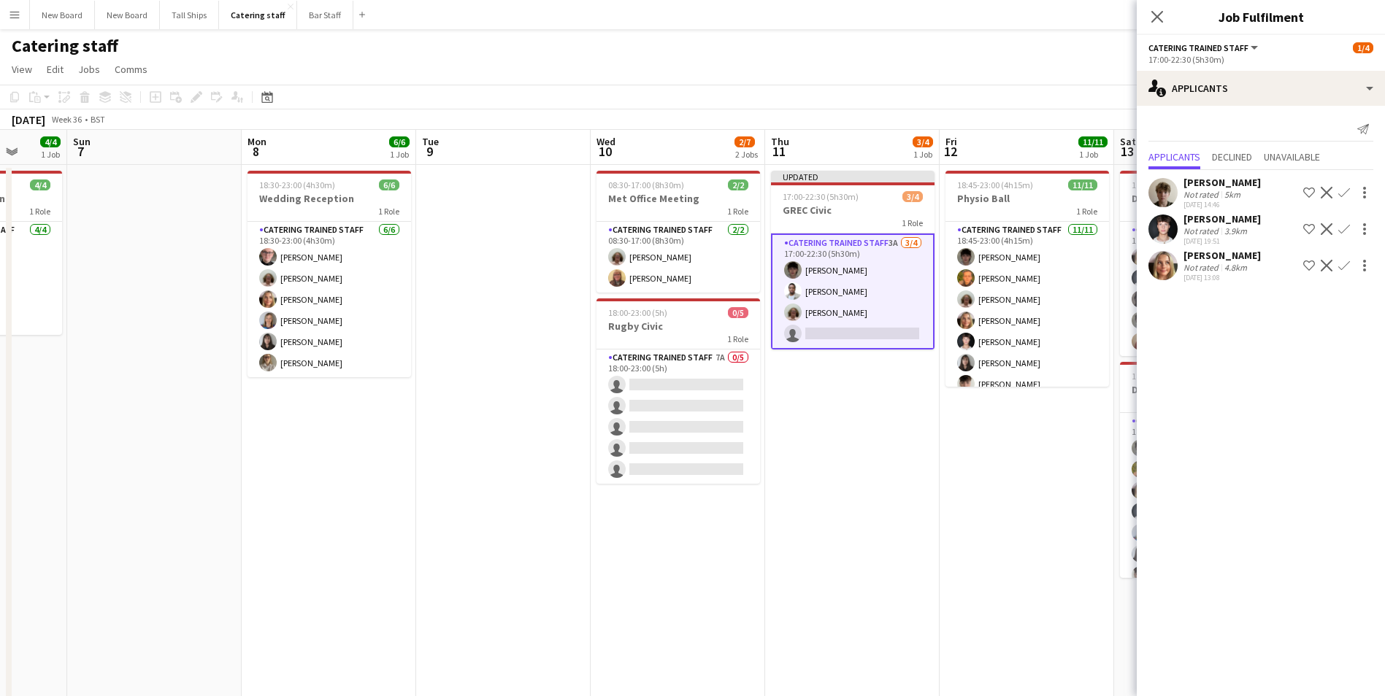
click at [1344, 228] on app-icon "Confirm" at bounding box center [1344, 229] width 12 height 12
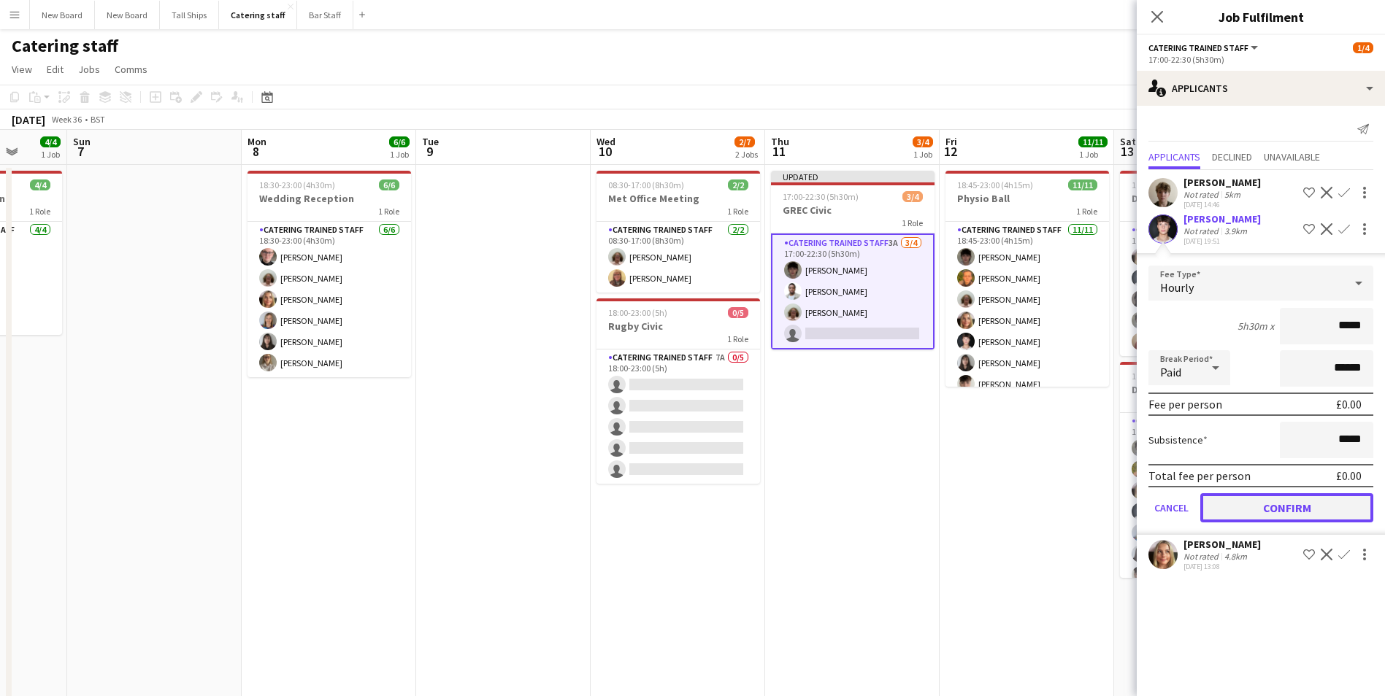
click at [1307, 511] on button "Confirm" at bounding box center [1286, 507] width 173 height 29
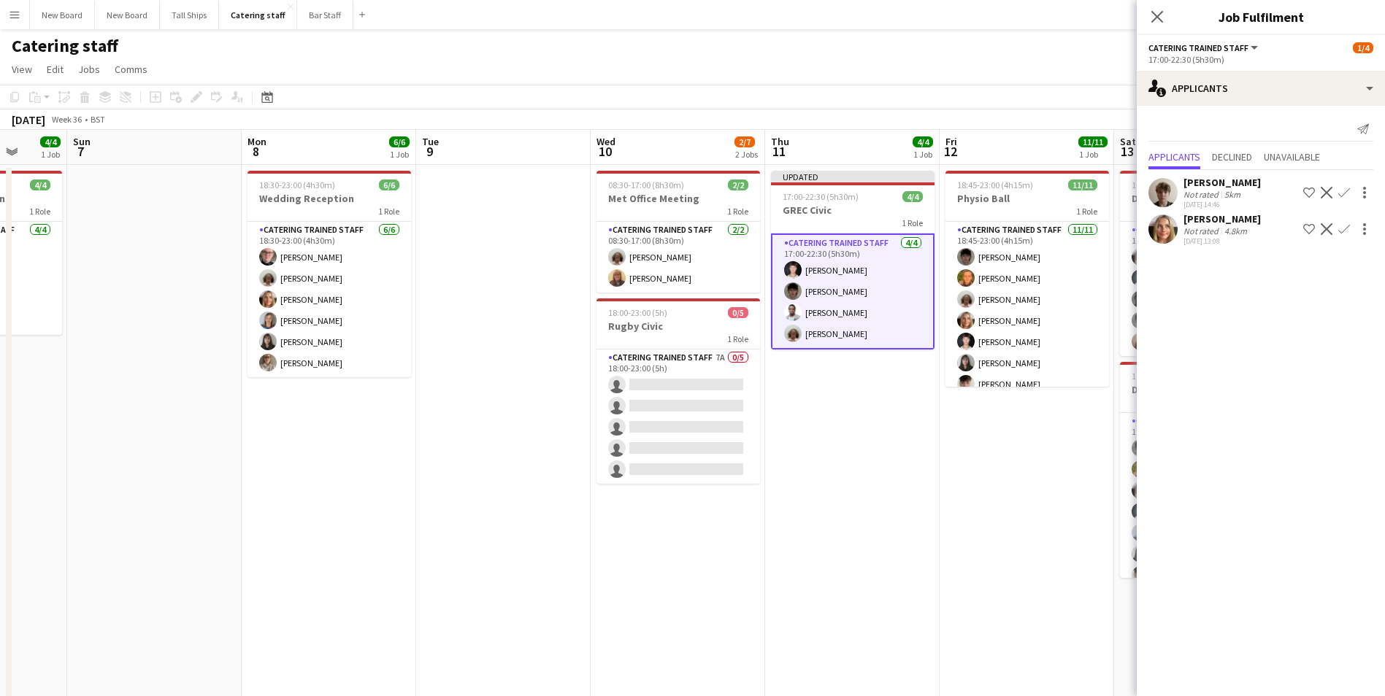
click at [1045, 111] on div "[DATE] Week 36 • BST Publish 1 job Revert 1 job" at bounding box center [692, 120] width 1385 height 20
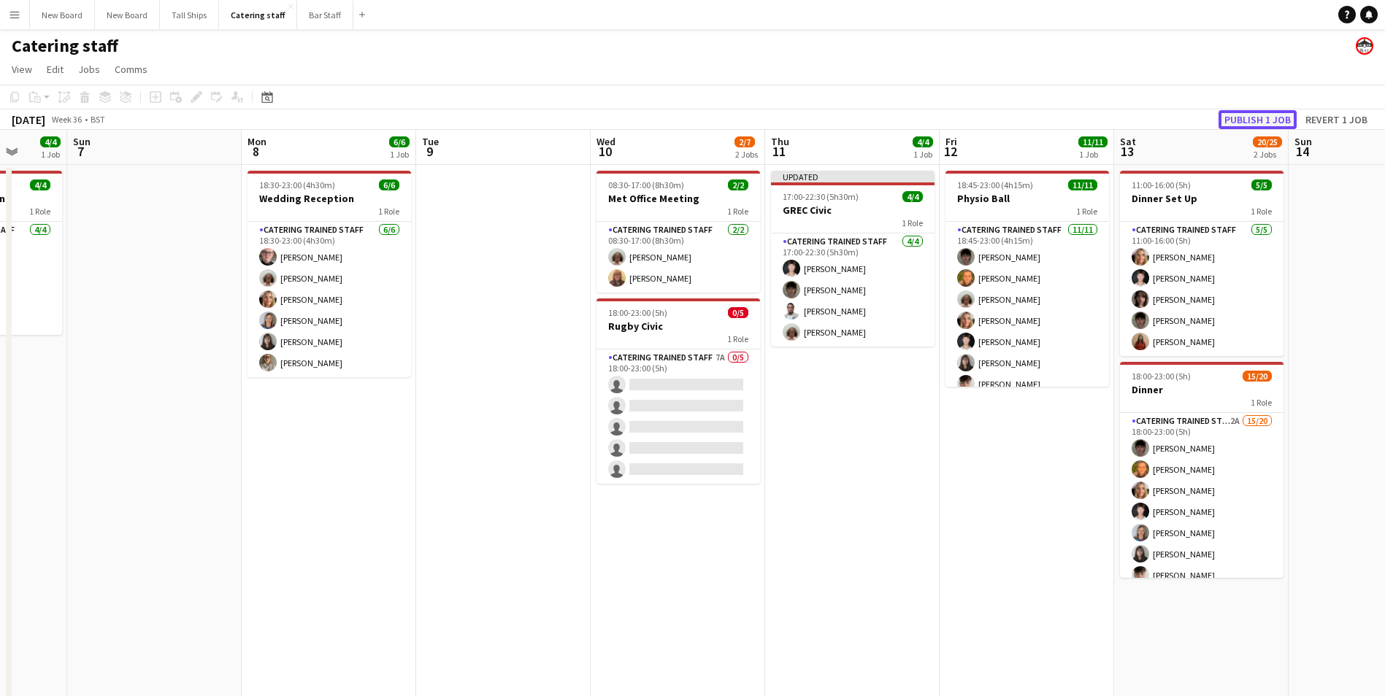
click at [1235, 119] on button "Publish 1 job" at bounding box center [1257, 119] width 78 height 19
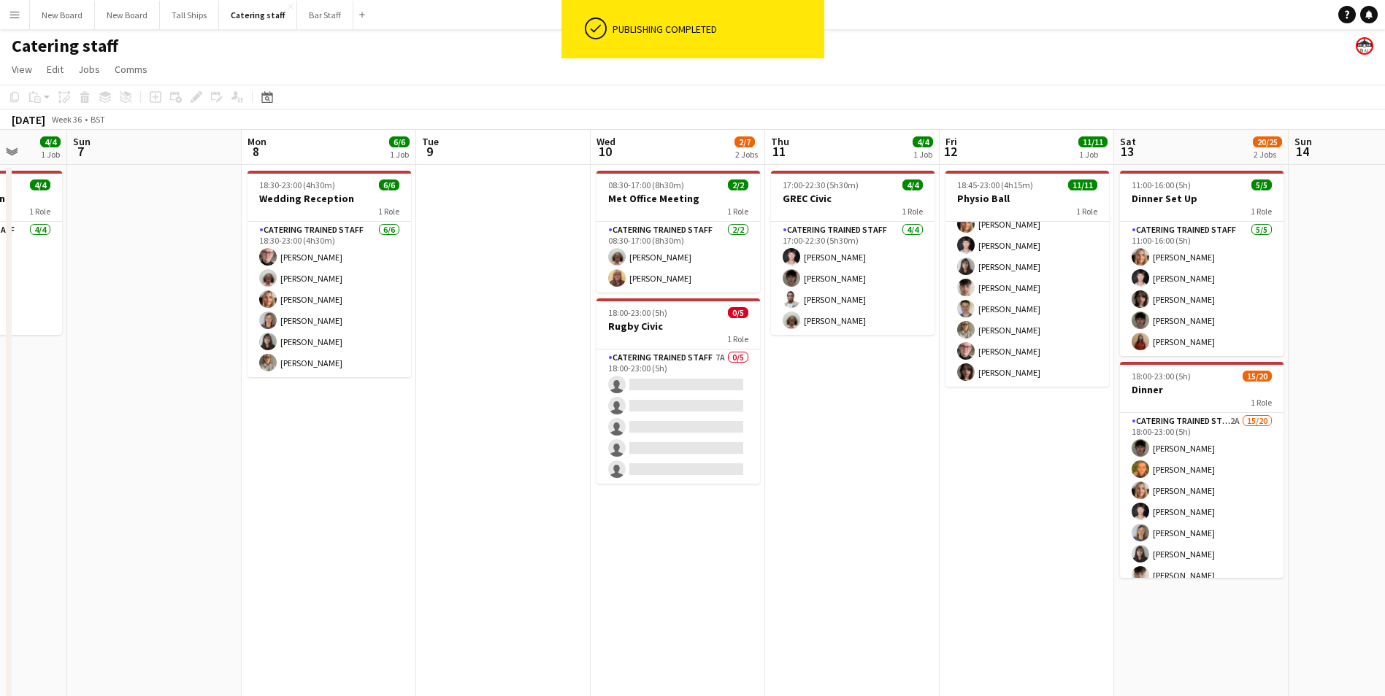
scroll to position [0, 573]
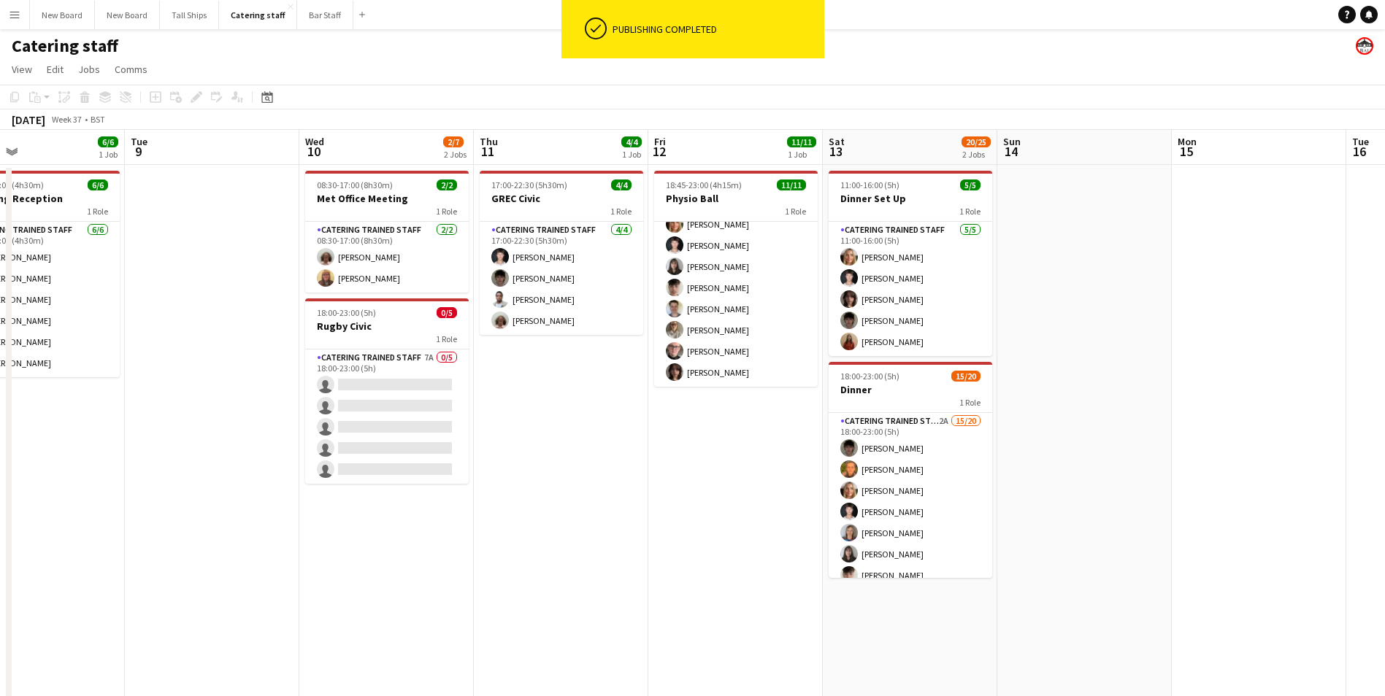
drag, startPoint x: 1151, startPoint y: 380, endPoint x: 1040, endPoint y: 365, distance: 112.6
click at [1045, 383] on app-calendar-viewport "Fri 5 Sat 6 4/4 1 Job Sun 7 Mon 8 6/6 1 Job Tue 9 Wed 10 2/7 2 Jobs Thu 11 4/4 …" at bounding box center [692, 476] width 1385 height 693
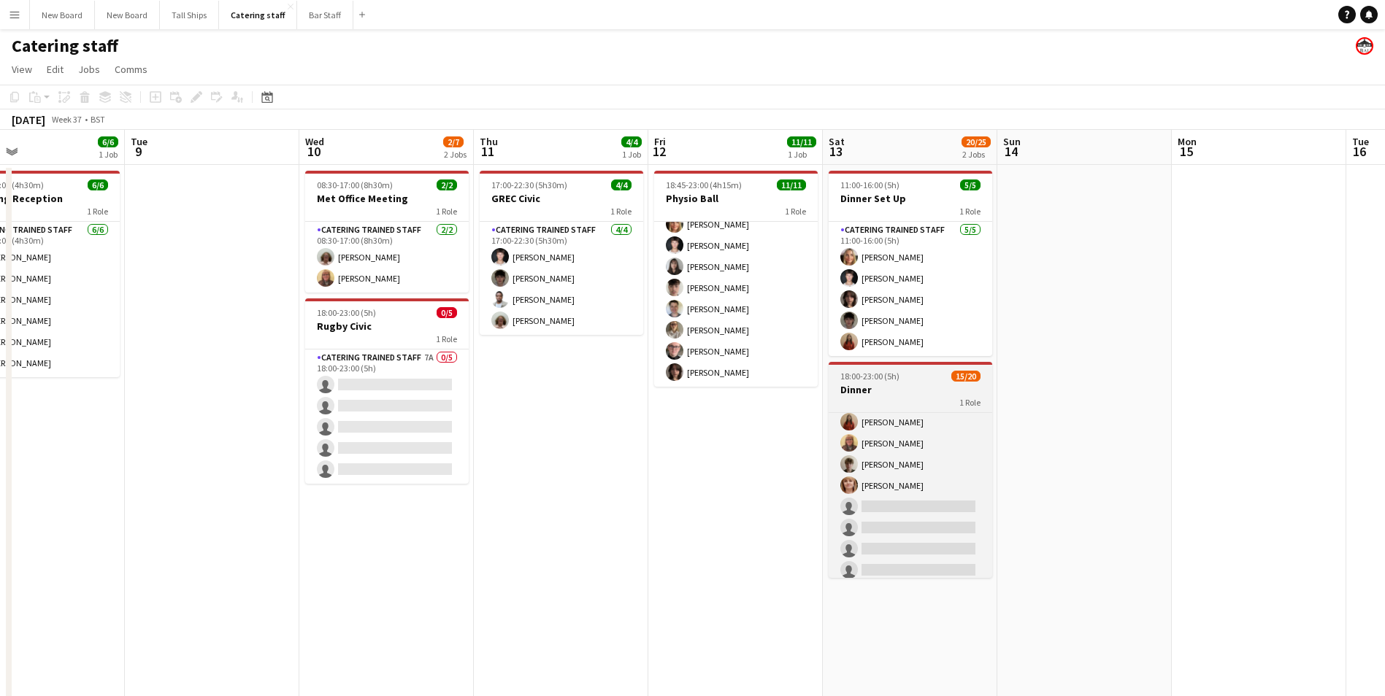
scroll to position [287, 0]
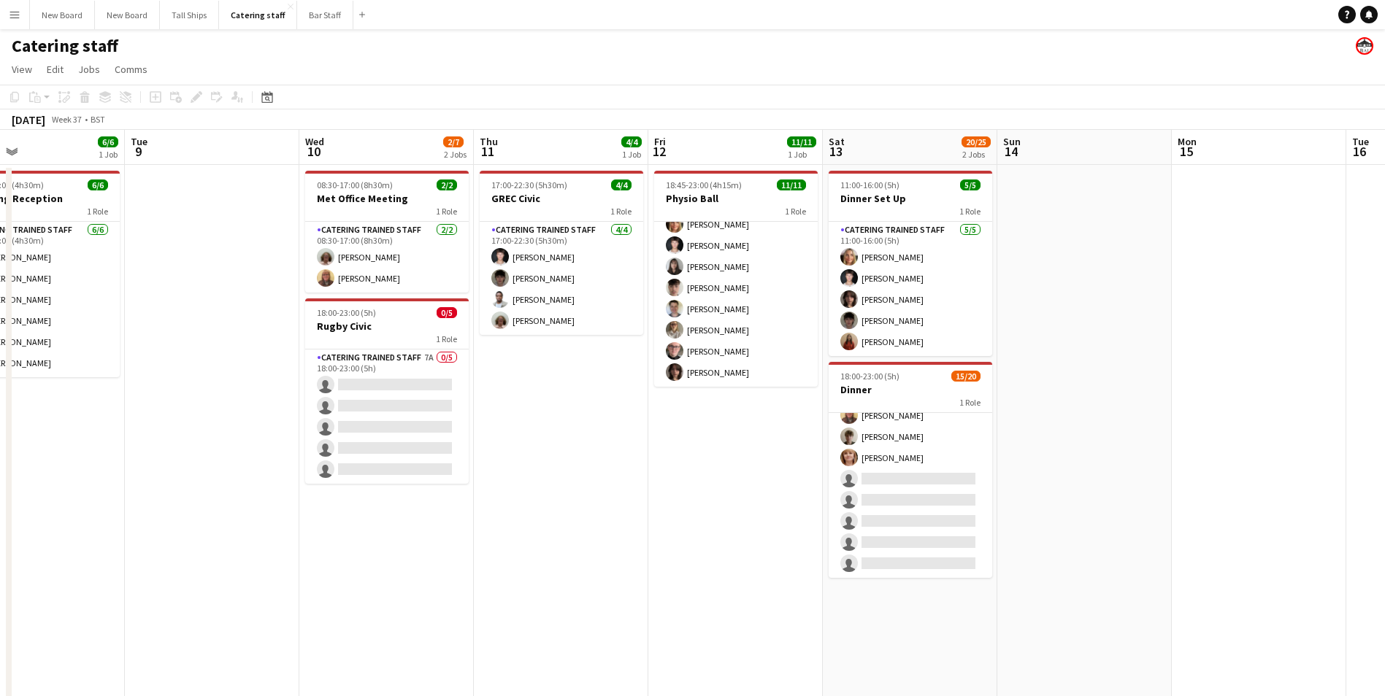
click at [946, 477] on app-card-role "Catering trained staff 2A 15/20 18:00-23:00 (5h) [PERSON_NAME] [PERSON_NAME] Ch…" at bounding box center [911, 352] width 164 height 452
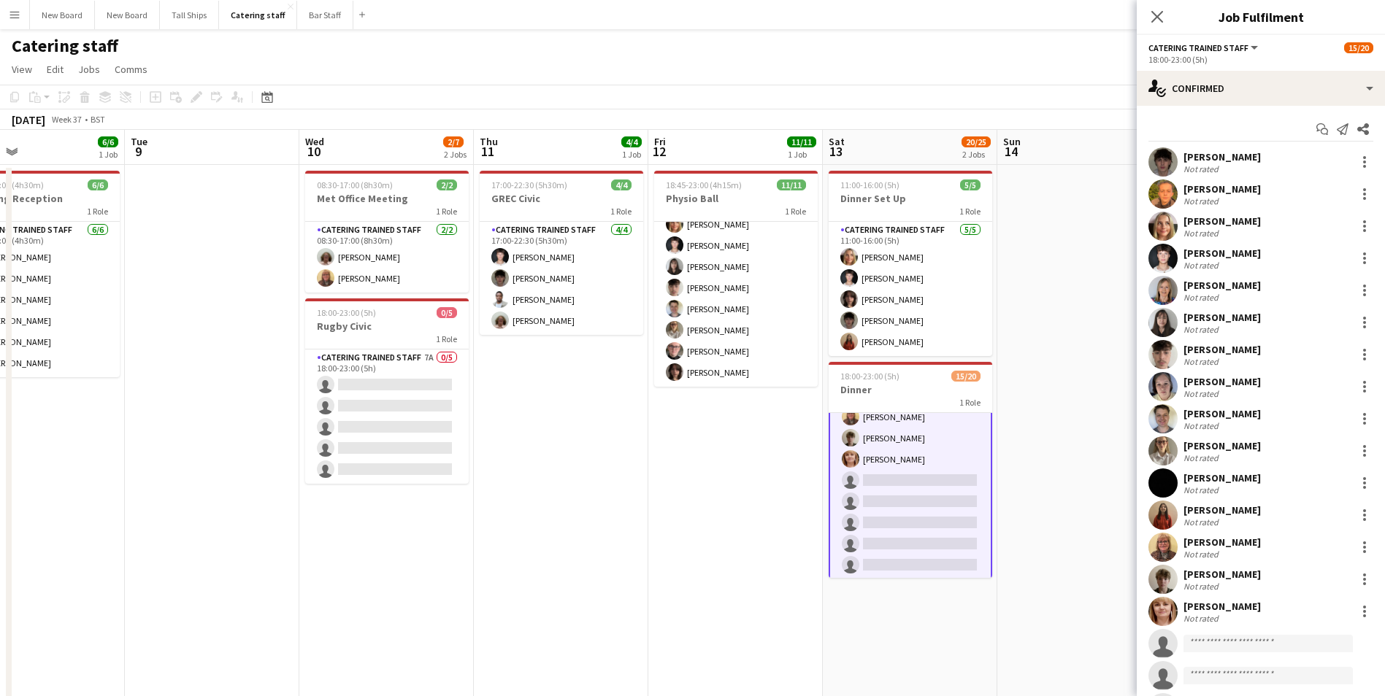
scroll to position [288, 0]
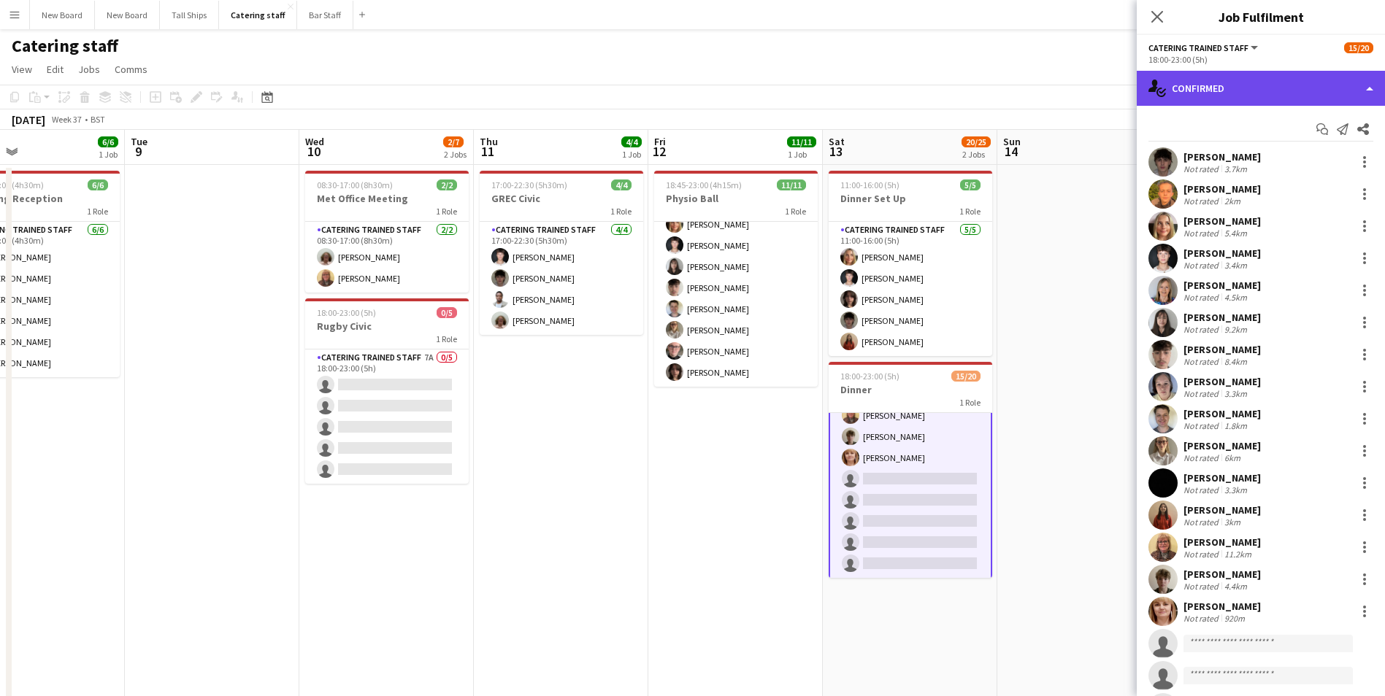
click at [1356, 88] on div "single-neutral-actions-check-2 Confirmed" at bounding box center [1261, 88] width 248 height 35
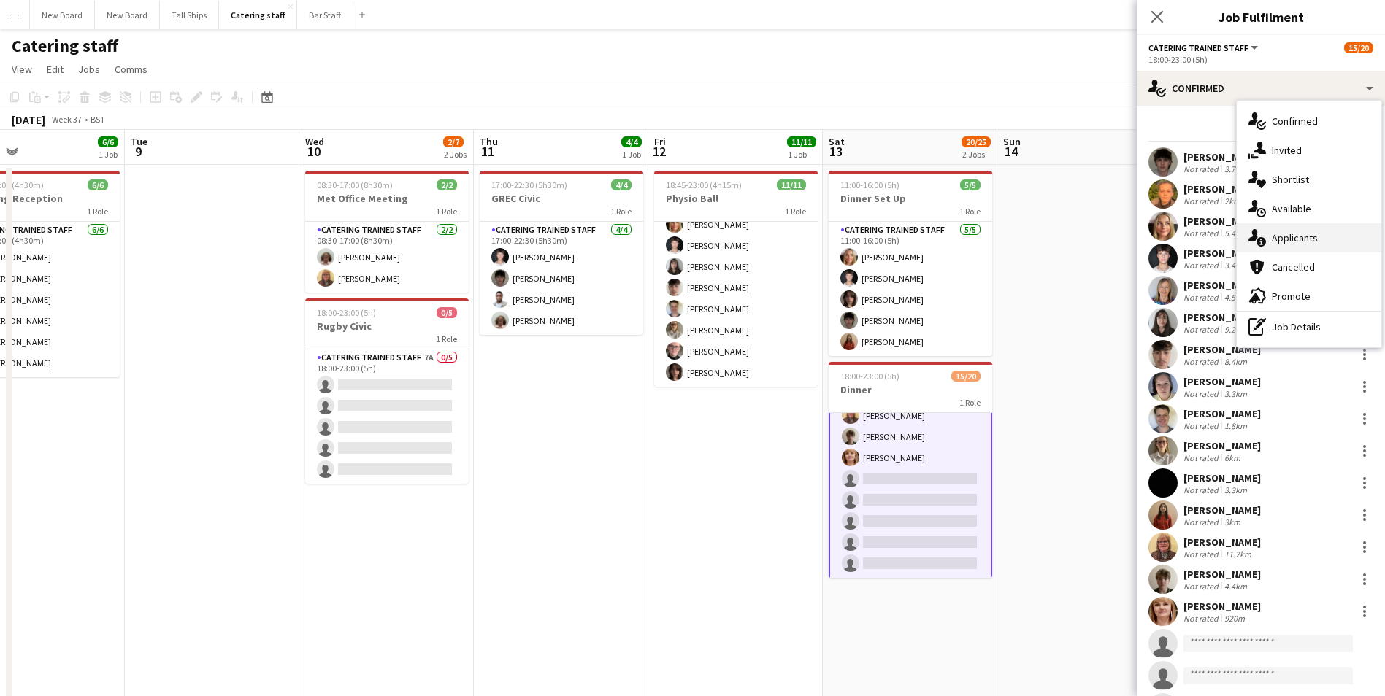
click at [1310, 237] on div "single-neutral-actions-information Applicants" at bounding box center [1309, 237] width 145 height 29
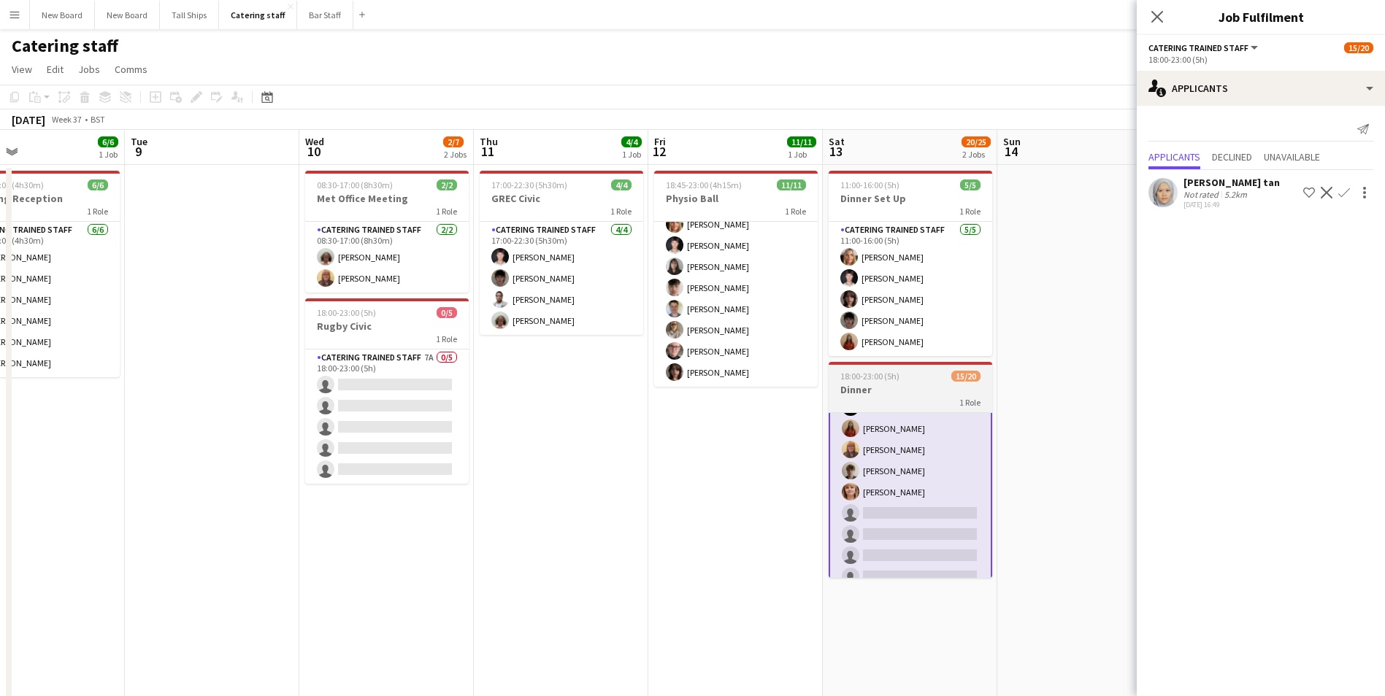
scroll to position [266, 0]
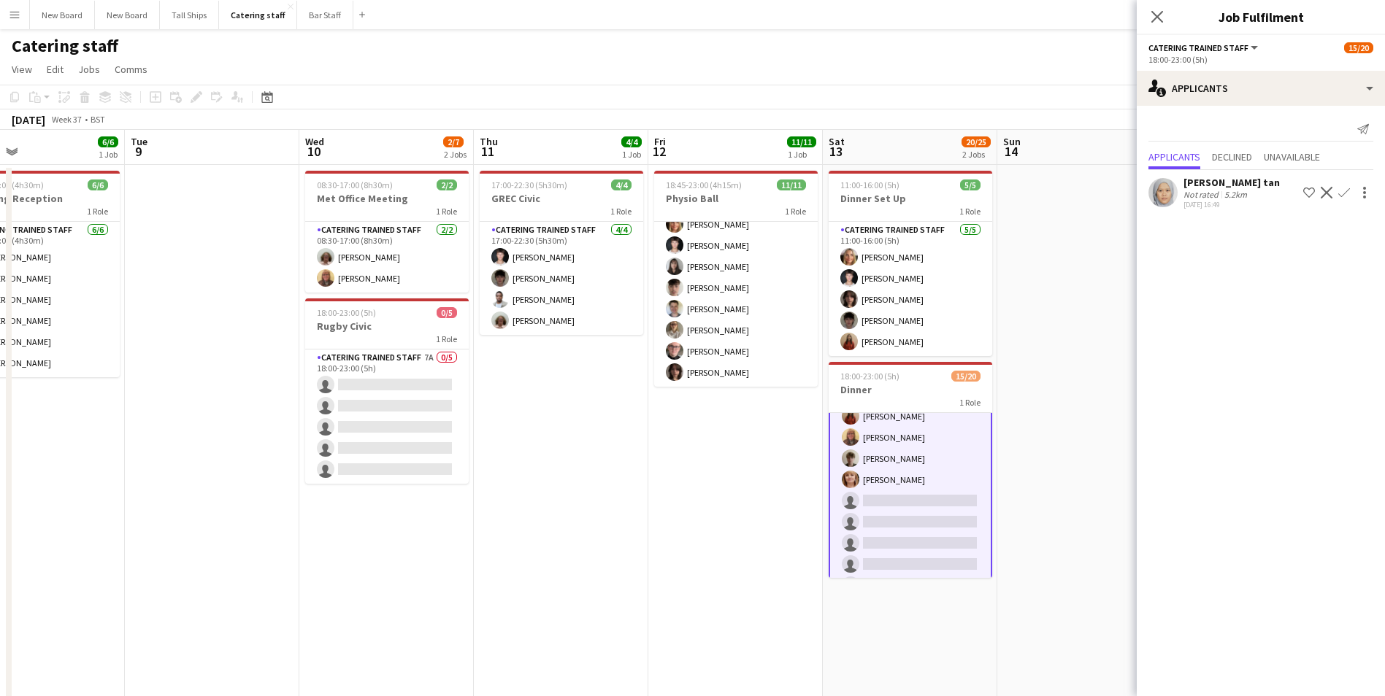
click at [1100, 340] on app-date-cell at bounding box center [1084, 494] width 174 height 658
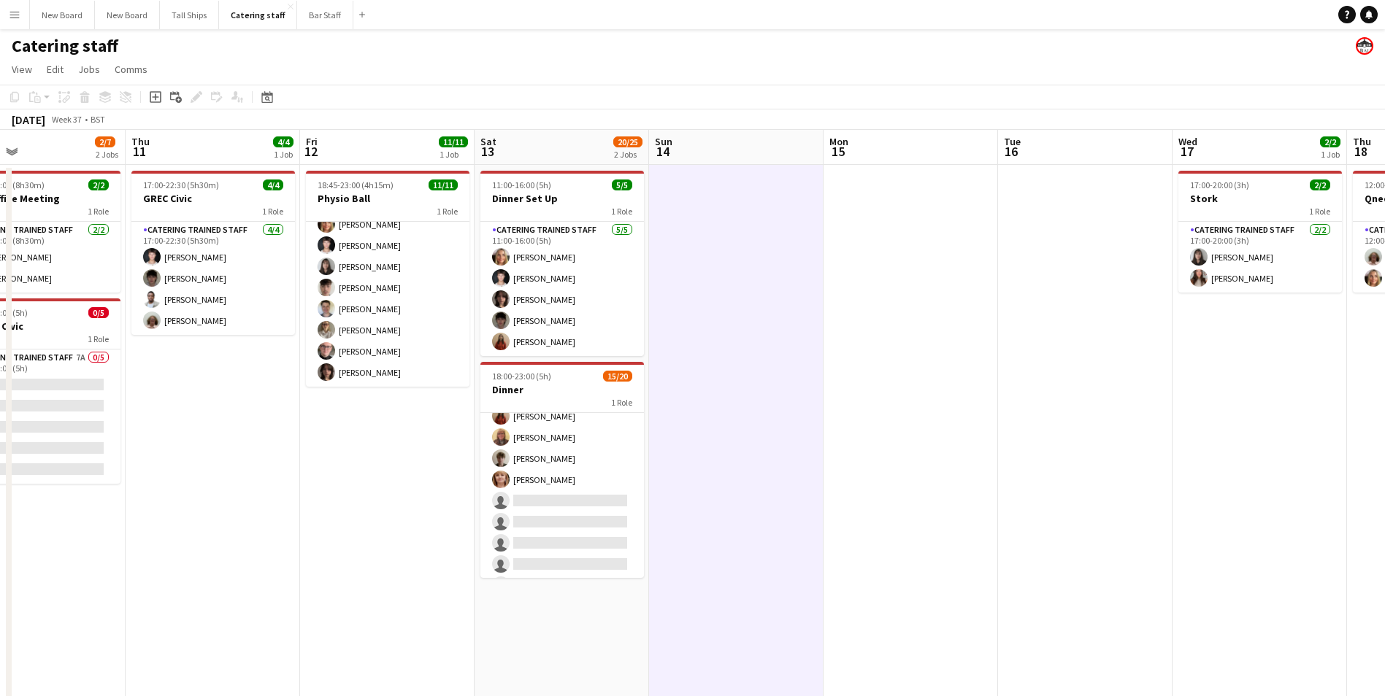
drag, startPoint x: 1126, startPoint y: 301, endPoint x: 899, endPoint y: 329, distance: 228.0
click at [777, 339] on app-calendar-viewport "Sun 7 Mon 8 6/6 1 Job Tue 9 Wed 10 2/7 2 Jobs Thu 11 4/4 1 Job Fri 12 11/11 1 J…" at bounding box center [692, 476] width 1385 height 693
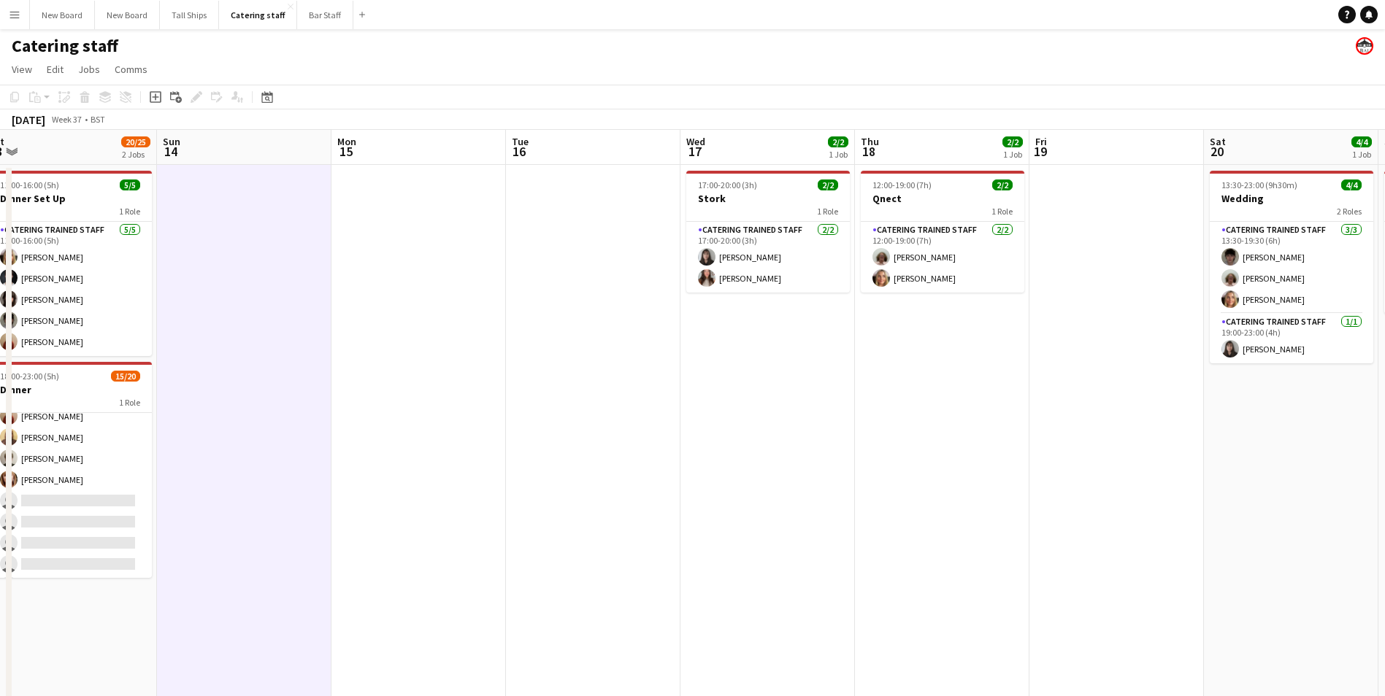
drag, startPoint x: 1216, startPoint y: 402, endPoint x: 546, endPoint y: 293, distance: 678.9
click at [523, 293] on app-calendar-viewport "Wed 10 2/7 2 Jobs Thu 11 4/4 1 Job Fri 12 11/11 1 Job Sat 13 20/25 2 Jobs Sun 1…" at bounding box center [692, 476] width 1385 height 693
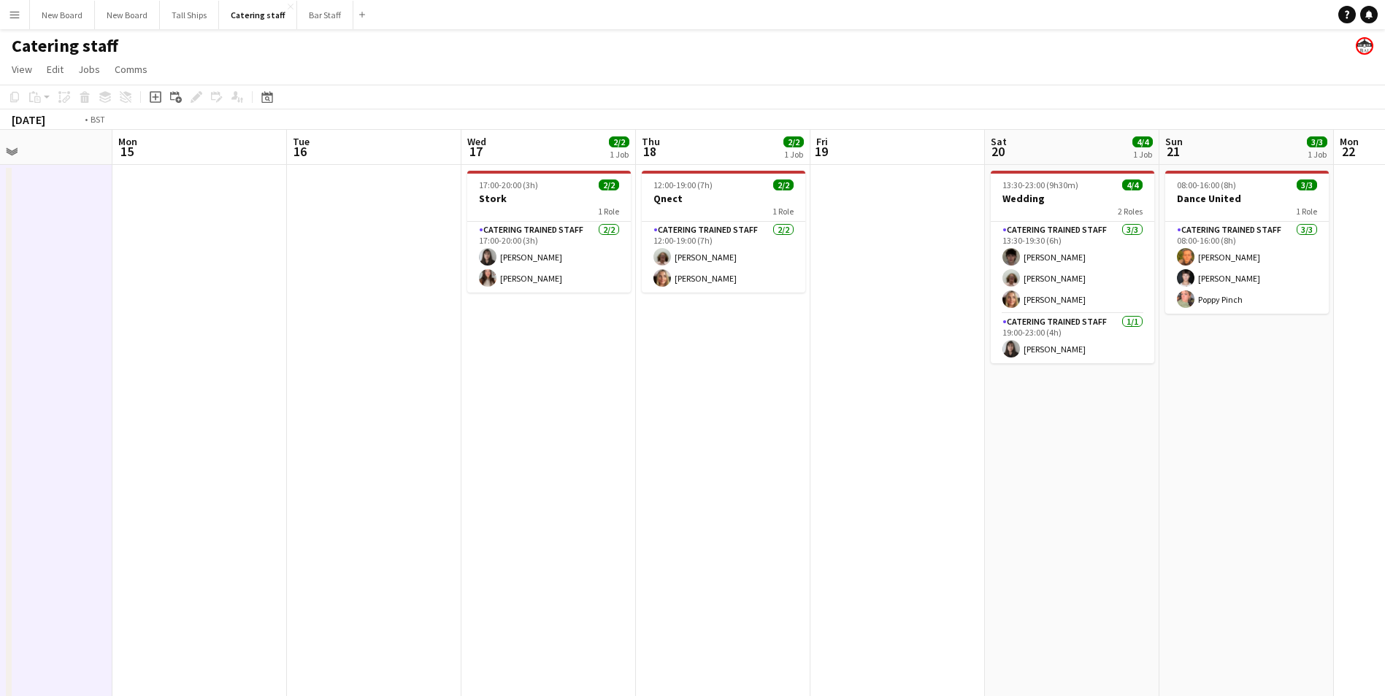
scroll to position [0, 424]
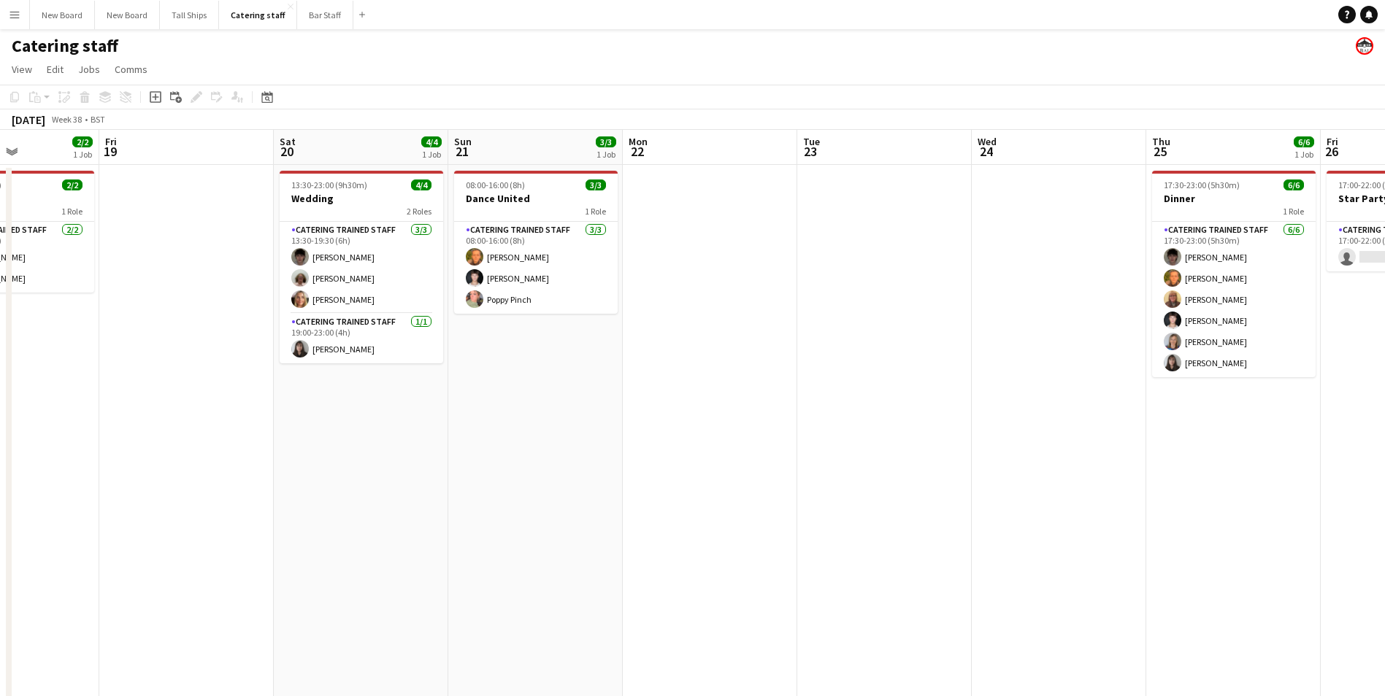
drag, startPoint x: 1170, startPoint y: 465, endPoint x: 461, endPoint y: 372, distance: 715.0
click at [461, 372] on app-calendar-viewport "Tue 16 Wed 17 2/2 1 Job Thu 18 2/2 1 Job Fri 19 Sat 20 4/4 1 Job Sun 21 3/3 1 J…" at bounding box center [692, 476] width 1385 height 693
